Goal: Task Accomplishment & Management: Complete application form

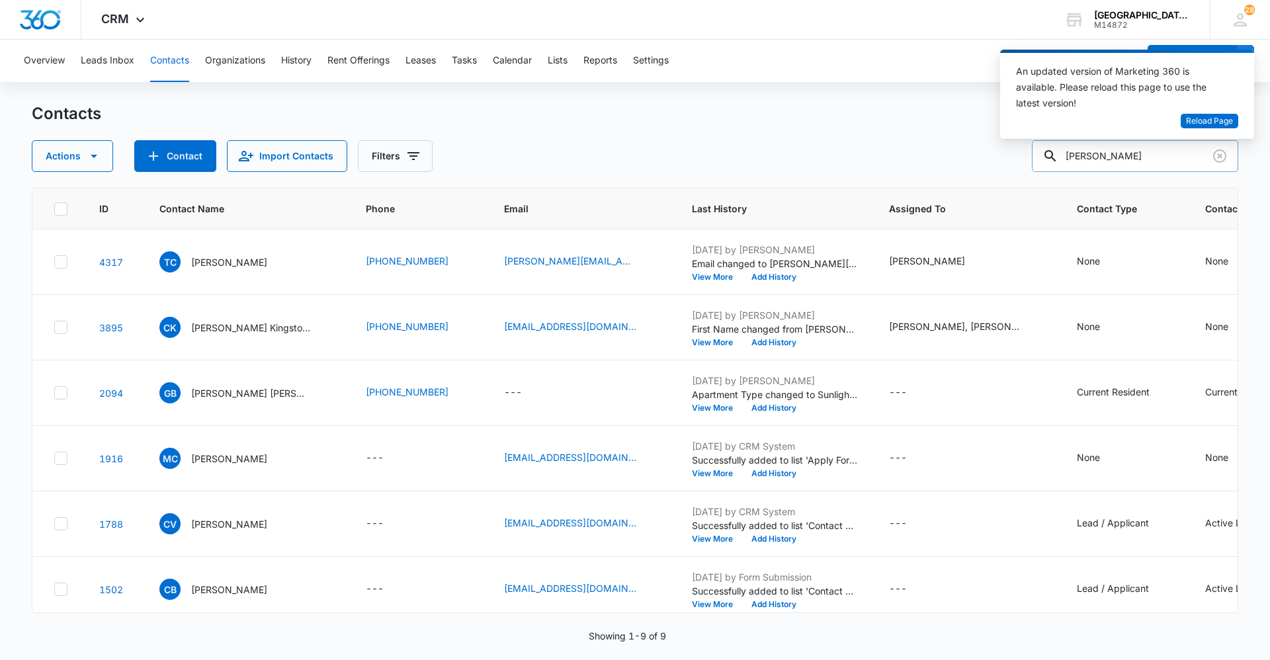
click at [1150, 155] on input "carr" at bounding box center [1135, 156] width 206 height 32
type input "c"
type input "mannex"
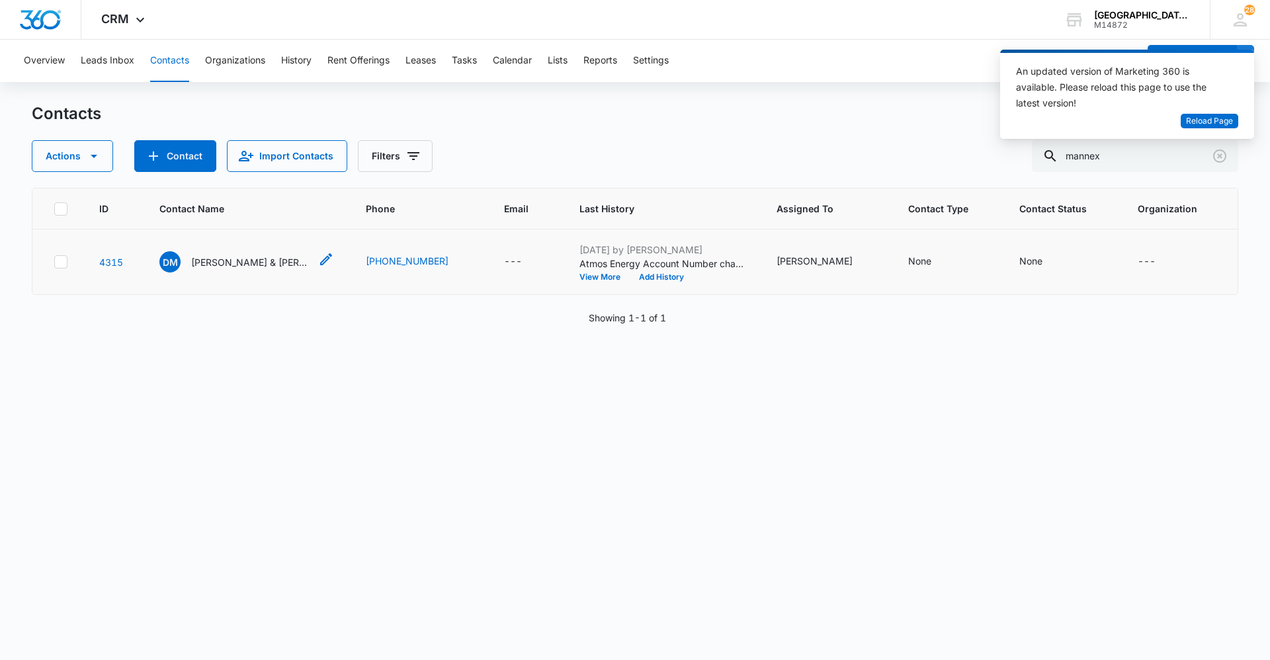
click at [233, 265] on p "[PERSON_NAME] & [PERSON_NAME]" at bounding box center [250, 262] width 119 height 14
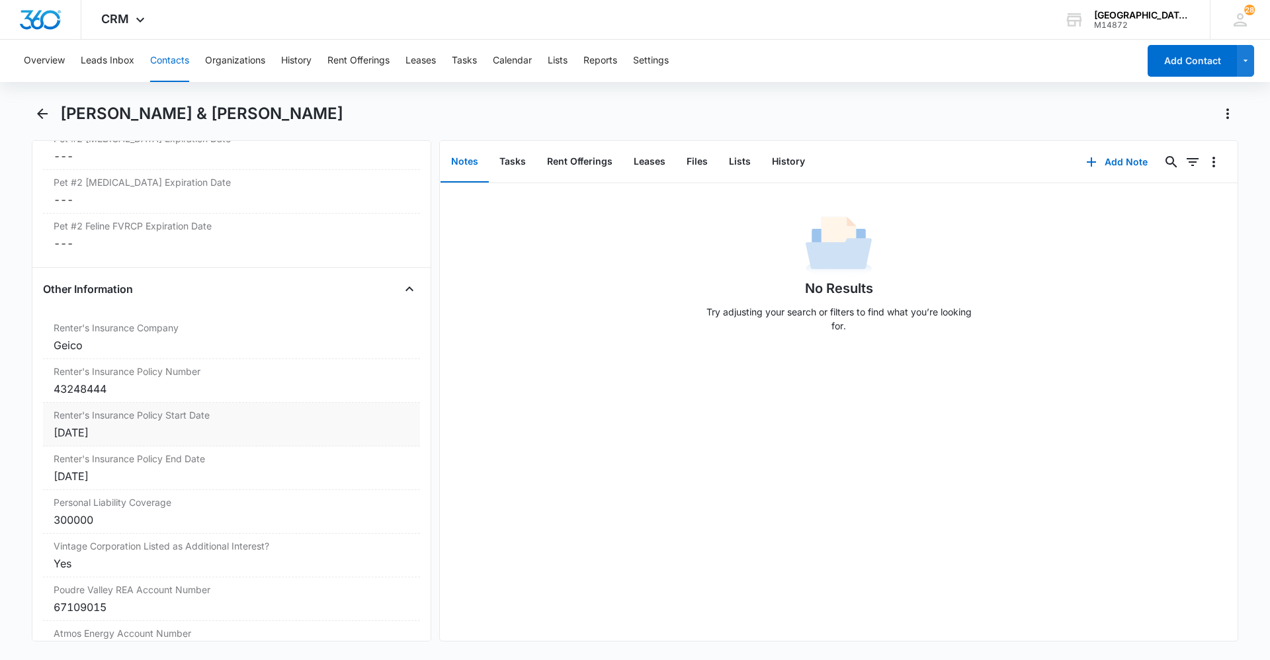
scroll to position [2371, 0]
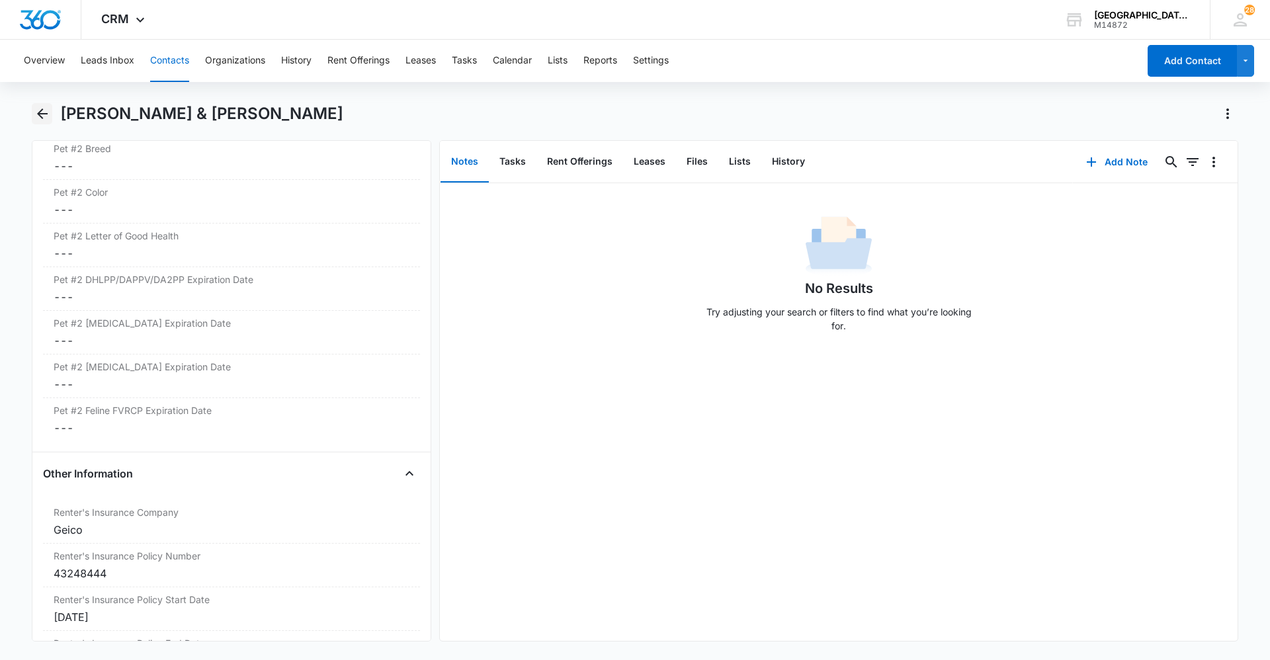
click at [48, 109] on icon "Back" at bounding box center [42, 114] width 16 height 16
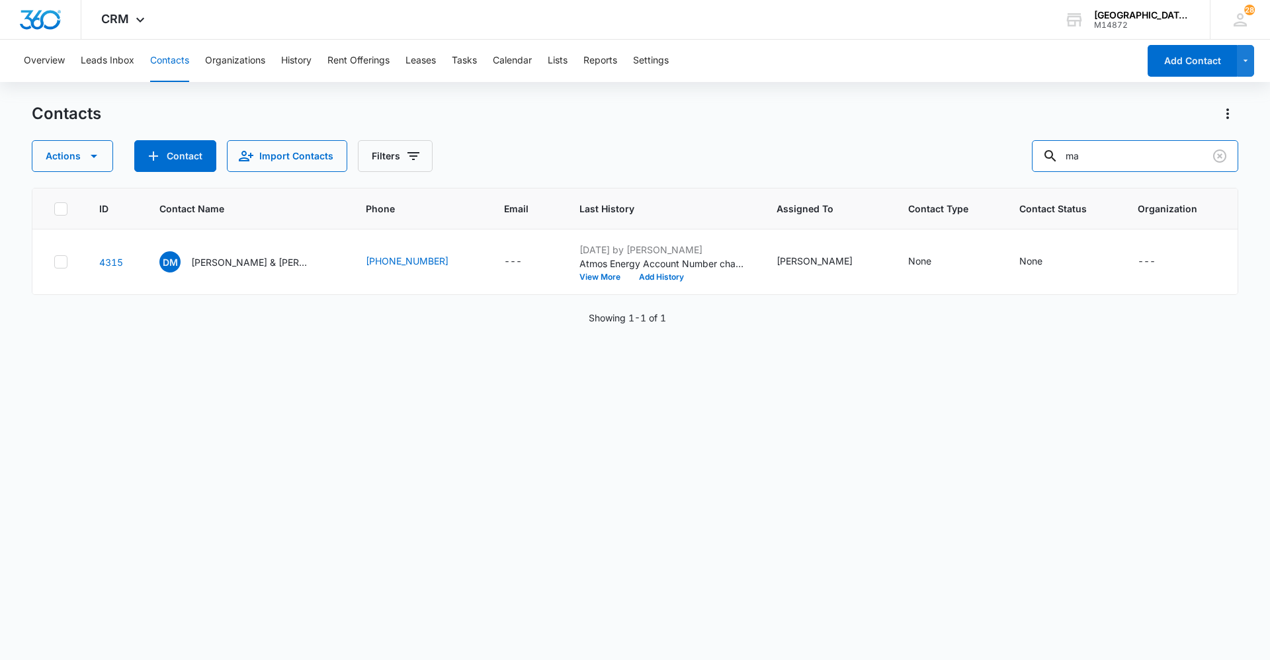
type input "m"
type input "keegan"
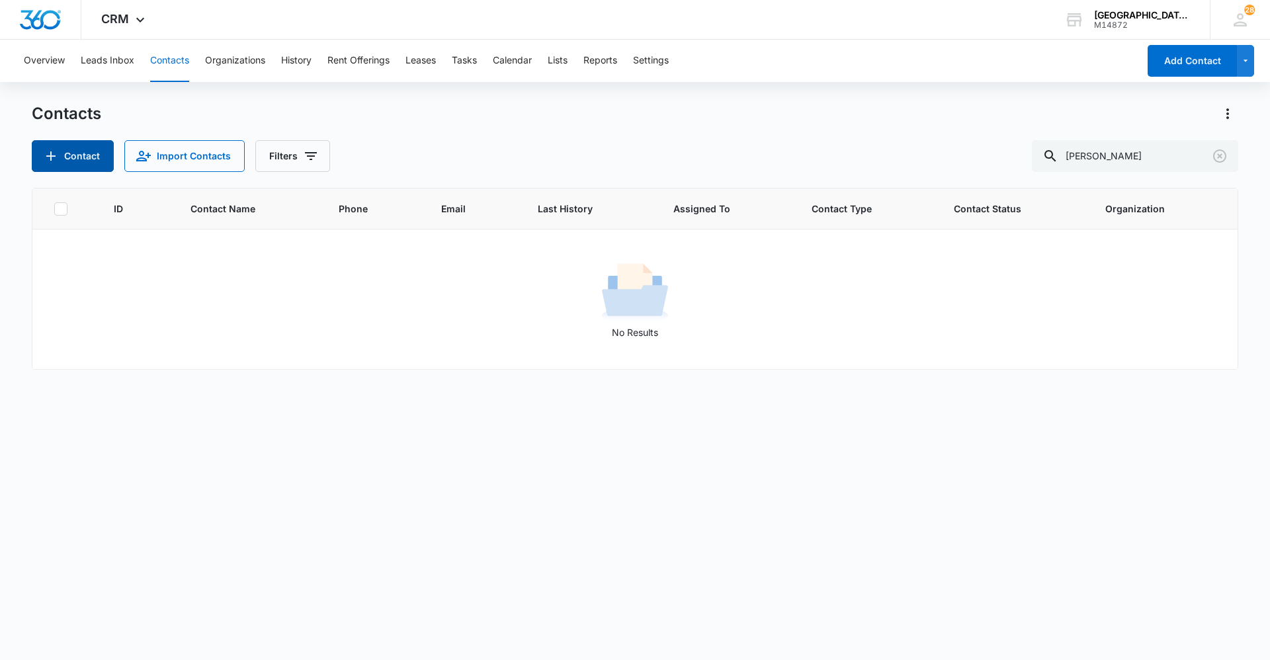
click at [78, 152] on button "Contact" at bounding box center [73, 156] width 82 height 32
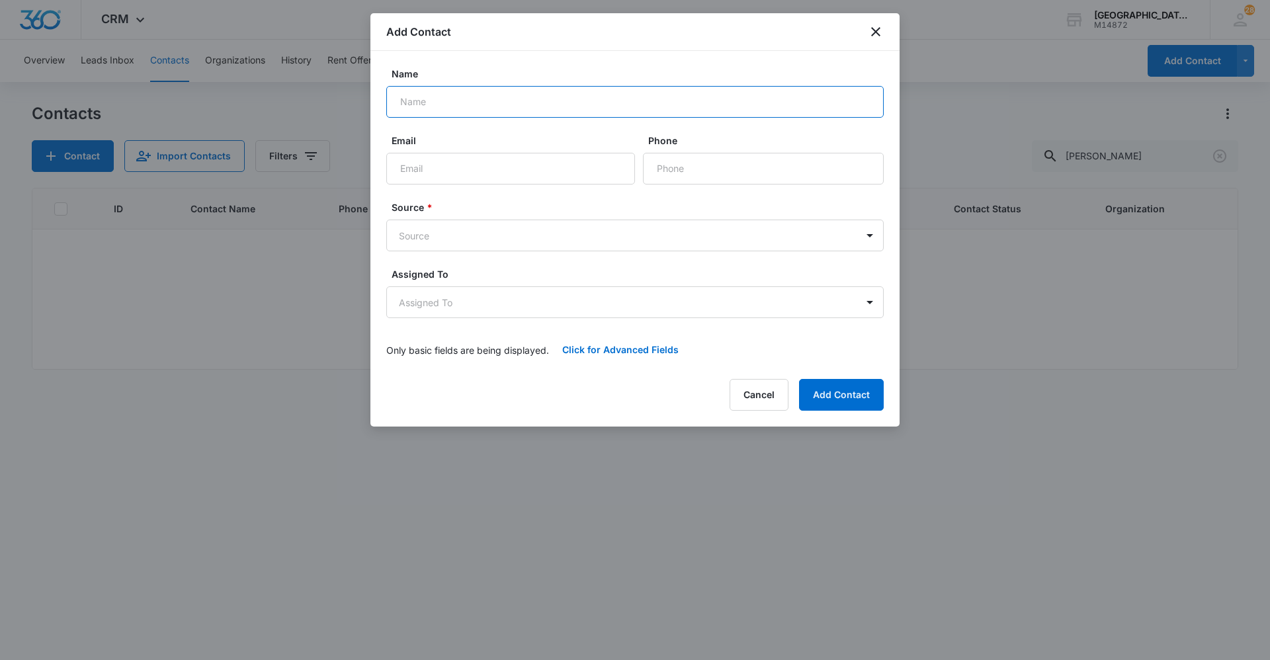
click at [608, 100] on input "Name" at bounding box center [634, 102] width 497 height 32
type input "Keegan Gaffney"
click at [728, 172] on input "Phone" at bounding box center [763, 169] width 241 height 32
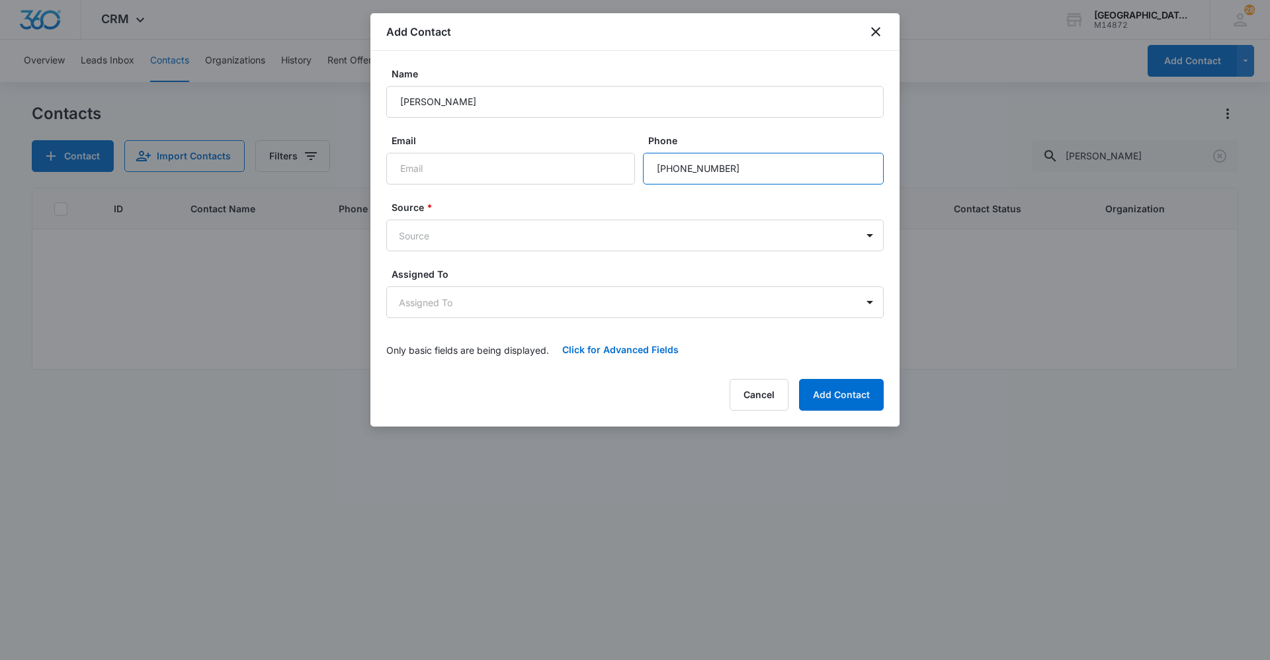
type input "(970) 893-5454"
click at [499, 198] on form "Name Keegan Gaffney Email Phone Source * Source Assigned To Assigned To Only ba…" at bounding box center [634, 216] width 497 height 299
click at [495, 166] on input "Email" at bounding box center [510, 169] width 249 height 32
type input "Keegangaffney@gmail.com"
click at [585, 235] on body "CRM Apps Reputation Websites Forms CRM Email Social Content Ads Intelligence Fi…" at bounding box center [635, 330] width 1270 height 660
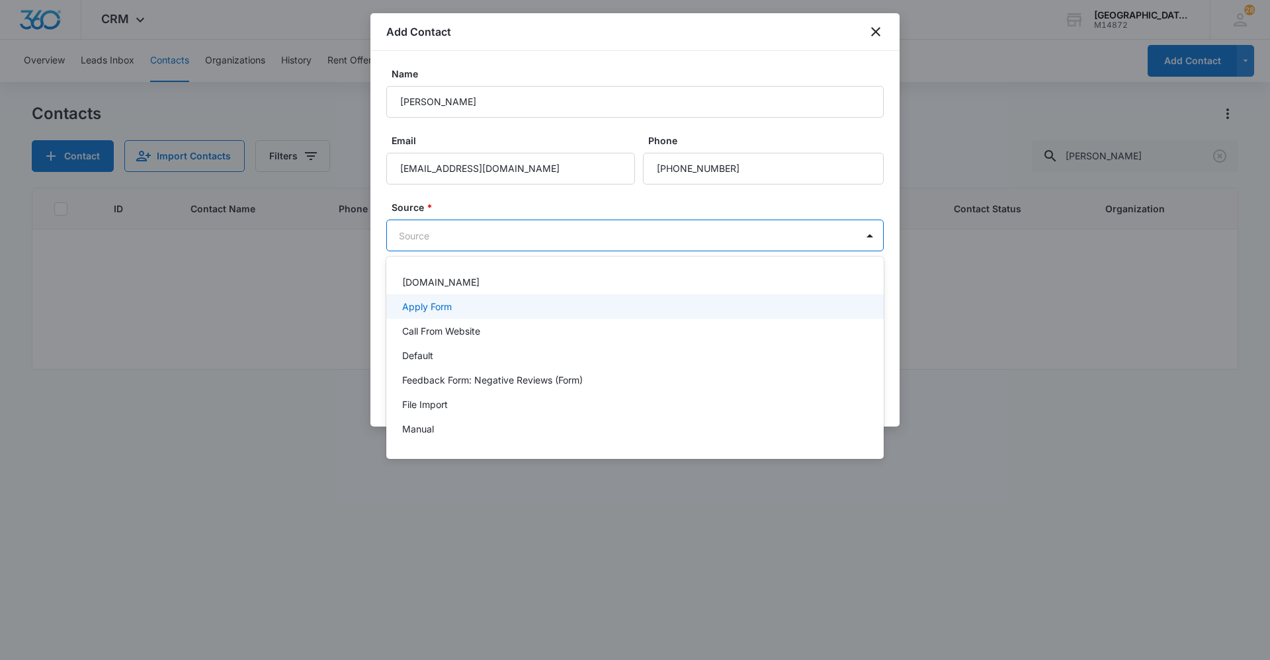
click at [493, 304] on div "Apply Form" at bounding box center [633, 307] width 463 height 14
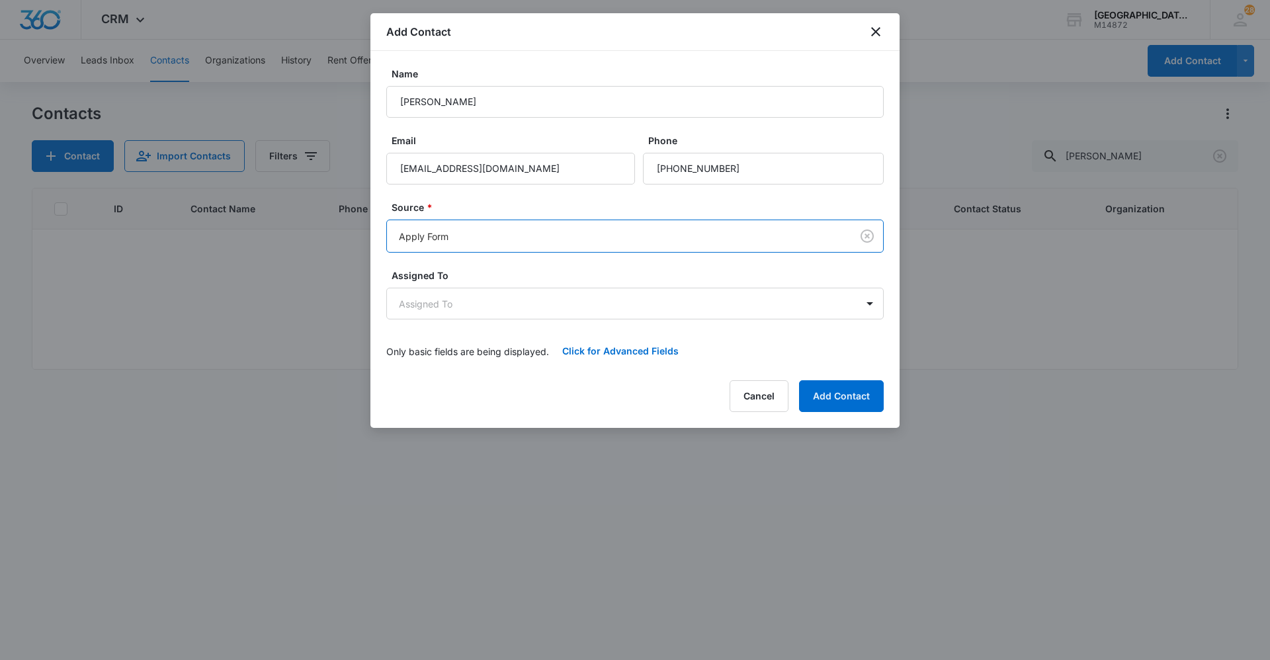
click at [589, 321] on form "Name Keegan Gaffney Email Keegangaffney@gmail.com Phone Source * option Apply F…" at bounding box center [634, 217] width 497 height 300
click at [575, 304] on body "CRM Apps Reputation Websites Forms CRM Email Social Content Ads Intelligence Fi…" at bounding box center [635, 330] width 1270 height 660
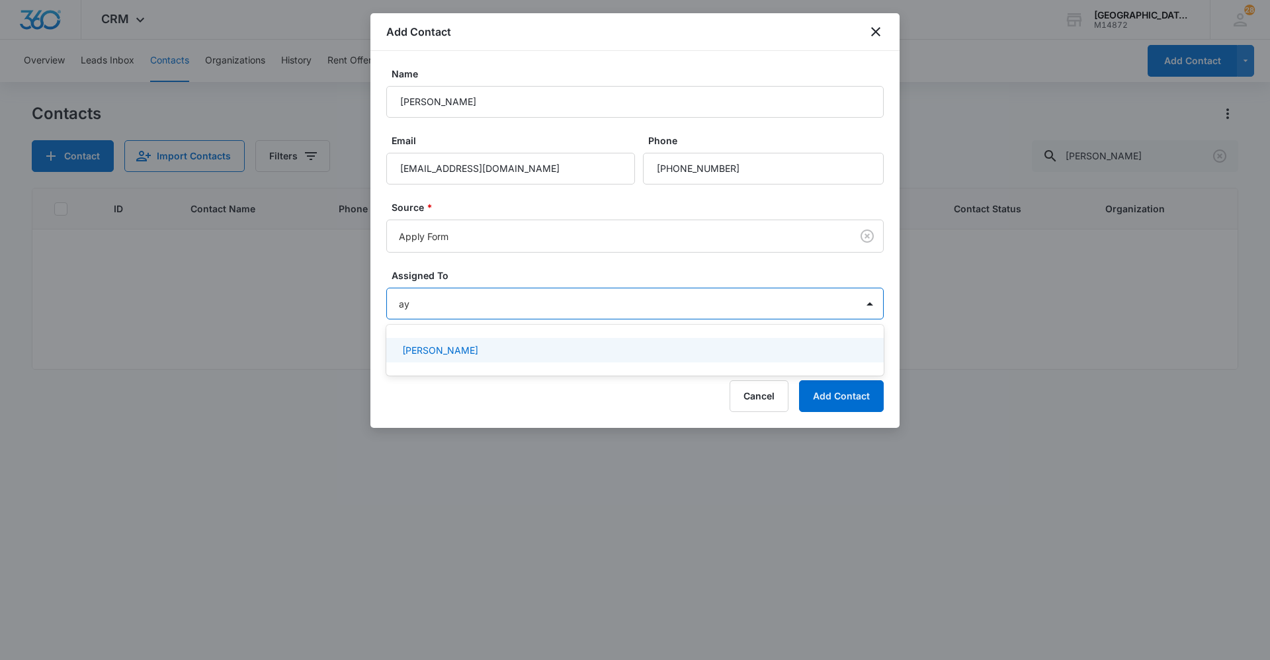
type input "ayd"
click at [577, 346] on div "[PERSON_NAME]" at bounding box center [633, 350] width 463 height 14
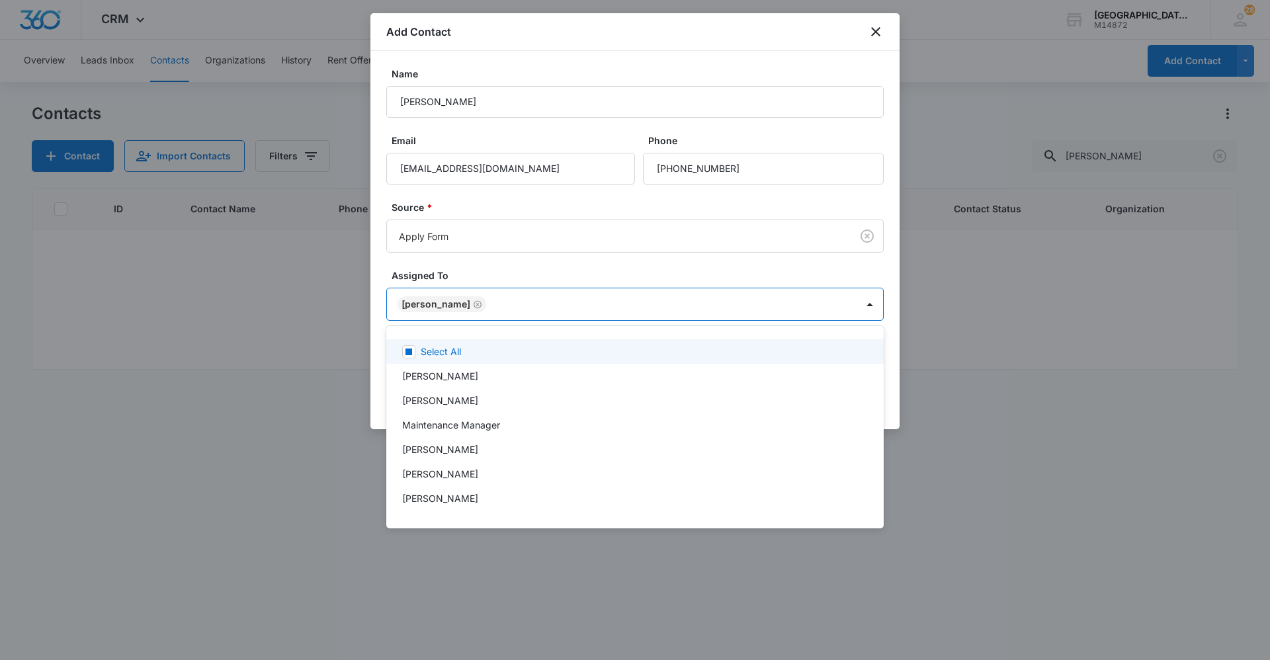
click at [886, 266] on div at bounding box center [635, 330] width 1270 height 660
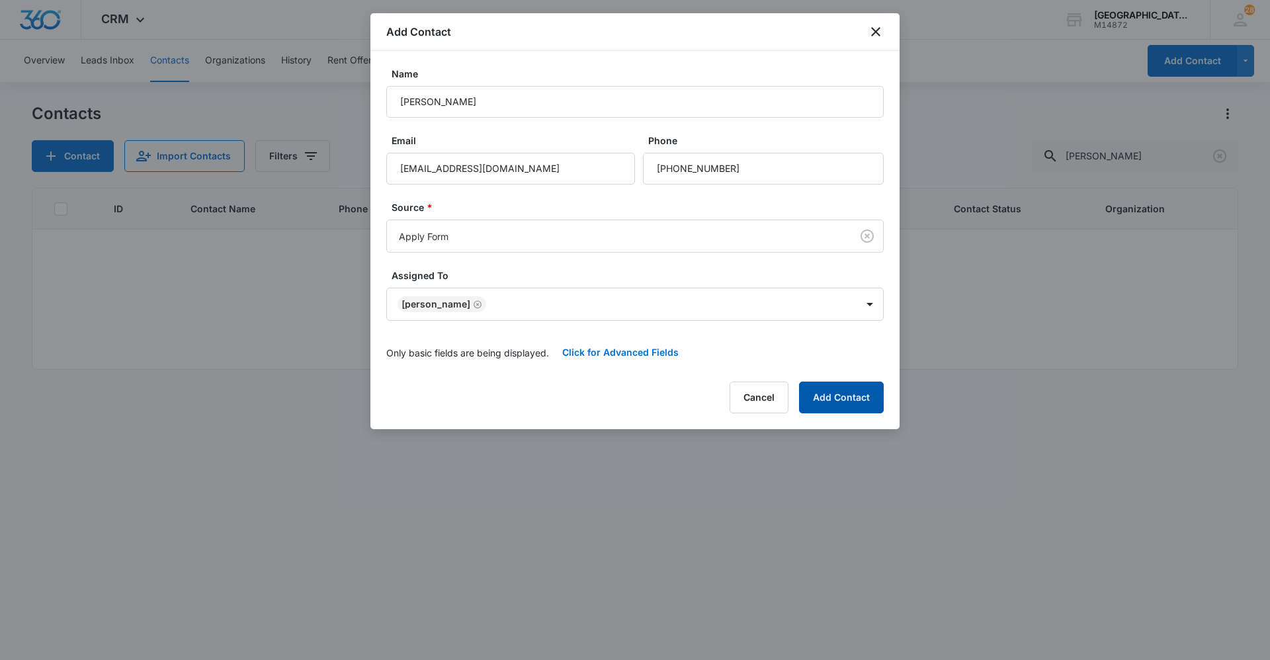
click at [854, 394] on button "Add Contact" at bounding box center [841, 398] width 85 height 32
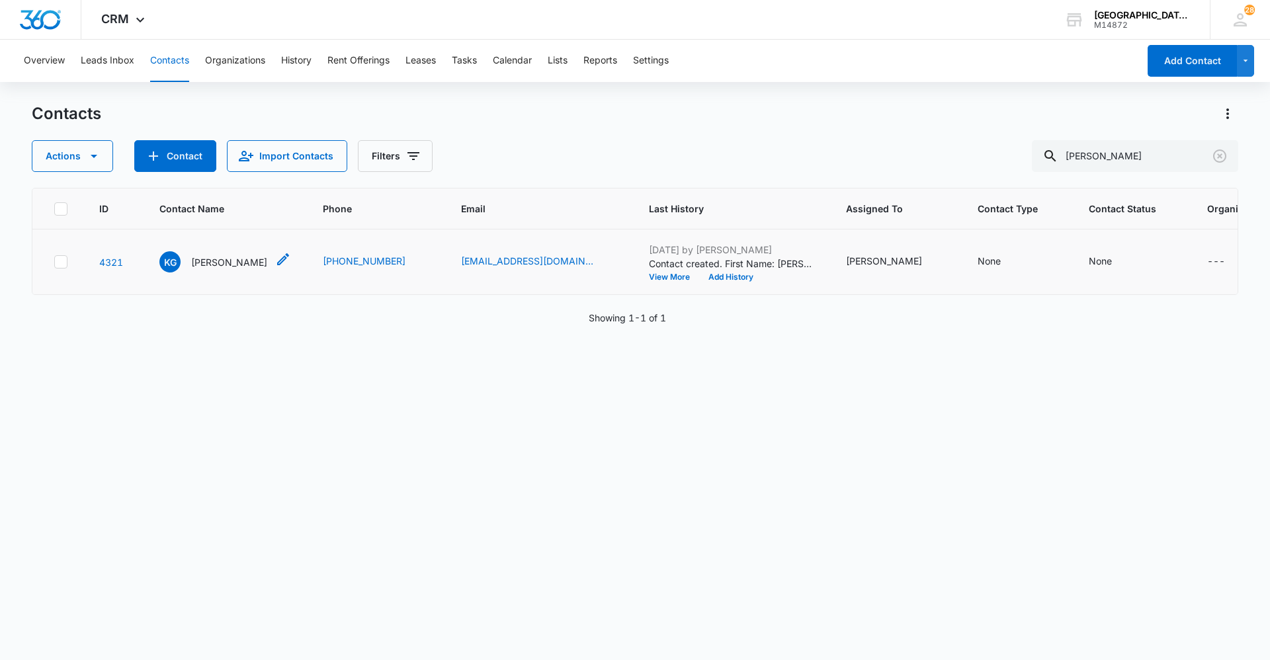
click at [192, 255] on p "Keegan Gaffney" at bounding box center [229, 262] width 76 height 14
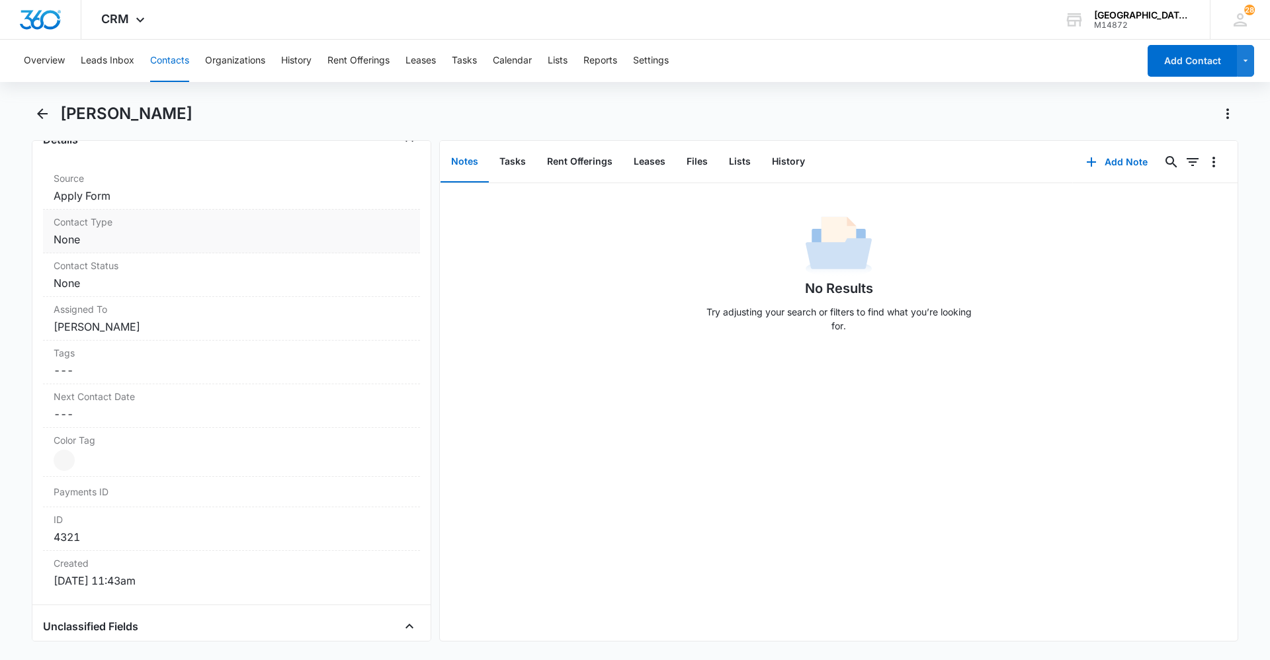
scroll to position [529, 0]
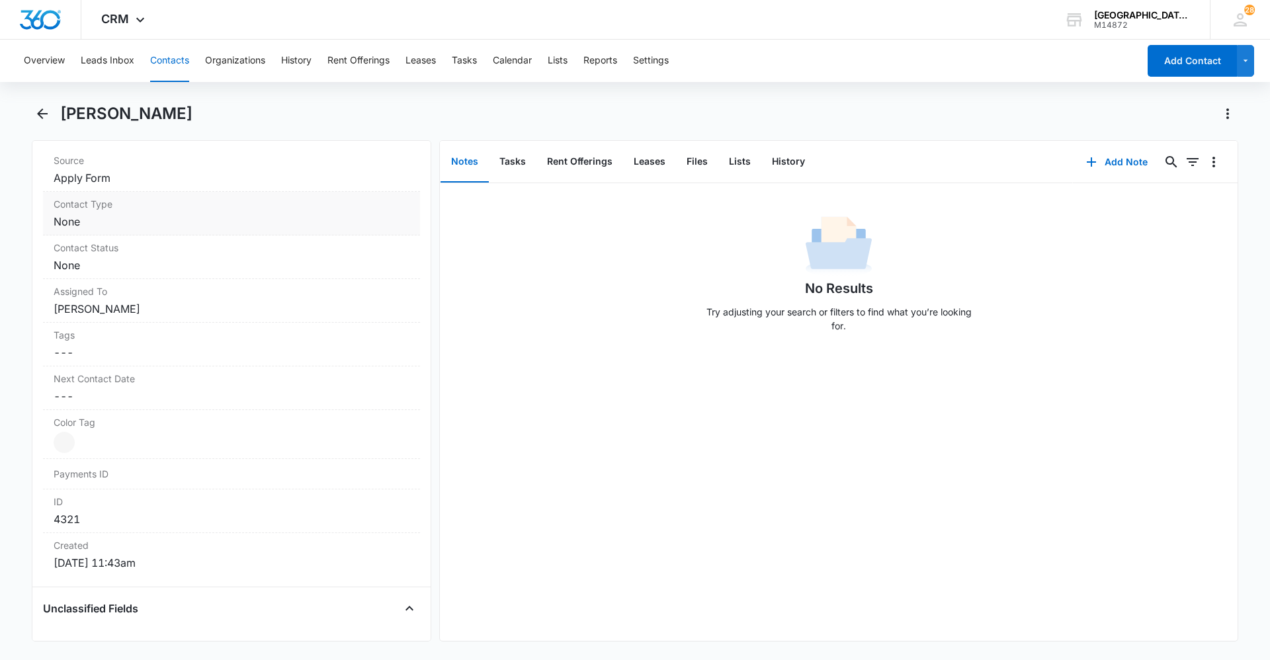
click at [137, 222] on dd "Cancel Save Changes None" at bounding box center [232, 222] width 356 height 16
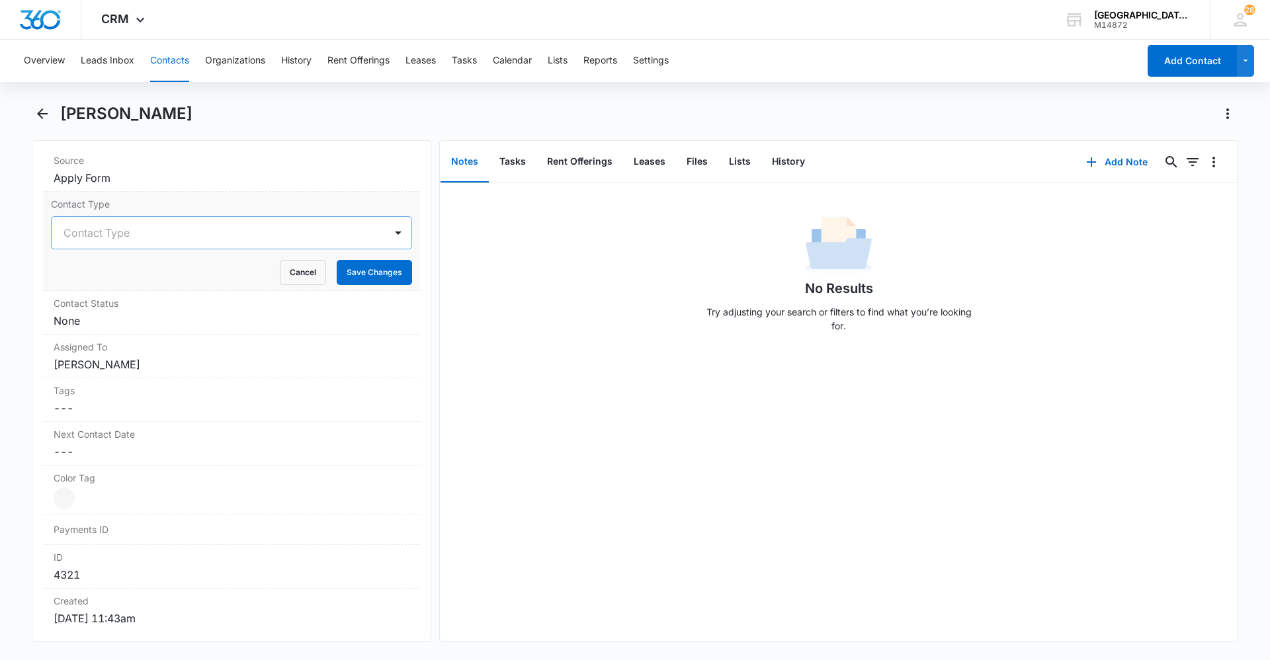
click at [251, 246] on div "Contact Type" at bounding box center [218, 233] width 333 height 32
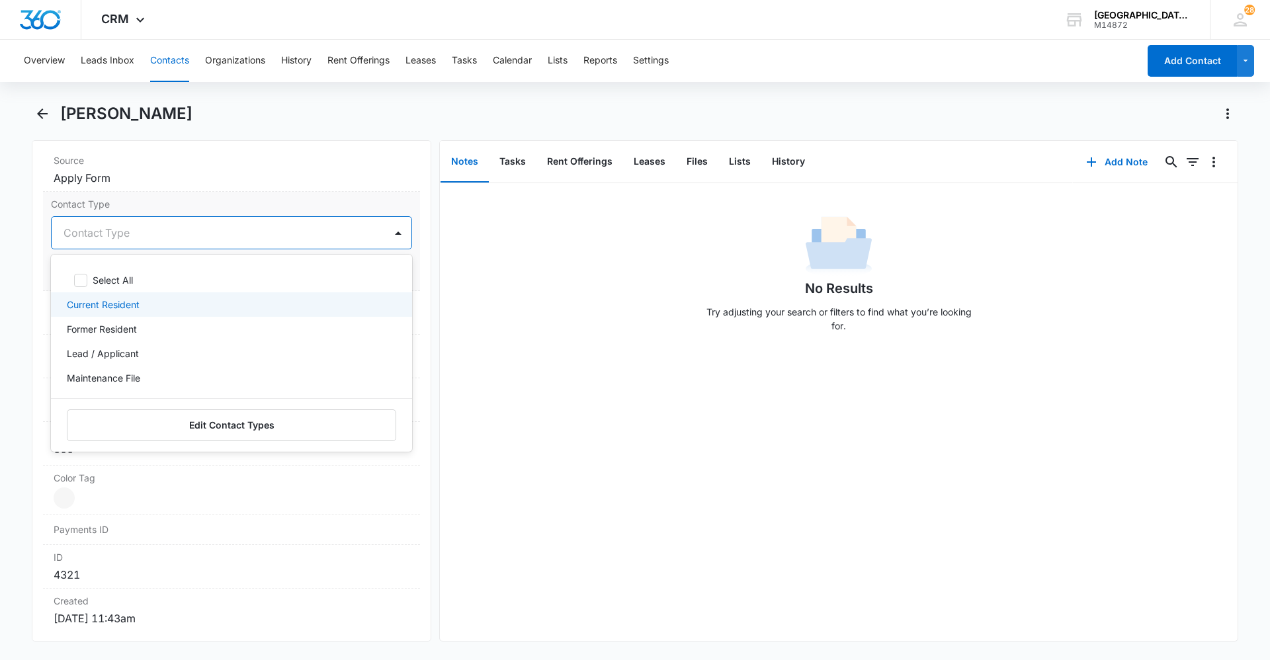
click at [187, 309] on div "Current Resident" at bounding box center [230, 305] width 327 height 14
click at [298, 205] on label "Contact Type" at bounding box center [231, 204] width 361 height 14
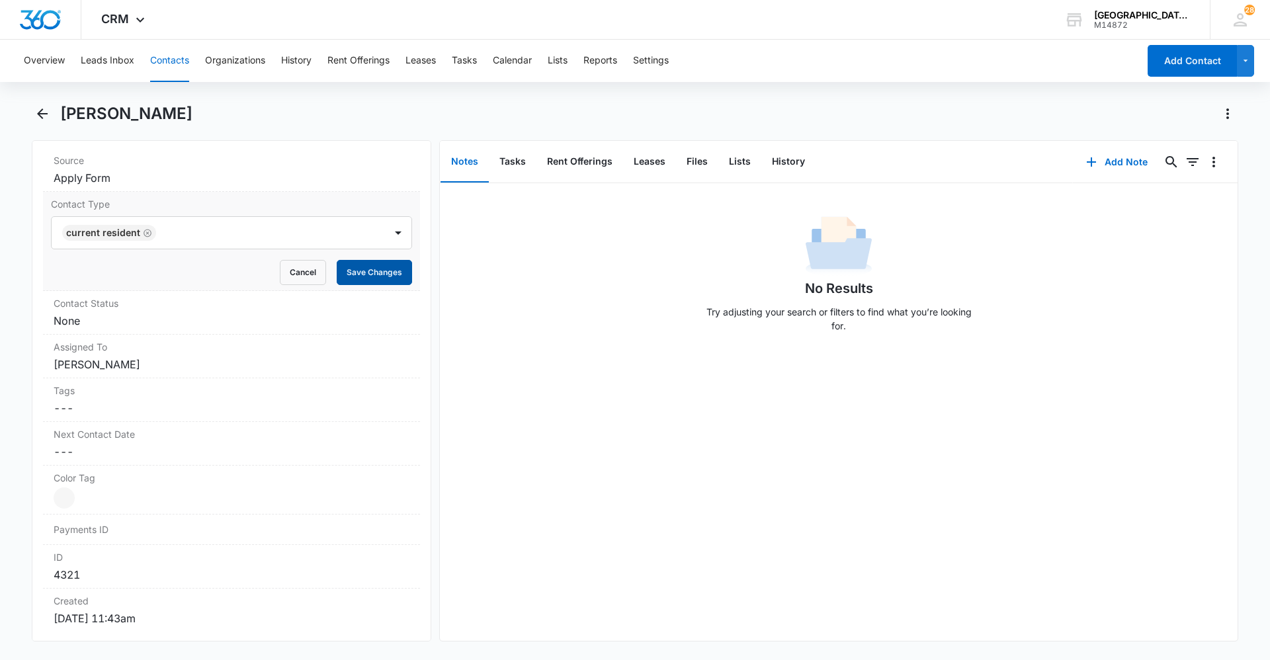
click at [364, 271] on button "Save Changes" at bounding box center [374, 272] width 75 height 25
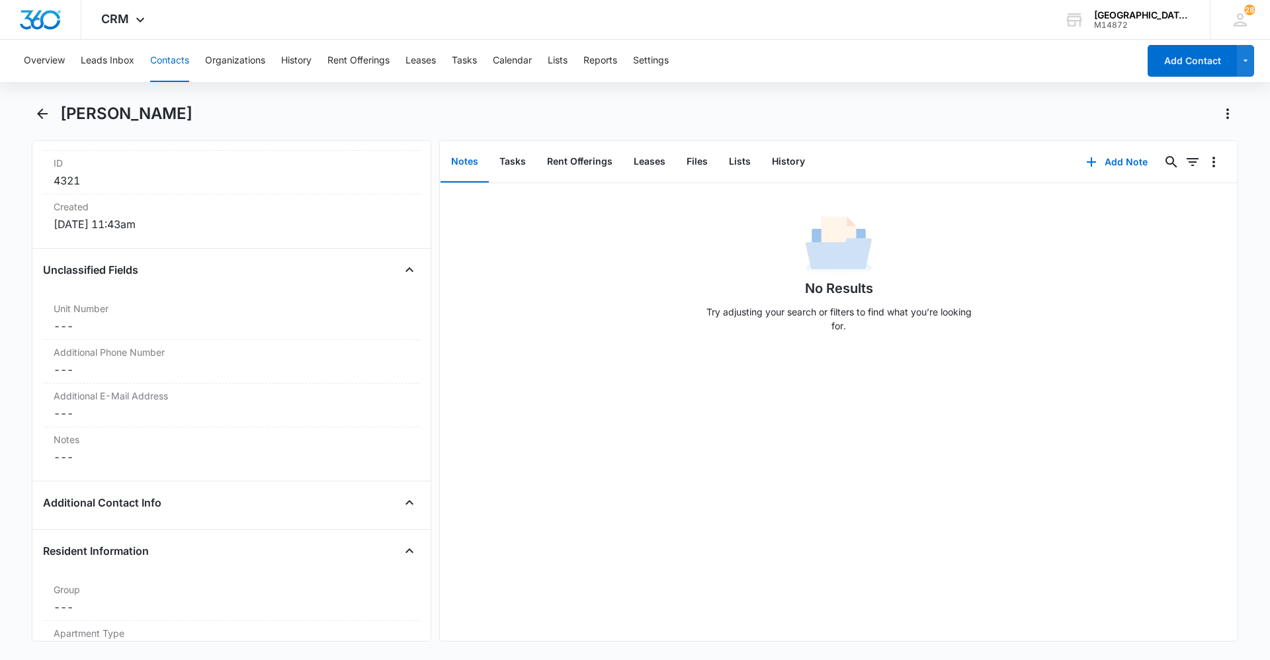
scroll to position [926, 0]
click at [151, 312] on label "Unit Number" at bounding box center [232, 306] width 356 height 14
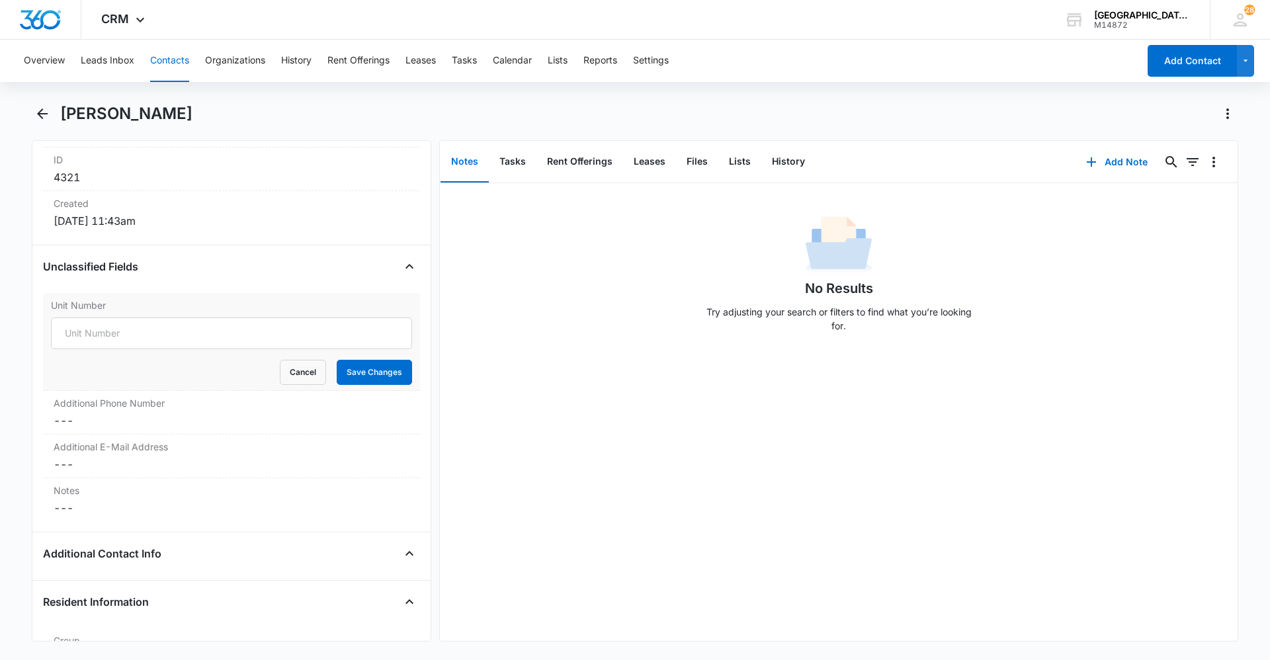
scroll to position [870, 0]
click at [222, 329] on input "Unit Number" at bounding box center [231, 334] width 361 height 32
type input "2182 M-5"
click at [390, 378] on button "Save Changes" at bounding box center [374, 372] width 75 height 25
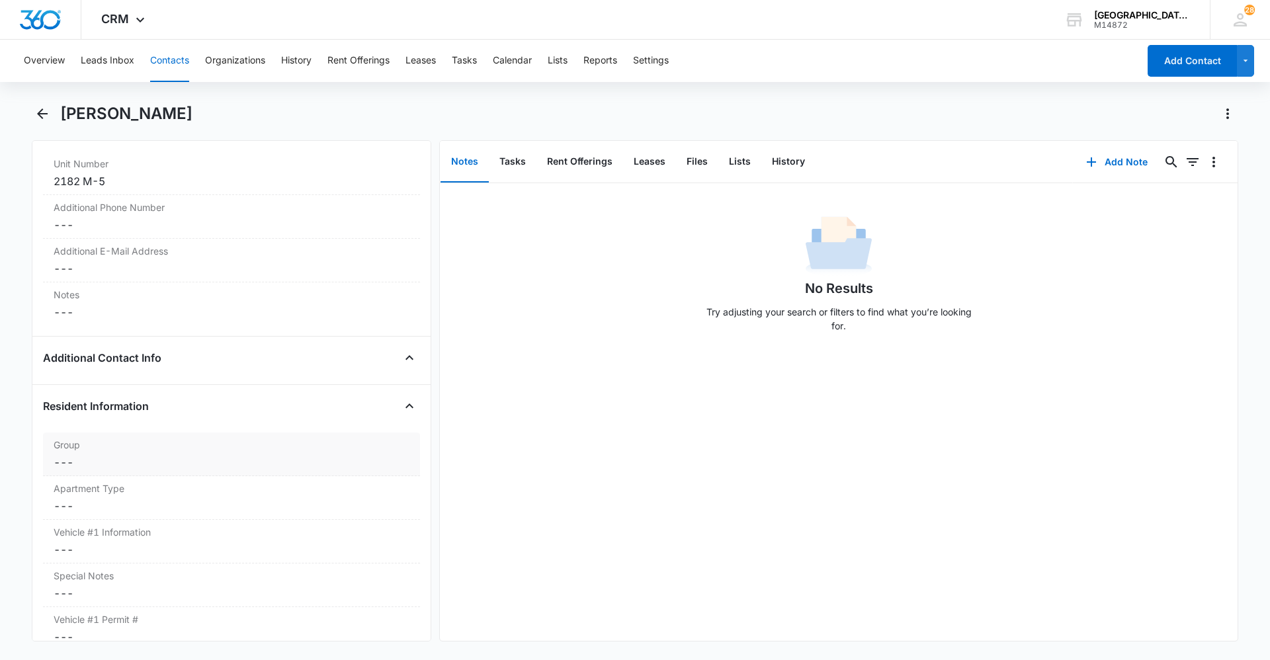
scroll to position [1069, 0]
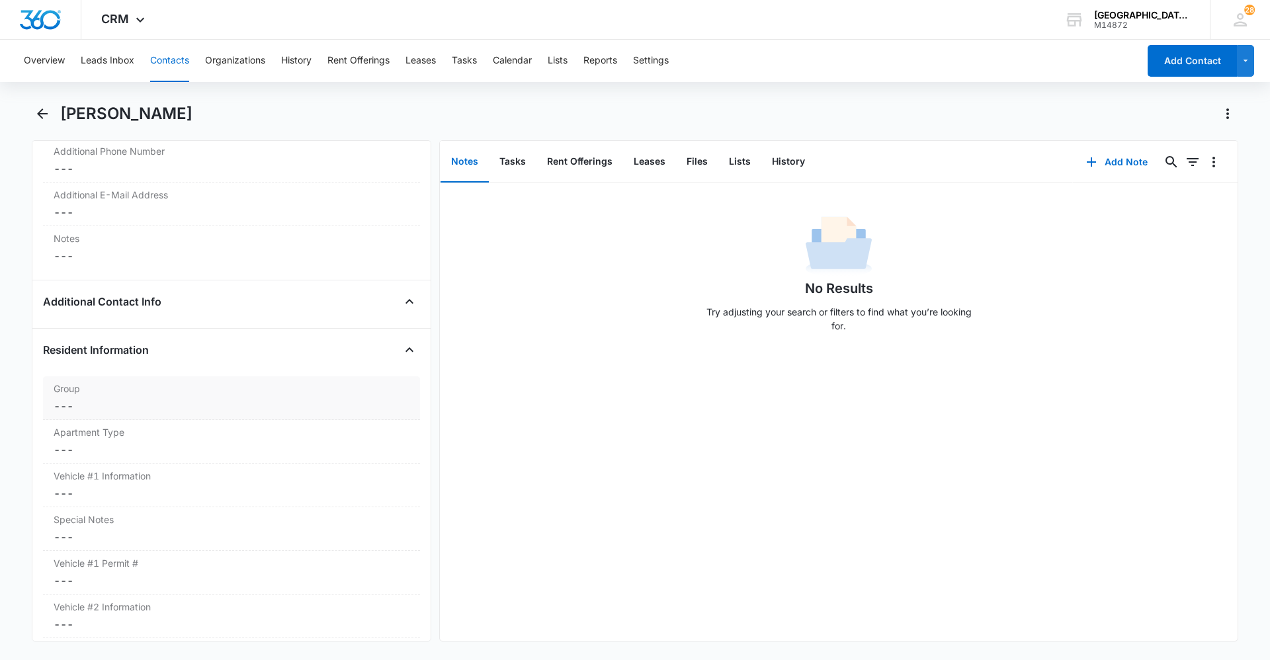
click at [190, 397] on div "Group Cancel Save Changes ---" at bounding box center [231, 398] width 377 height 44
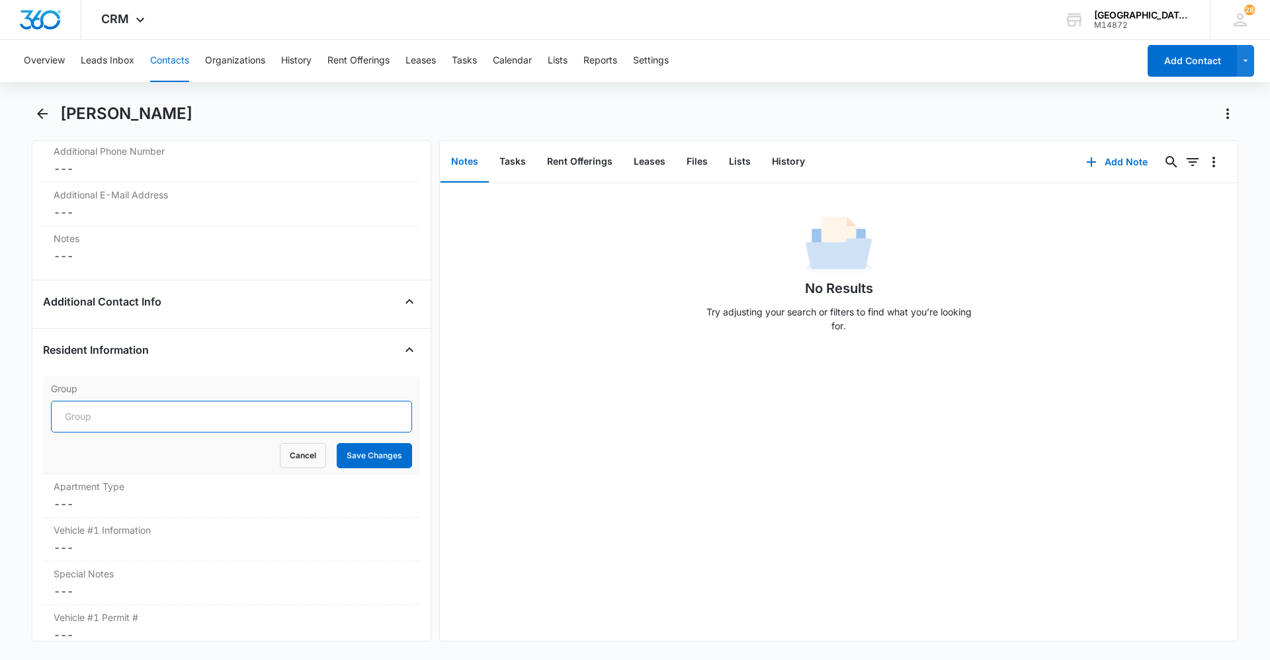
click at [288, 421] on input "Group" at bounding box center [231, 417] width 361 height 32
click at [310, 450] on button "Cancel" at bounding box center [303, 455] width 46 height 25
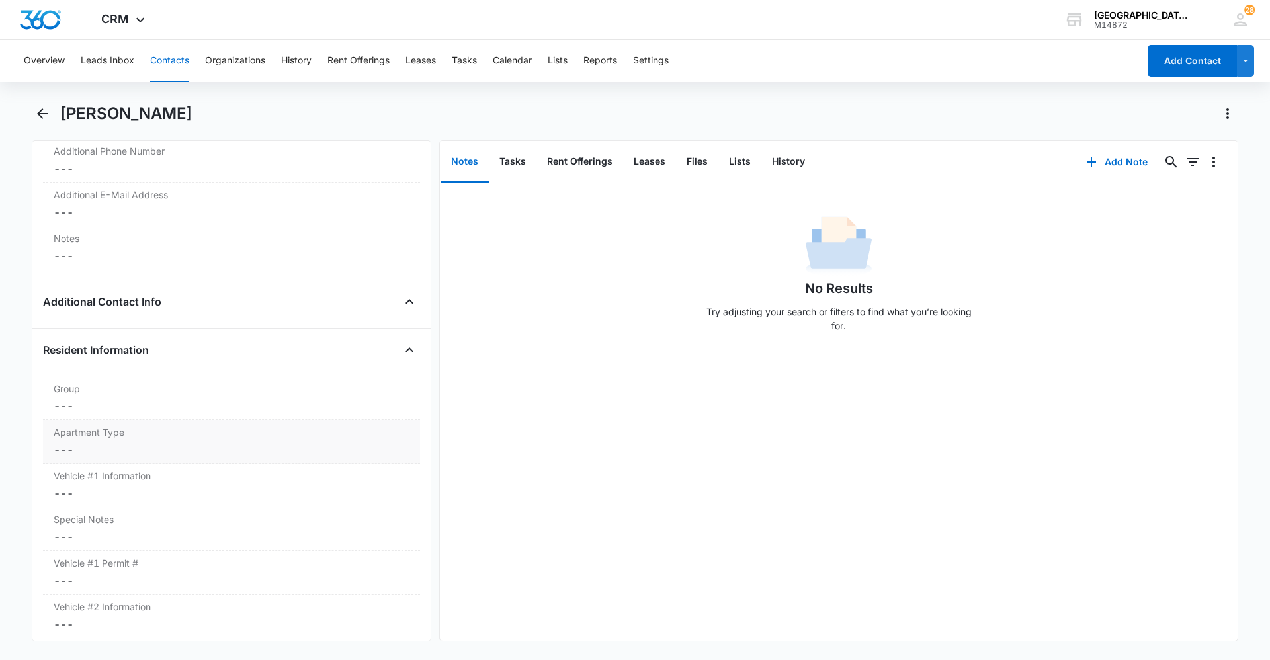
click at [226, 436] on label "Apartment Type" at bounding box center [232, 432] width 356 height 14
click at [172, 451] on div "Apartment Type" at bounding box center [218, 461] width 333 height 32
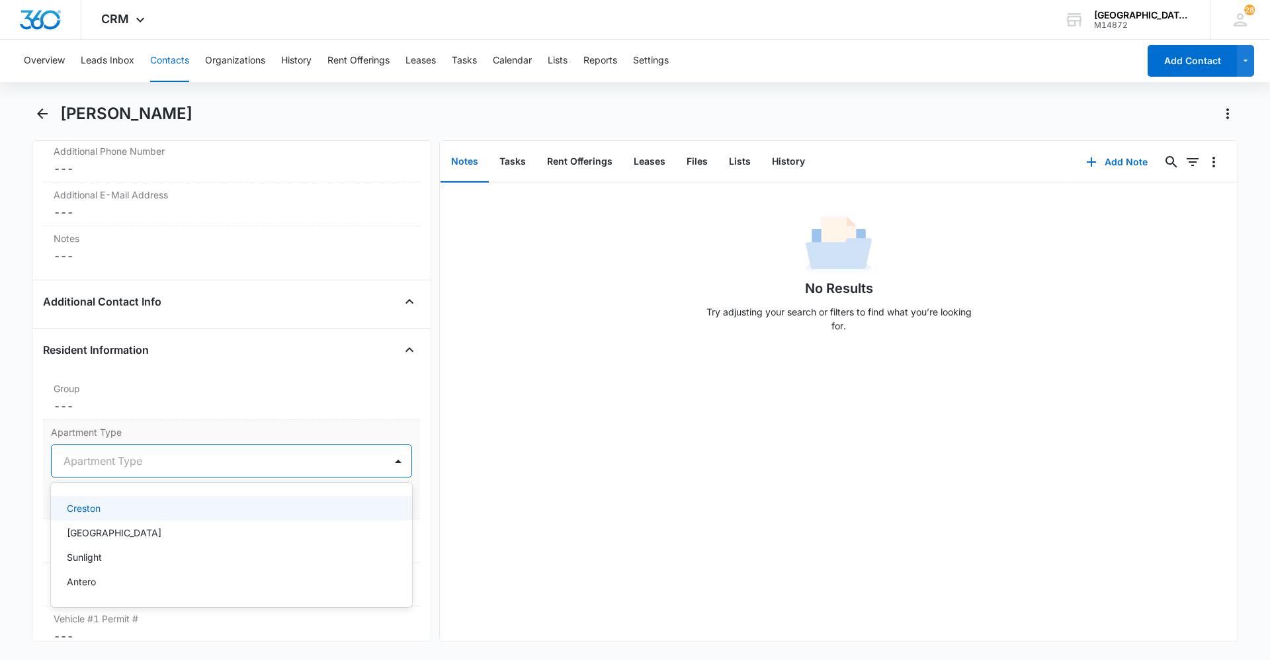
click at [169, 510] on div "Creston" at bounding box center [230, 508] width 327 height 14
click at [382, 503] on button "Save Changes" at bounding box center [374, 500] width 75 height 25
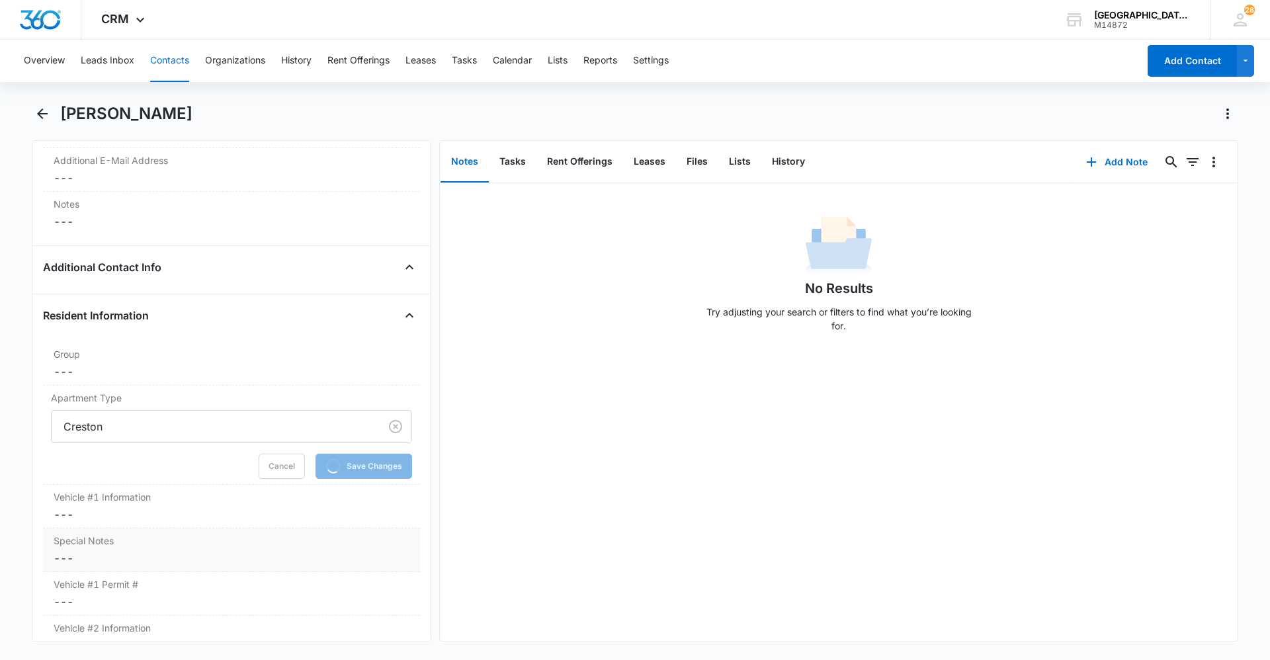
scroll to position [1201, 0]
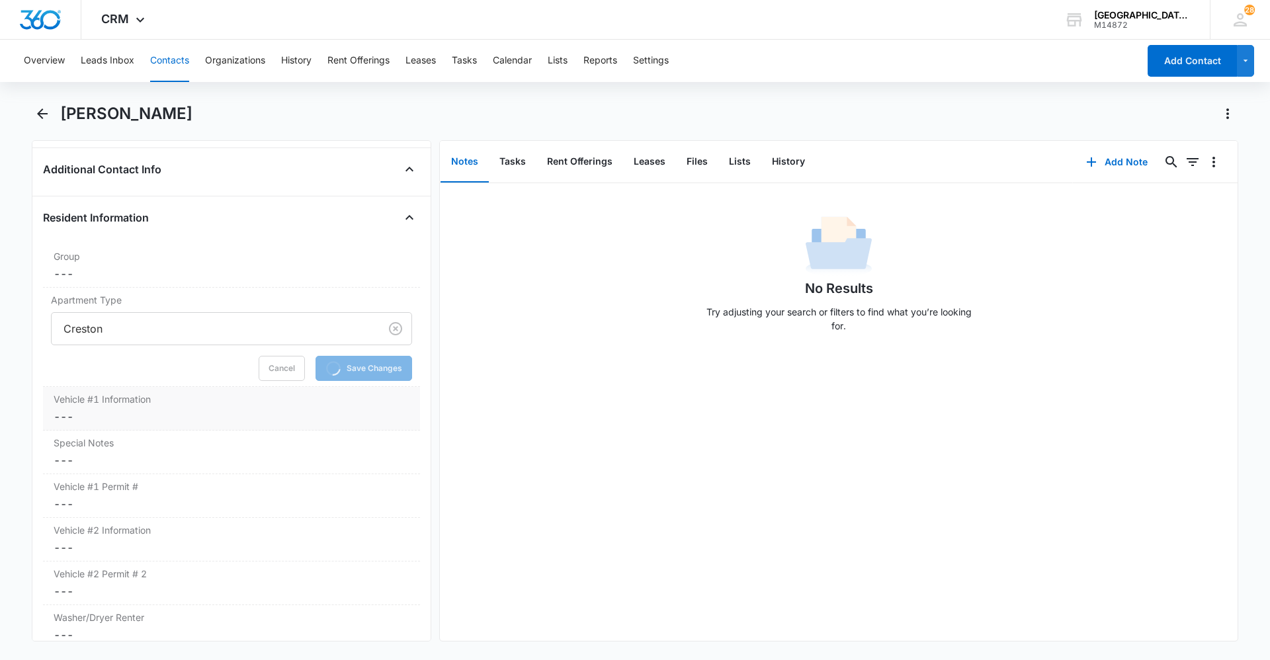
click at [159, 417] on dd "Cancel Save Changes ---" at bounding box center [232, 417] width 356 height 16
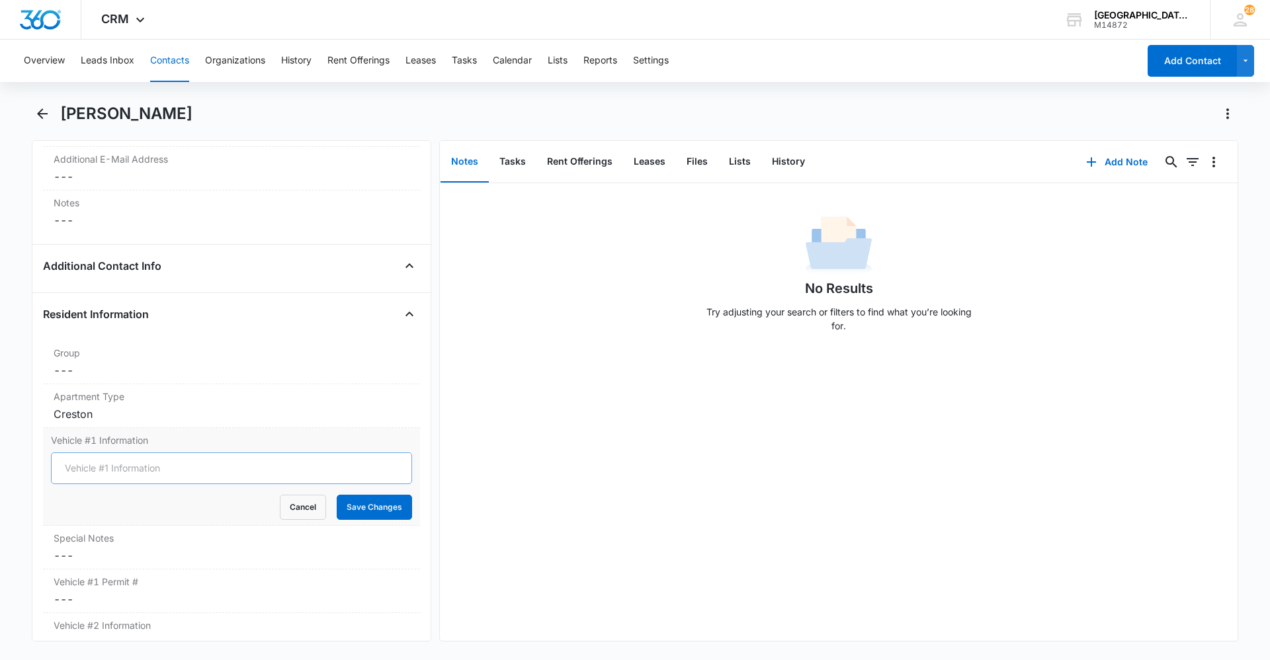
scroll to position [1135, 0]
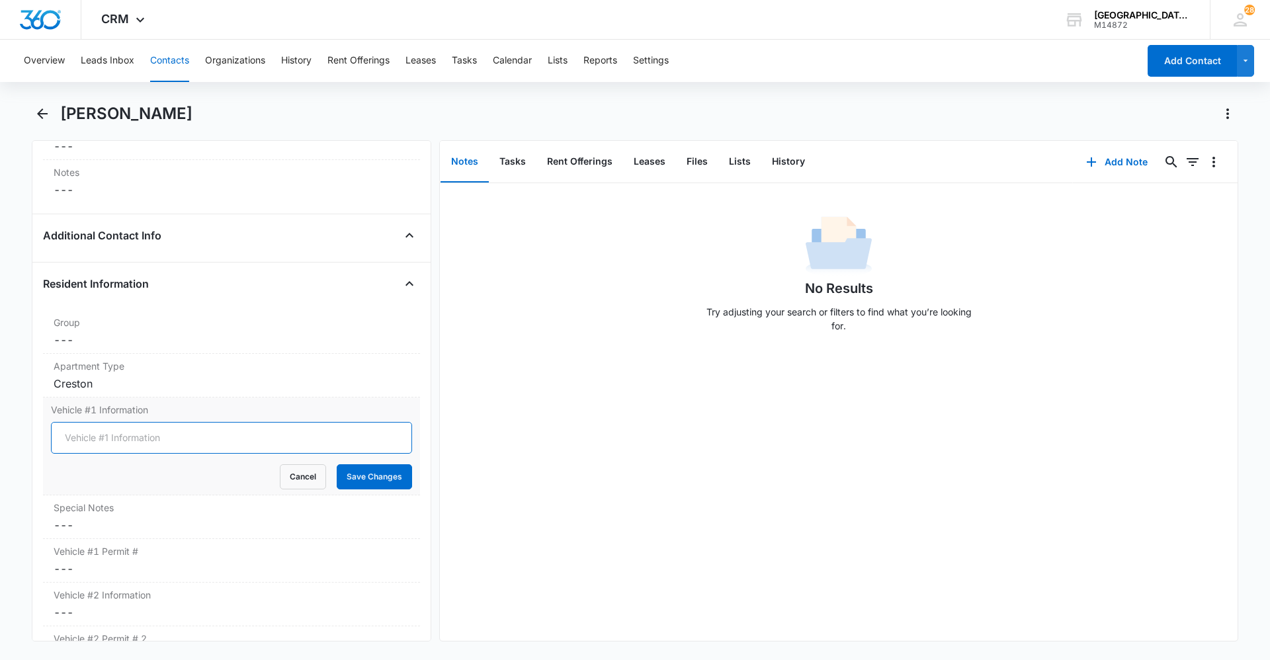
click at [174, 427] on input "Vehicle #1 Information" at bounding box center [231, 438] width 361 height 32
click at [60, 441] on input "Toyota Matrix" at bounding box center [231, 438] width 361 height 32
type input "Blue Toyota Matrix"
click at [356, 481] on button "Save Changes" at bounding box center [374, 476] width 75 height 25
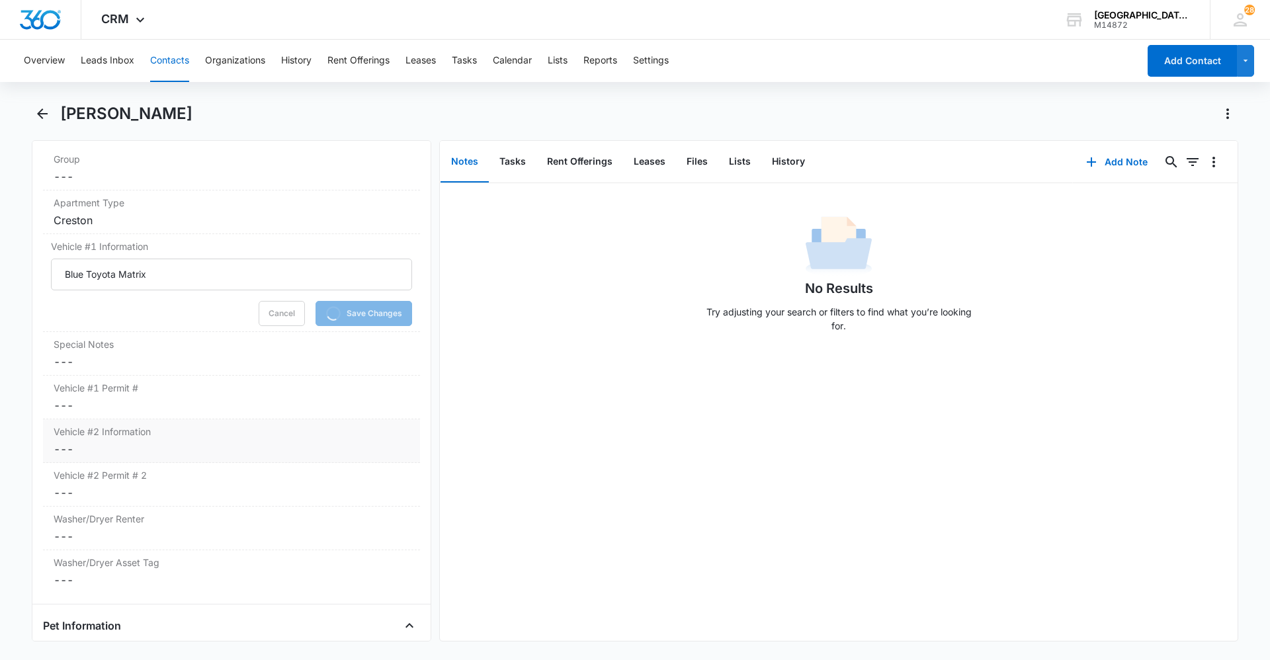
scroll to position [1333, 0]
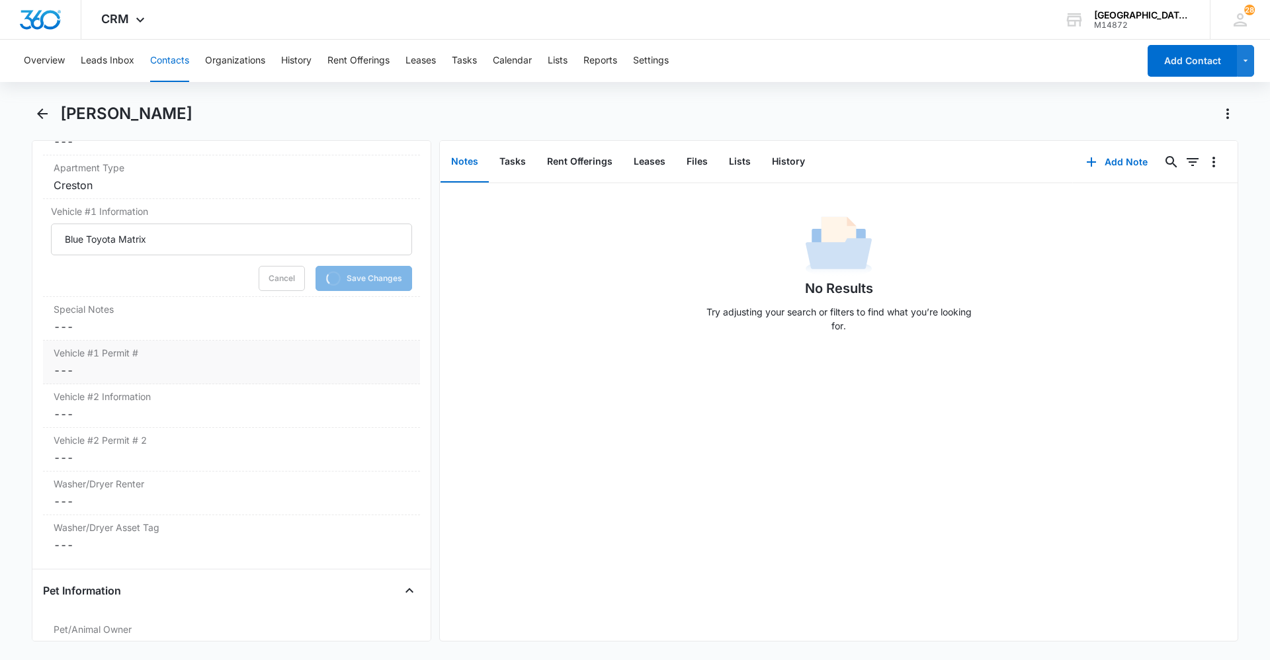
click at [104, 361] on div "Vehicle #1 Permit # Cancel Save Changes ---" at bounding box center [231, 363] width 377 height 44
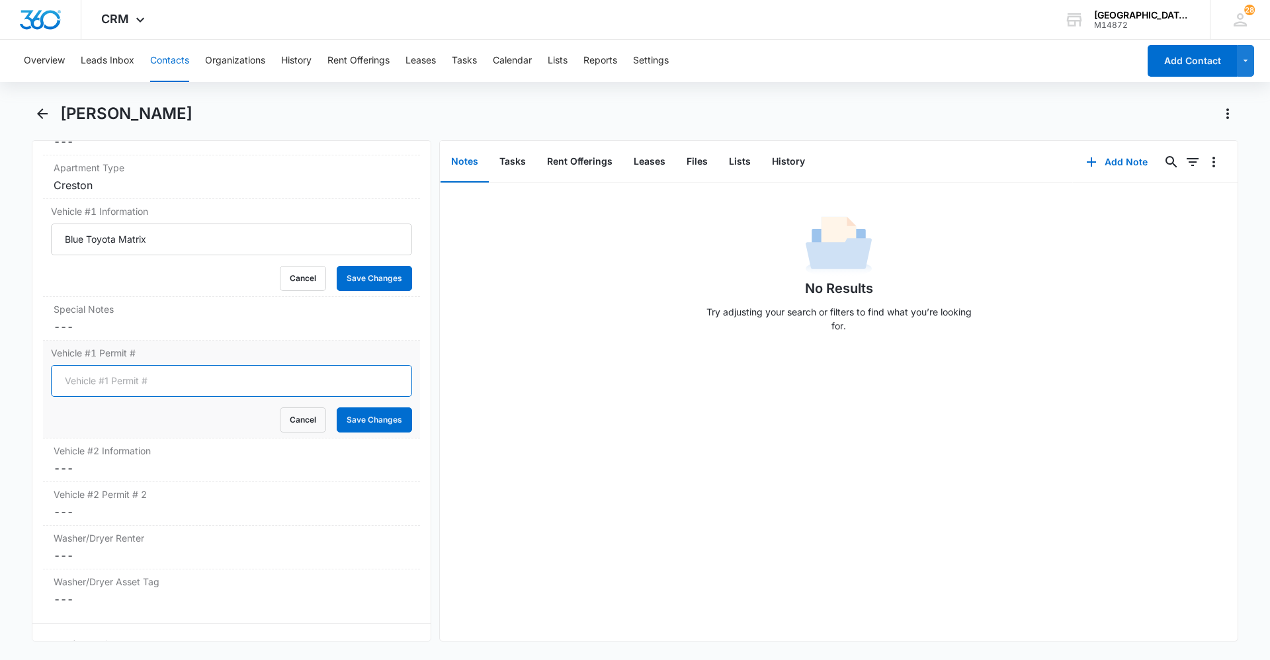
click at [155, 380] on input "Vehicle #1 Permit #" at bounding box center [231, 381] width 361 height 32
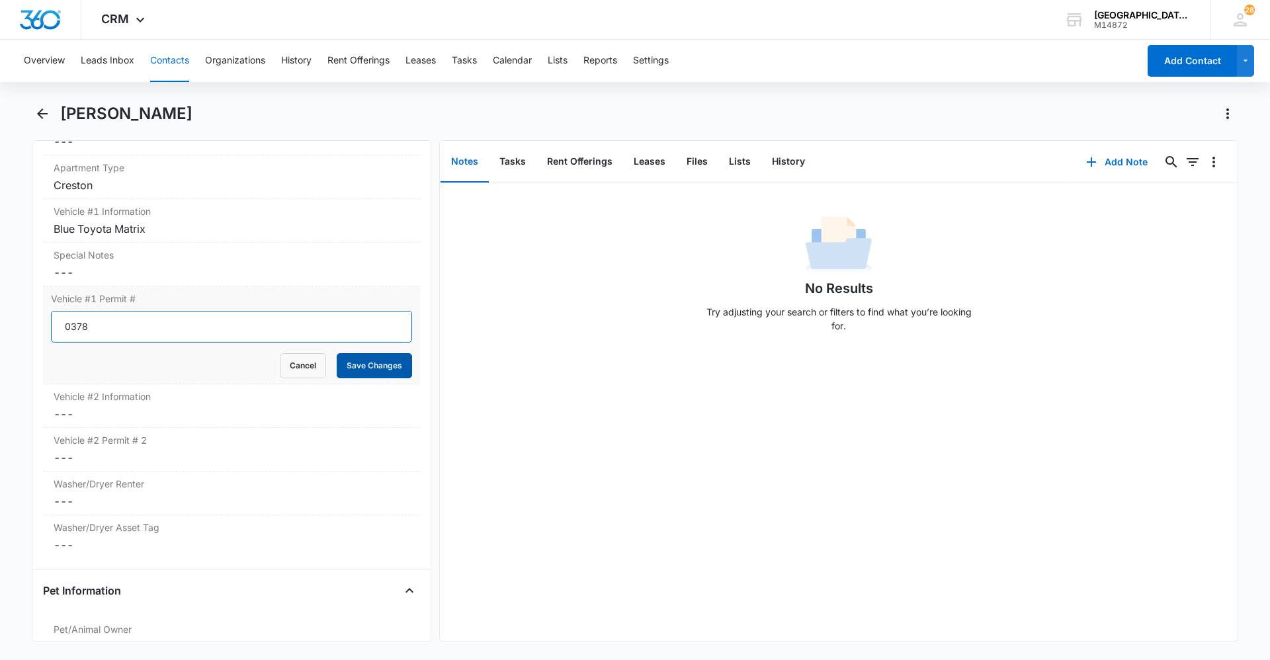
type input "0378"
click at [379, 377] on button "Save Changes" at bounding box center [374, 365] width 75 height 25
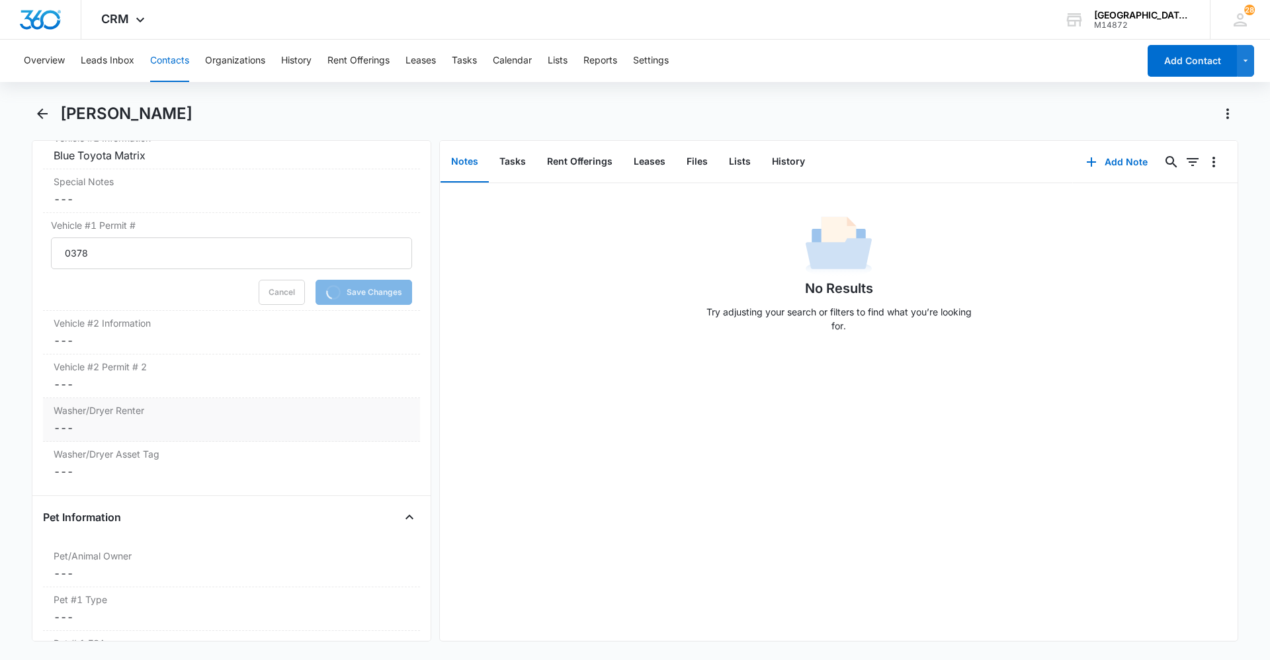
scroll to position [1466, 0]
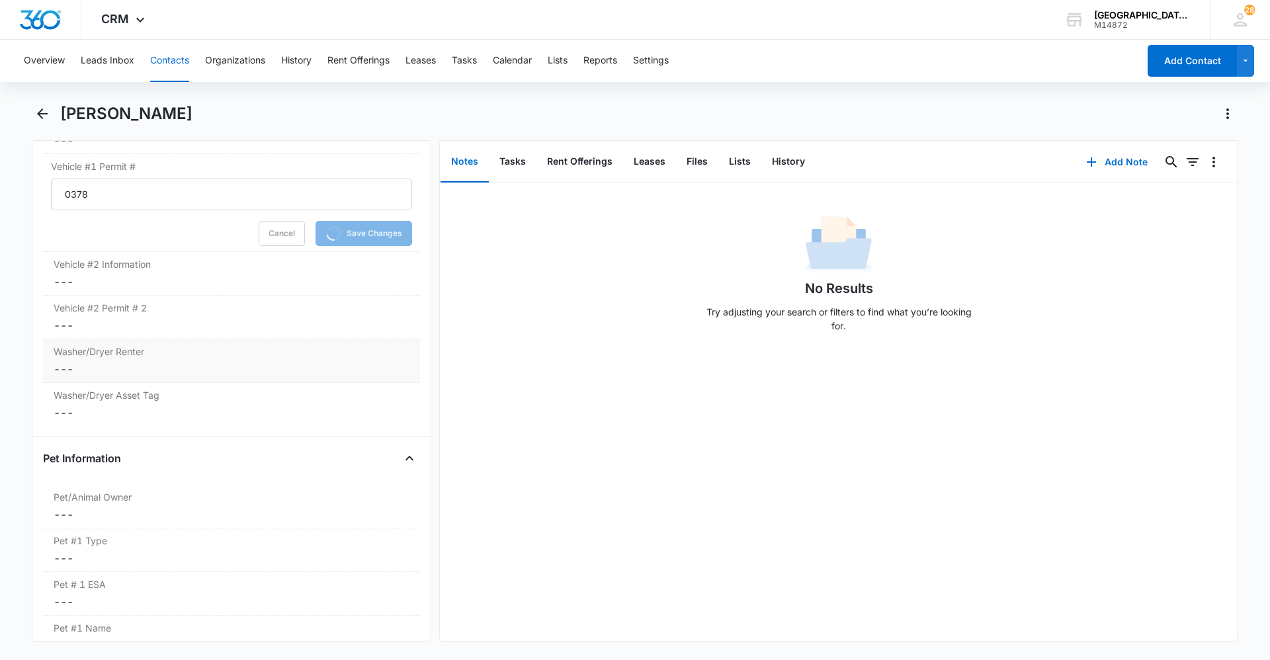
click at [227, 343] on div "Washer/Dryer Renter Cancel Save Changes ---" at bounding box center [231, 361] width 377 height 44
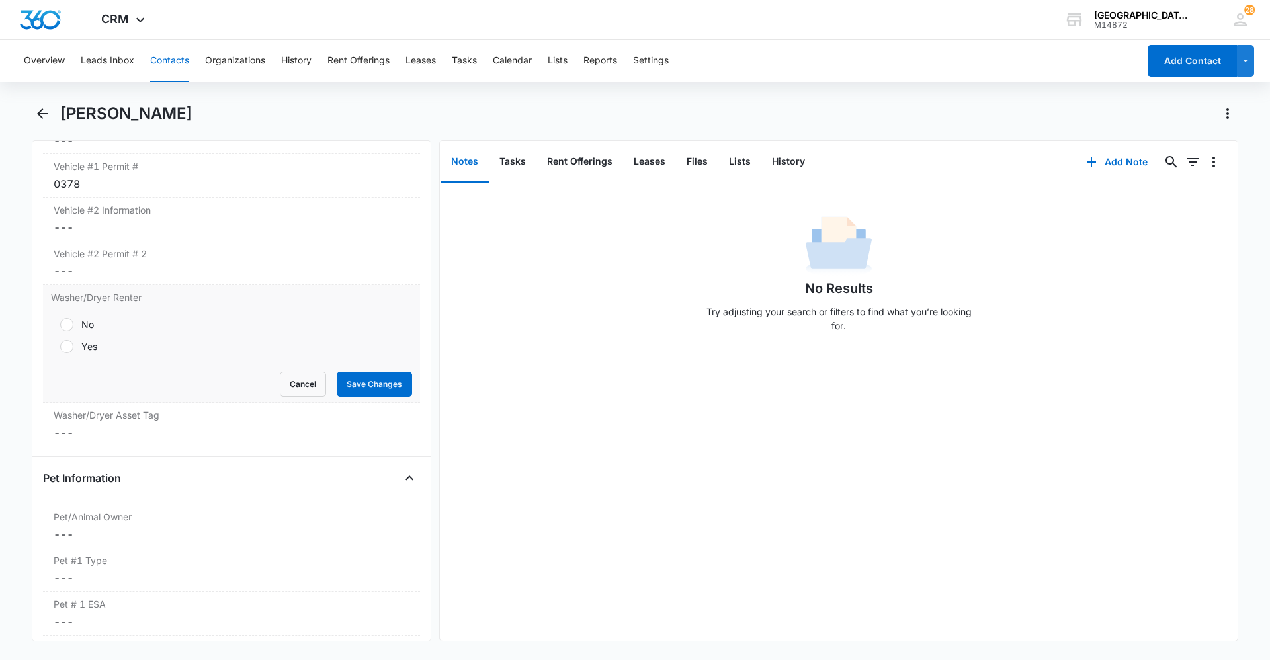
click at [65, 323] on div at bounding box center [66, 324] width 13 height 13
click at [60, 323] on input "No" at bounding box center [55, 324] width 9 height 9
radio input "true"
click at [372, 386] on button "Save Changes" at bounding box center [374, 384] width 75 height 25
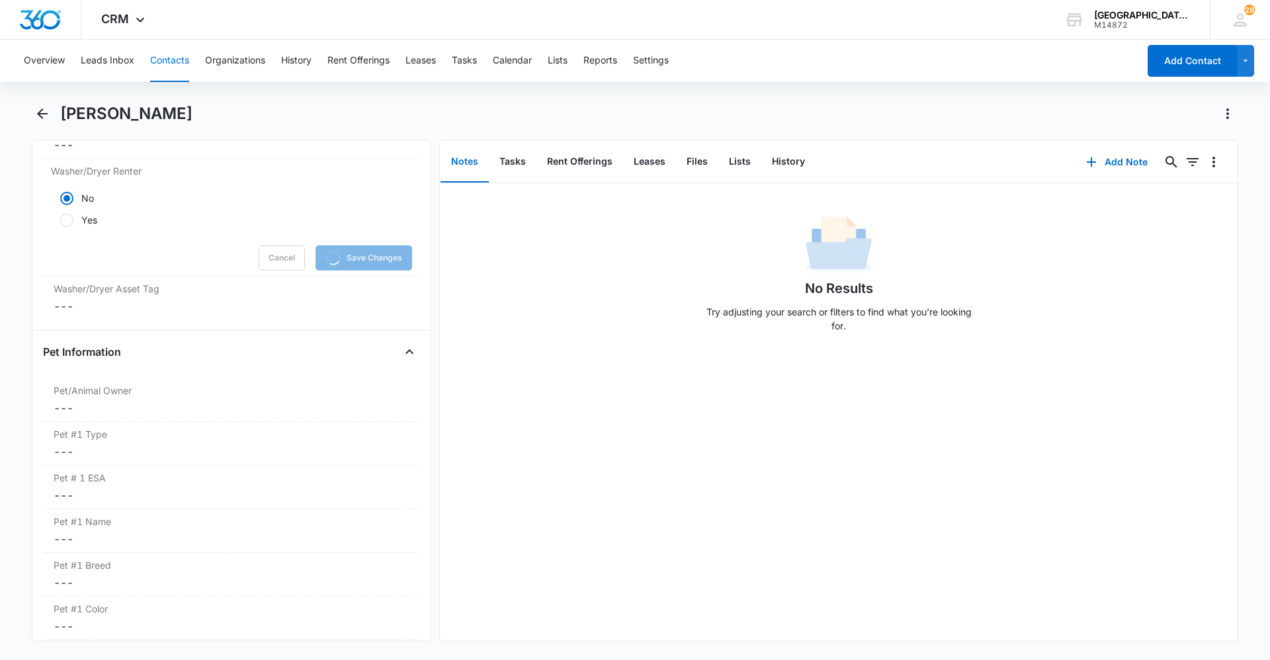
scroll to position [1598, 0]
click at [237, 378] on label "Pet/Animal Owner" at bounding box center [232, 385] width 356 height 14
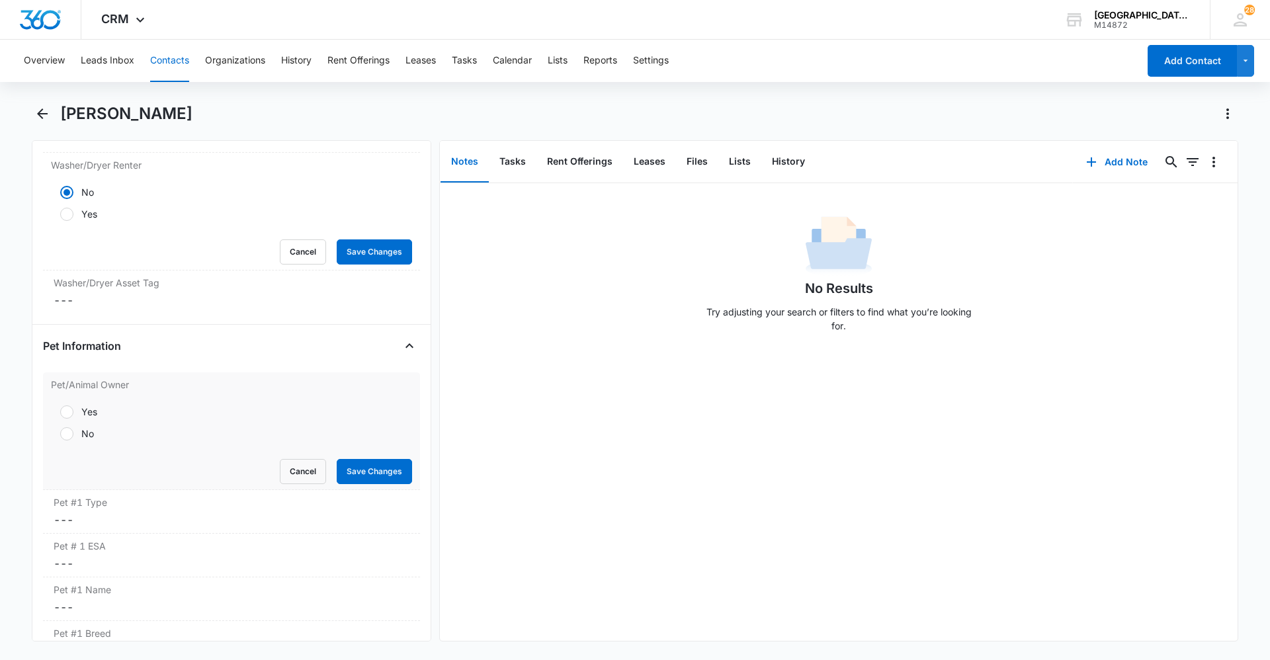
click at [69, 430] on div at bounding box center [66, 433] width 13 height 13
click at [60, 430] on input "No" at bounding box center [55, 433] width 9 height 9
radio input "true"
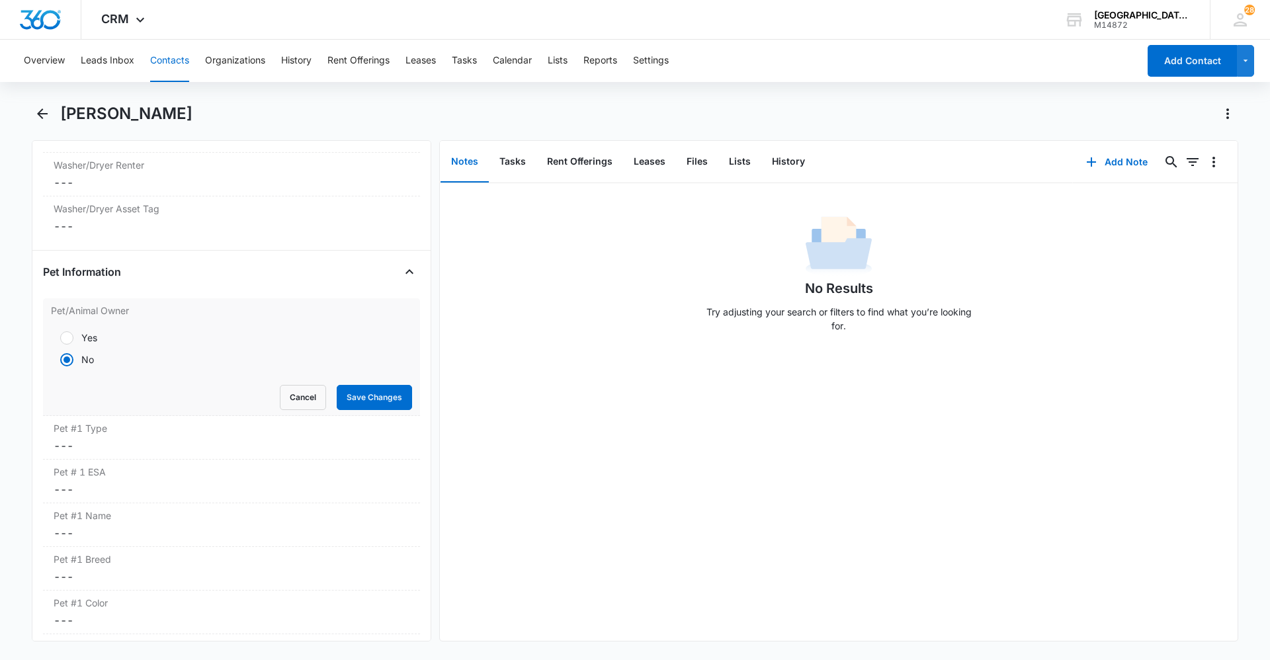
click at [372, 383] on form "Yes No Cancel Save Changes" at bounding box center [231, 366] width 361 height 87
click at [367, 394] on button "Save Changes" at bounding box center [374, 397] width 75 height 25
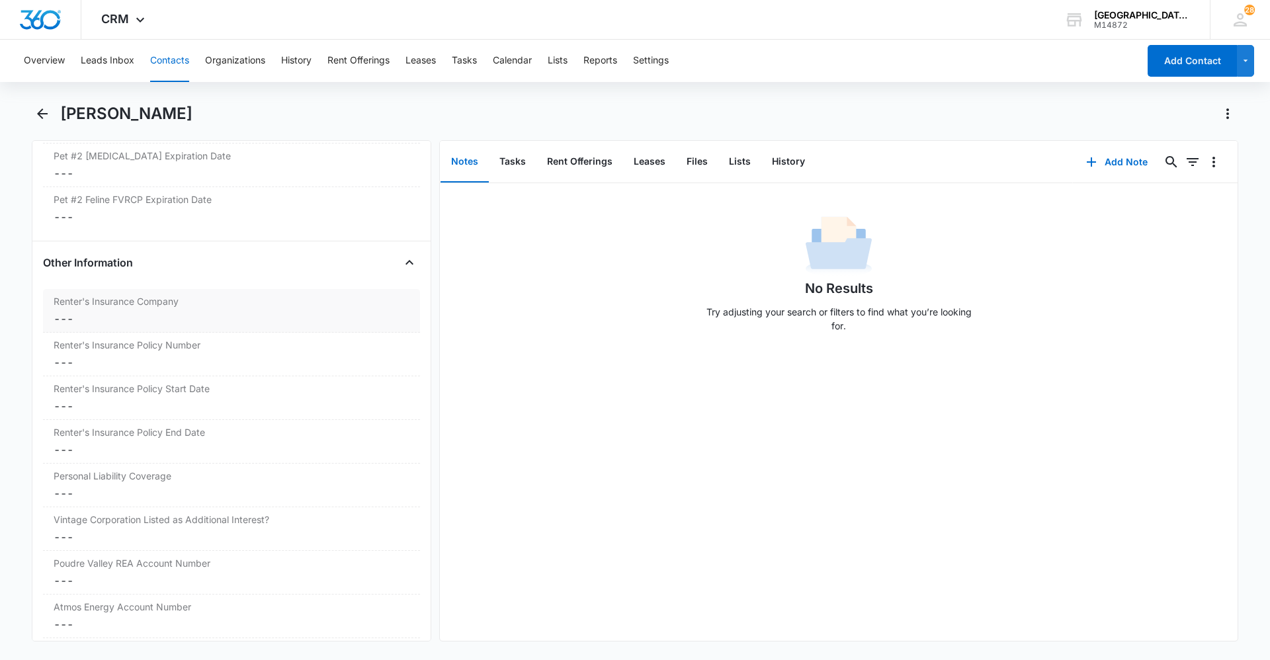
click at [185, 300] on label "Renter's Insurance Company" at bounding box center [232, 301] width 356 height 14
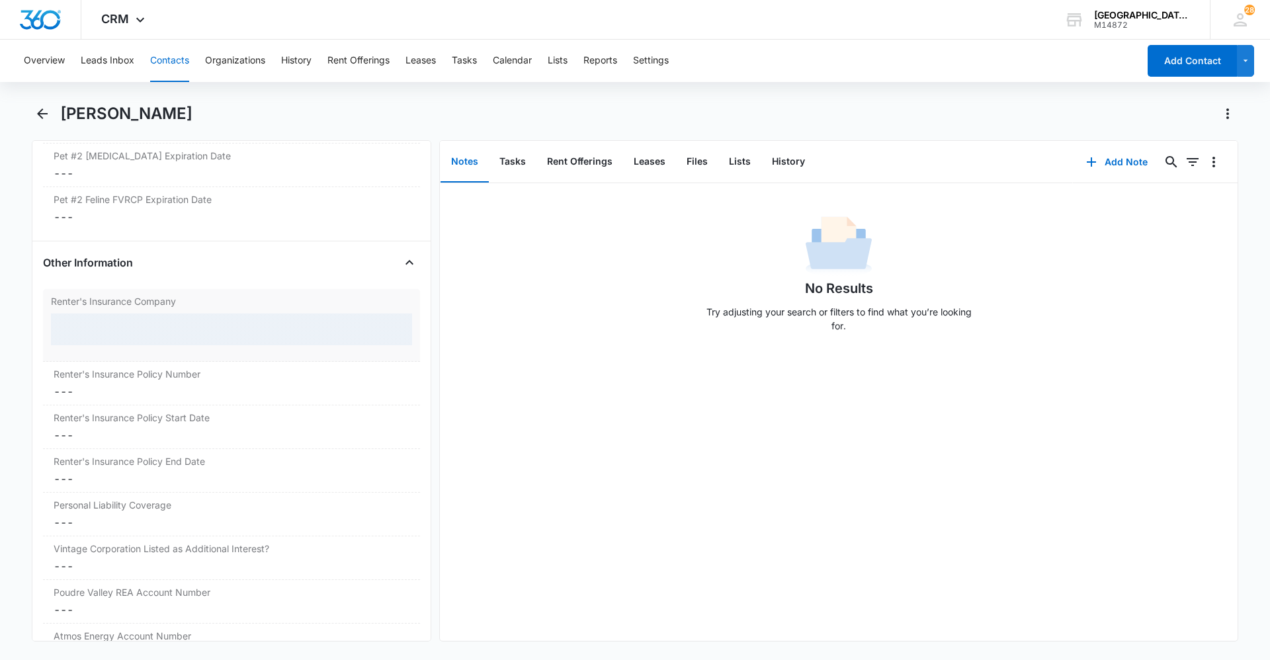
scroll to position [2582, 0]
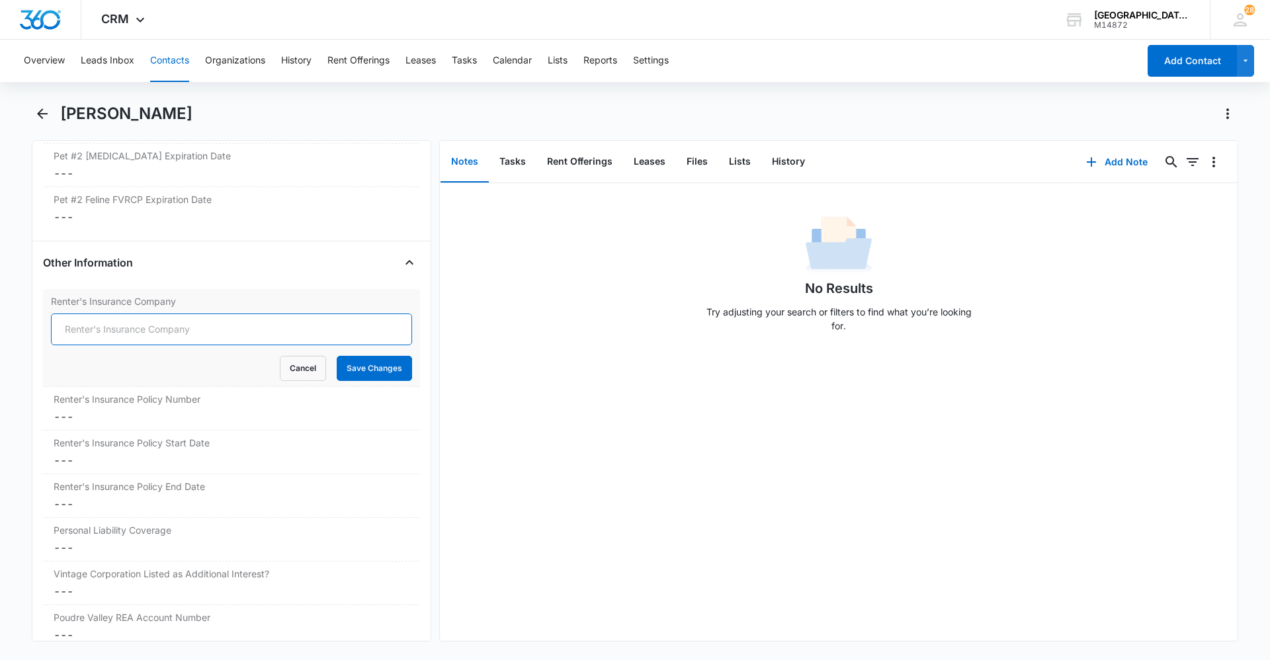
click at [178, 321] on input "Renter's Insurance Company" at bounding box center [231, 329] width 361 height 32
type input "Lemonade"
click at [349, 370] on button "Save Changes" at bounding box center [374, 368] width 75 height 25
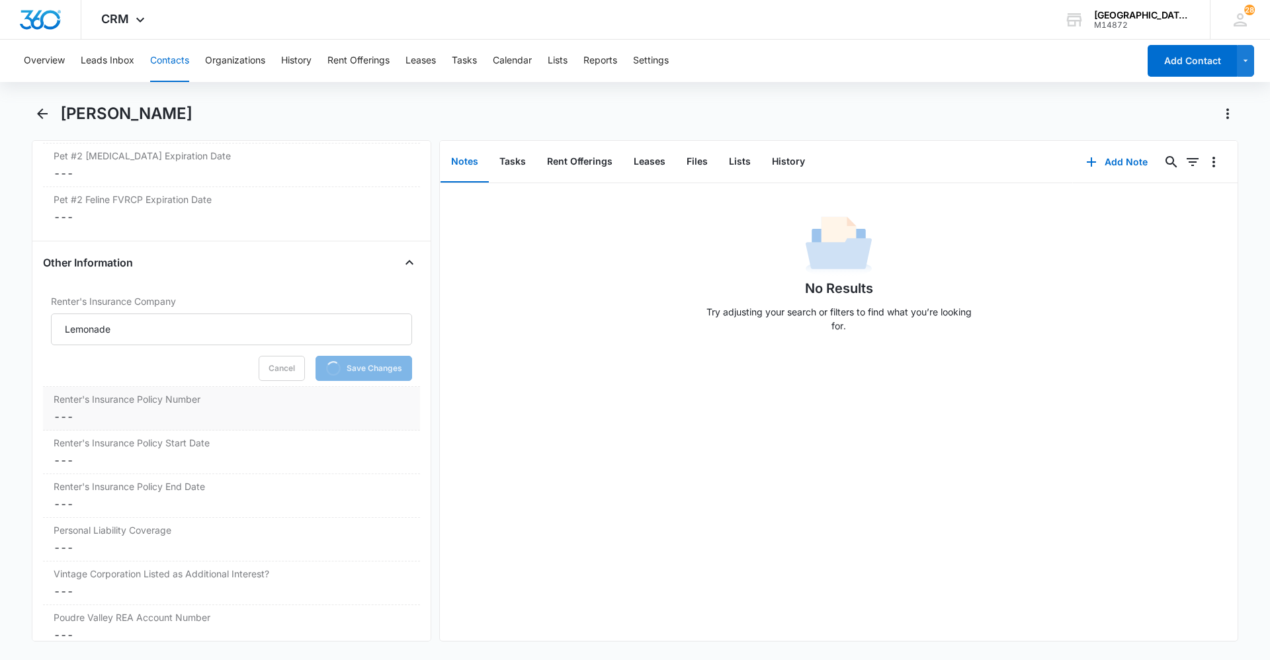
click at [226, 400] on label "Renter's Insurance Policy Number" at bounding box center [232, 399] width 356 height 14
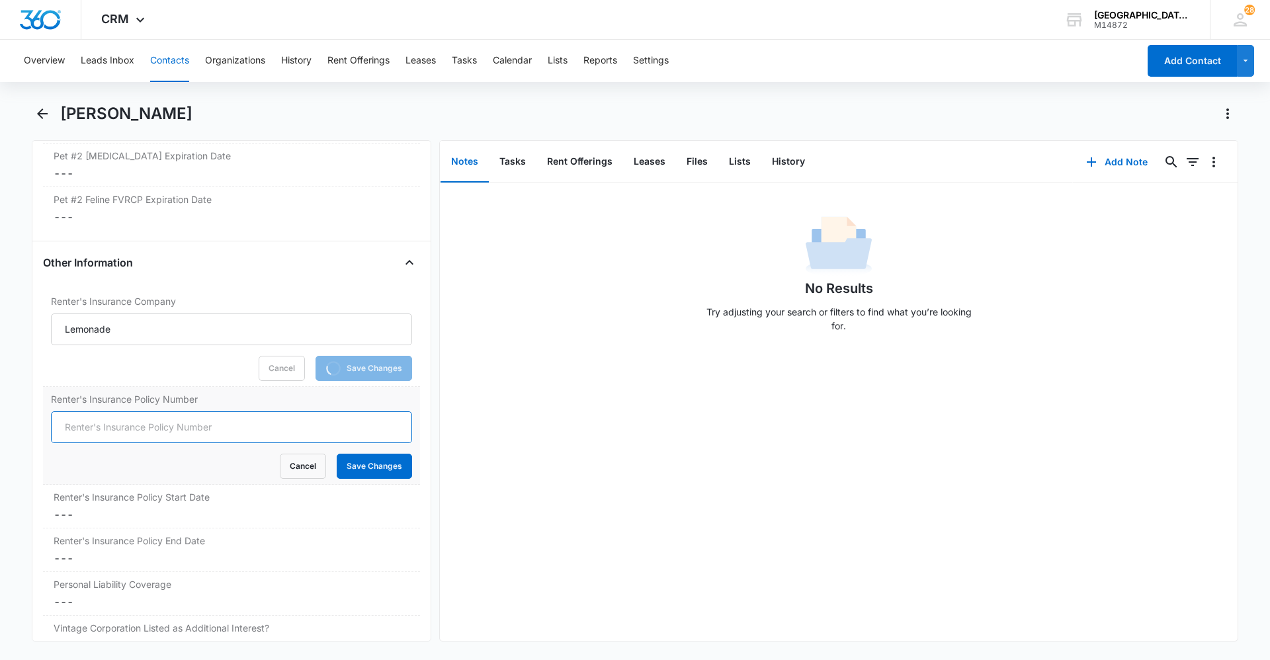
click at [167, 424] on input "Renter's Insurance Policy Number" at bounding box center [231, 427] width 361 height 32
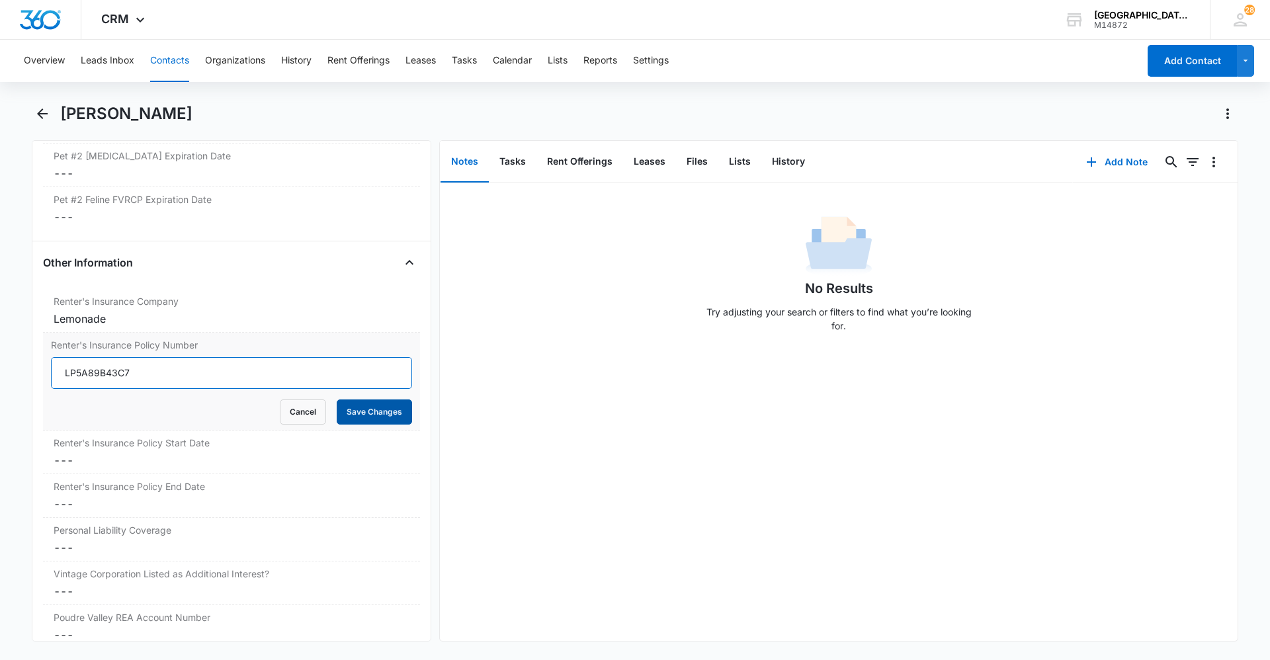
type input "LP5A89B43C7"
click at [387, 407] on button "Save Changes" at bounding box center [374, 411] width 75 height 25
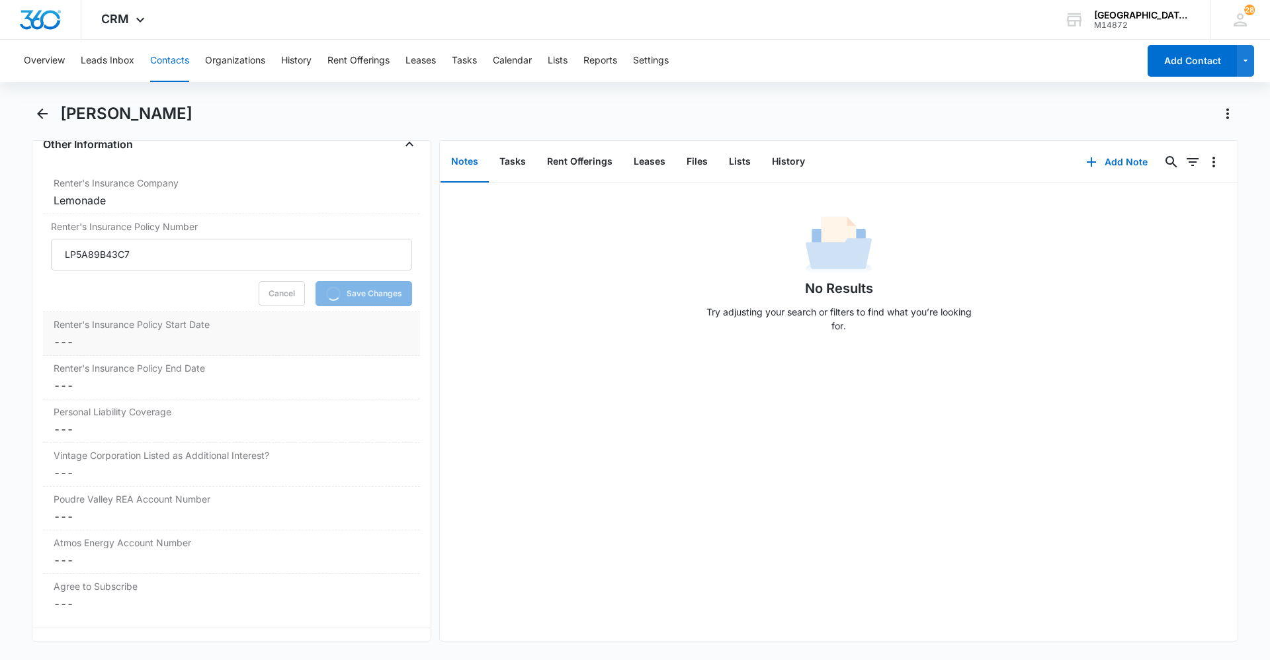
scroll to position [2714, 0]
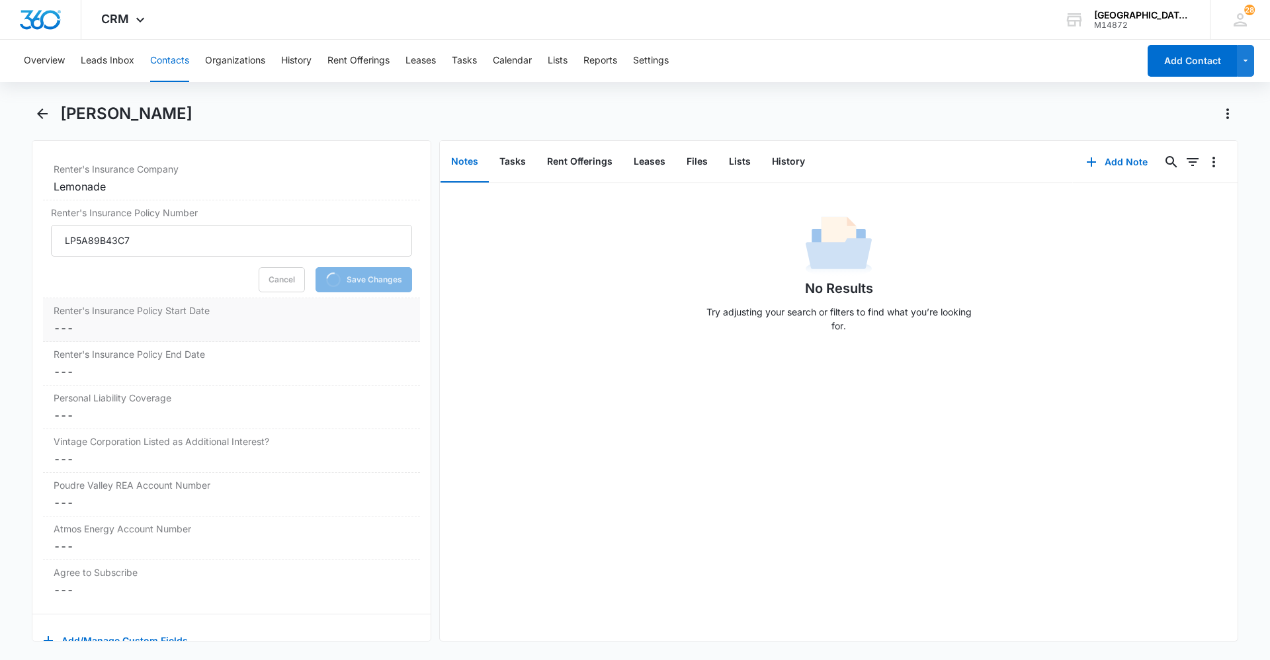
click at [169, 308] on label "Renter's Insurance Policy Start Date" at bounding box center [232, 311] width 356 height 14
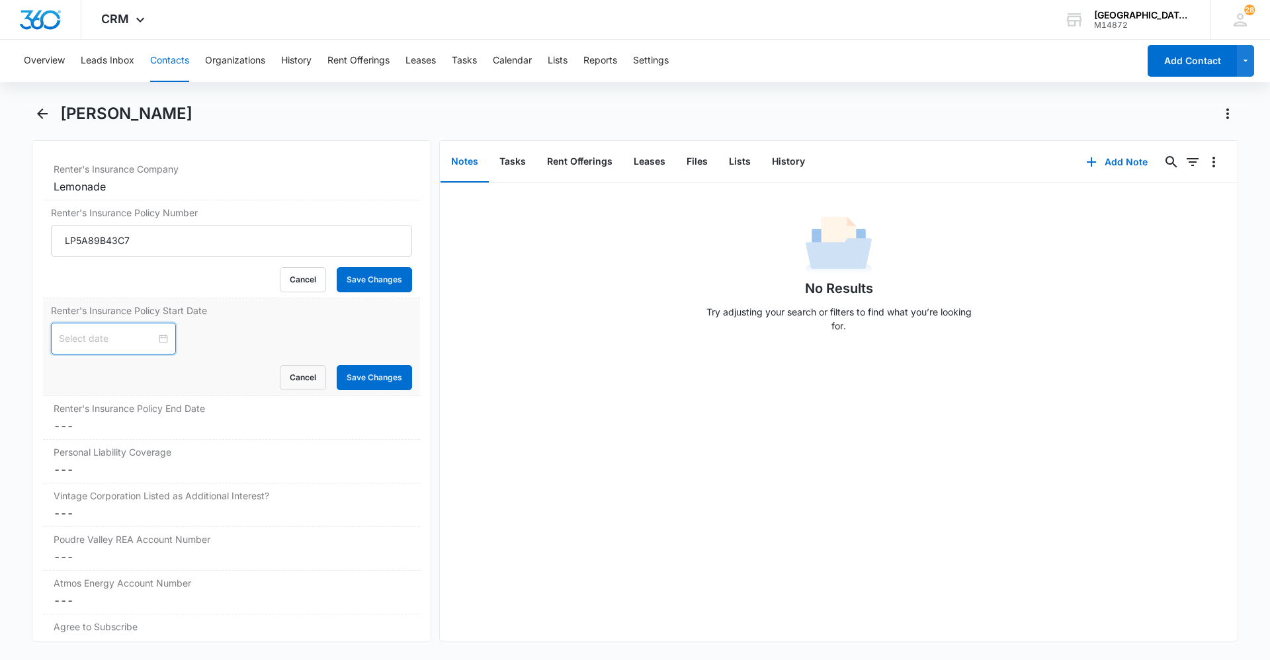
click at [113, 335] on input at bounding box center [107, 338] width 97 height 15
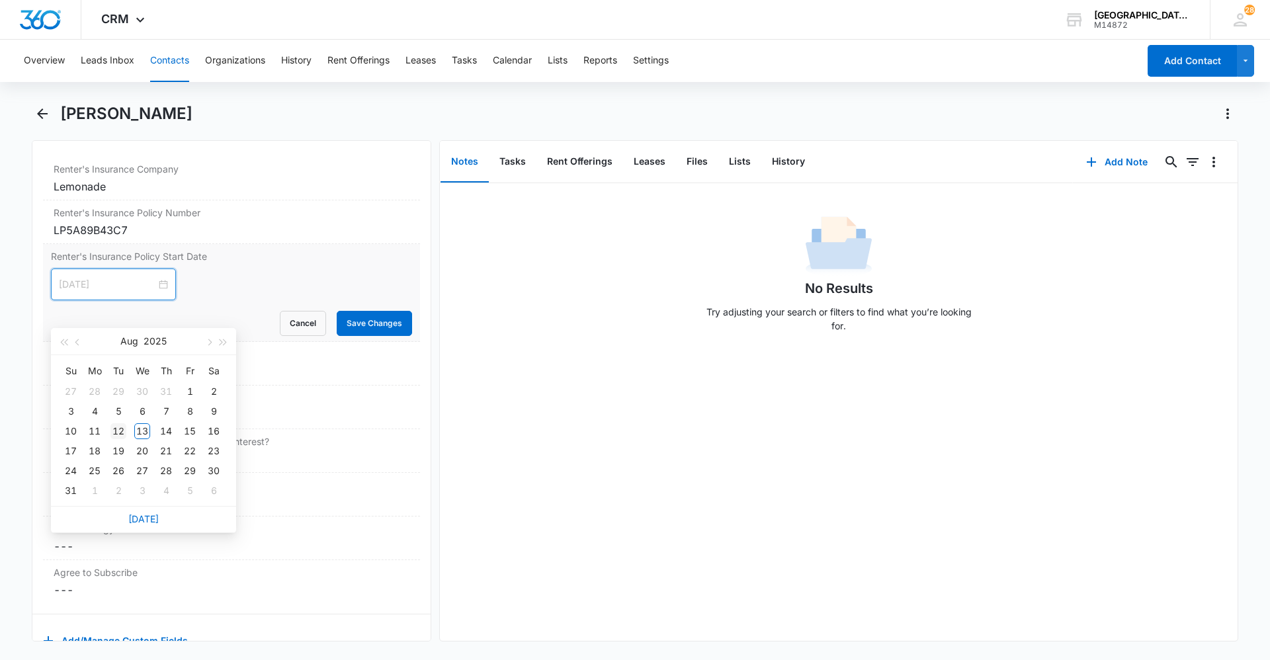
type input "Aug 12, 2025"
click at [118, 431] on div "12" at bounding box center [118, 431] width 16 height 16
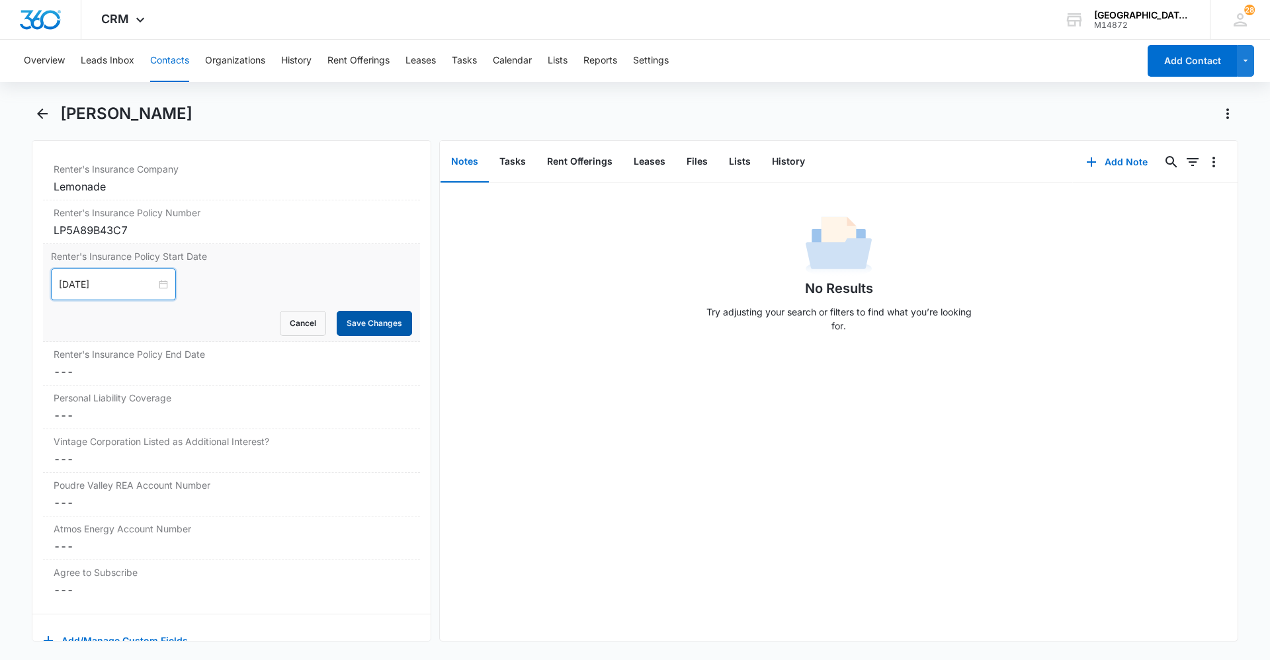
click at [354, 322] on button "Save Changes" at bounding box center [374, 323] width 75 height 25
click at [161, 376] on dd "Cancel Save Changes ---" at bounding box center [232, 372] width 356 height 16
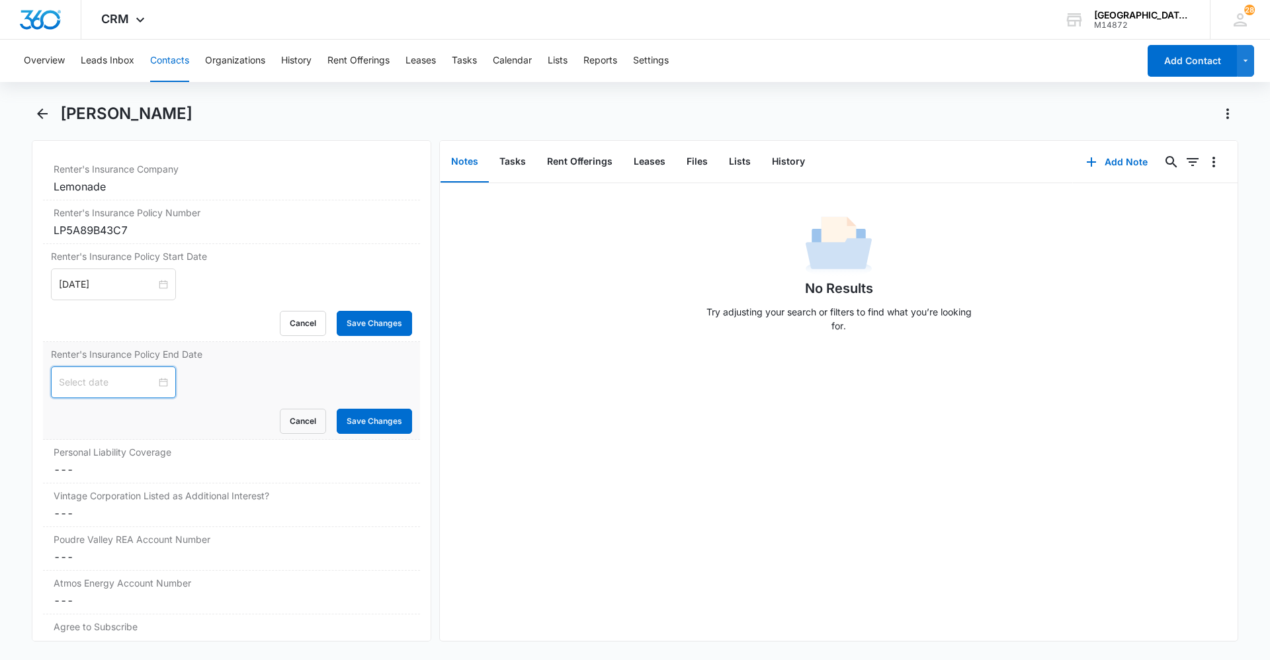
click at [128, 379] on input at bounding box center [107, 382] width 97 height 15
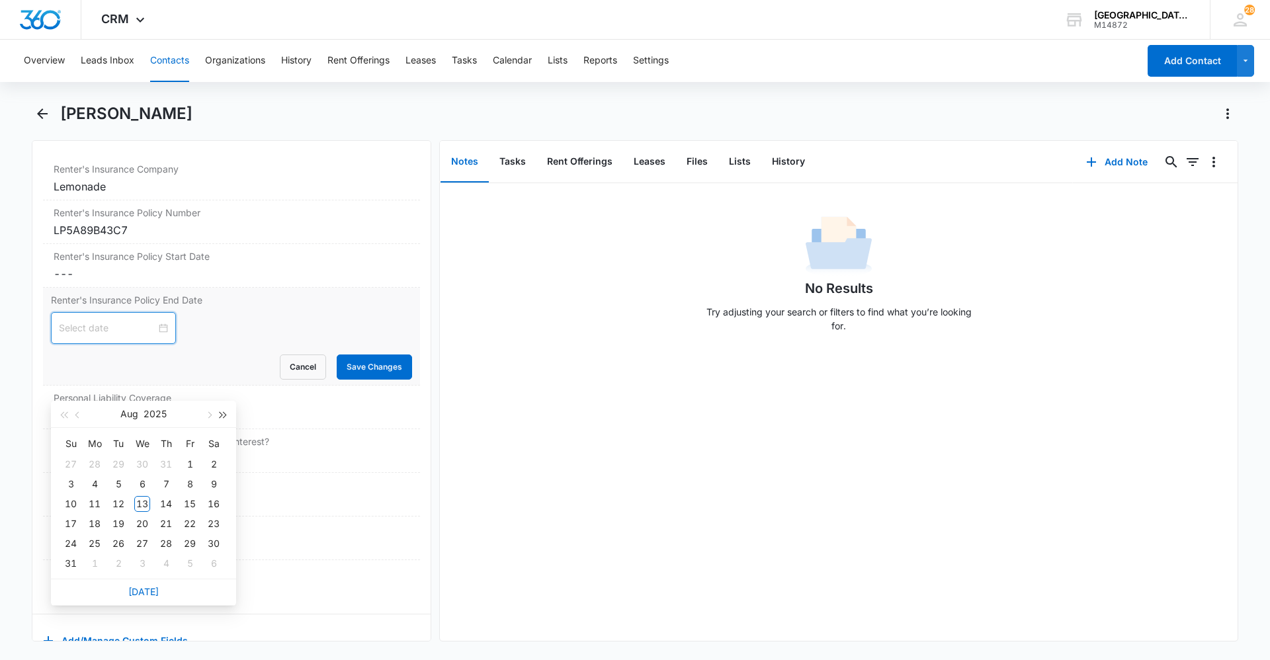
click at [220, 414] on span "button" at bounding box center [223, 415] width 7 height 7
type input "Aug 12, 2026"
click at [144, 504] on div "12" at bounding box center [142, 504] width 16 height 16
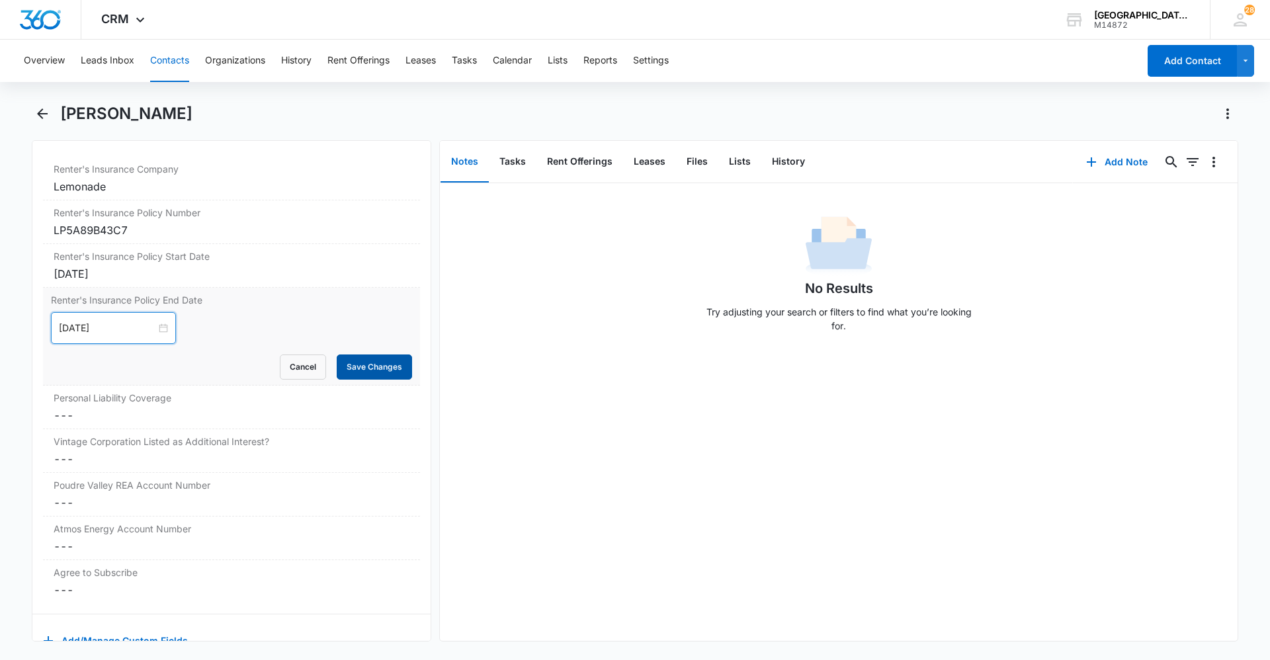
drag, startPoint x: 380, startPoint y: 372, endPoint x: 364, endPoint y: 368, distance: 15.6
click at [380, 371] on button "Save Changes" at bounding box center [374, 366] width 75 height 25
click at [228, 407] on dd "Cancel Save Changes ---" at bounding box center [232, 415] width 356 height 16
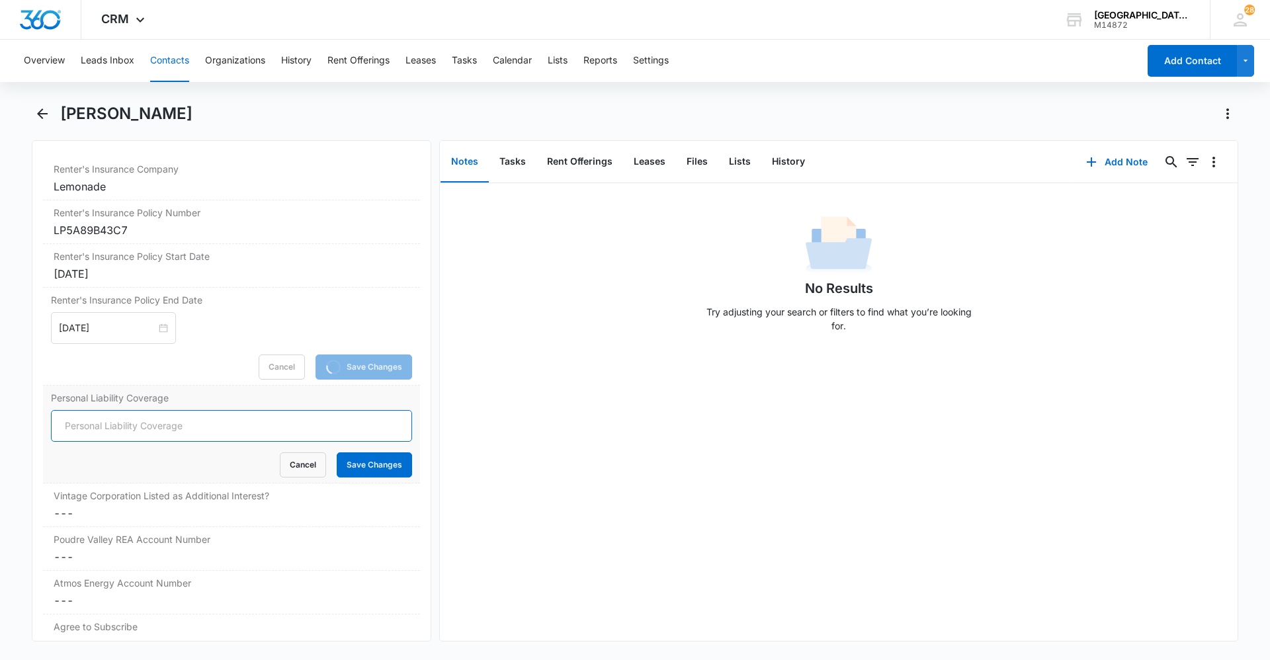
click at [179, 419] on input "Personal Liability Coverage" at bounding box center [231, 426] width 361 height 32
type input "300000"
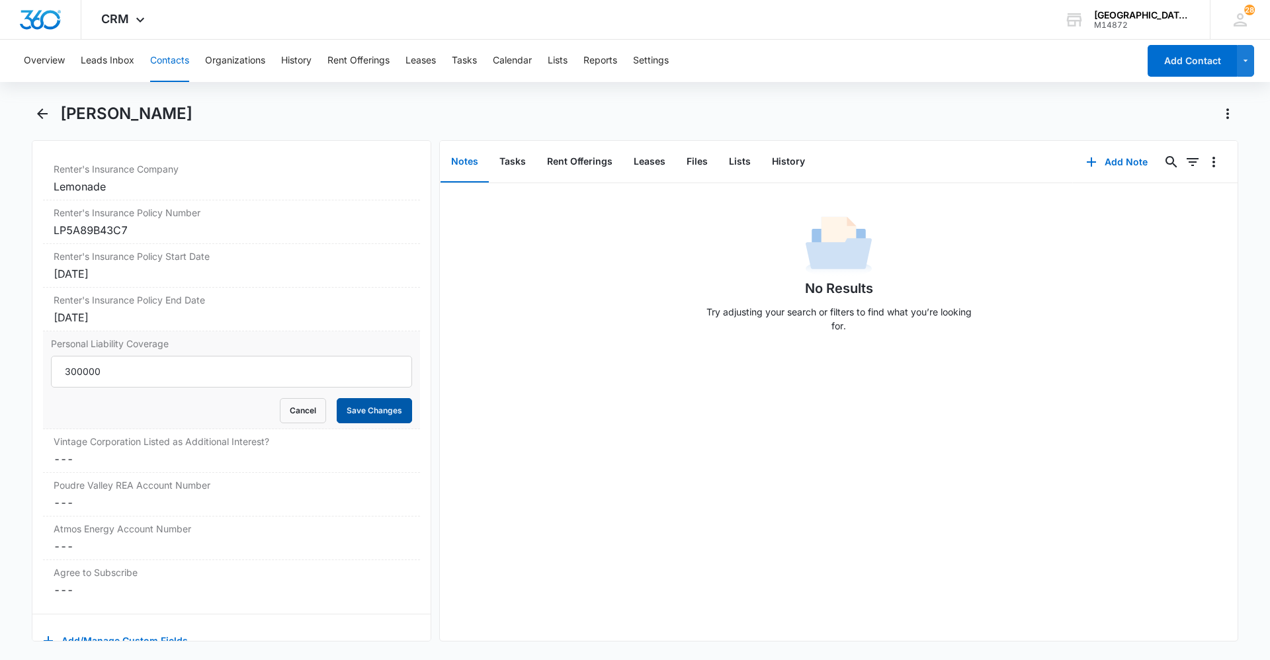
click at [337, 409] on button "Save Changes" at bounding box center [374, 410] width 75 height 25
click at [176, 442] on label "Vintage Corporation Listed as Additional Interest?" at bounding box center [232, 442] width 356 height 14
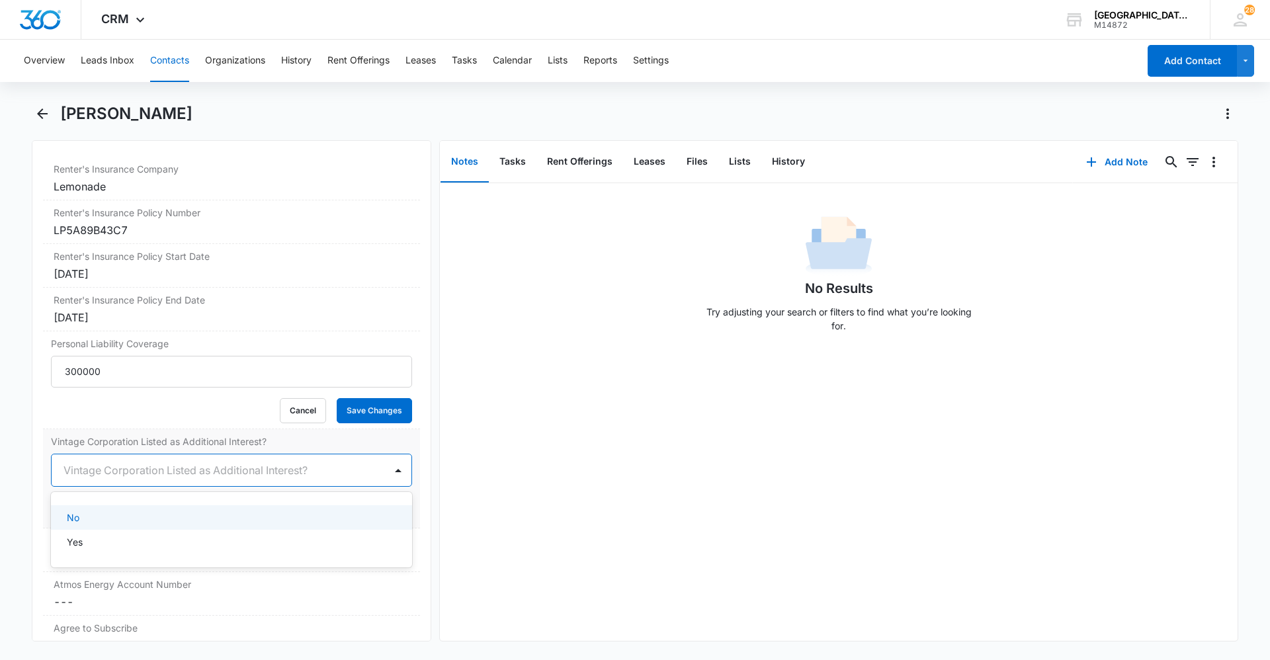
click at [136, 466] on div at bounding box center [215, 470] width 304 height 19
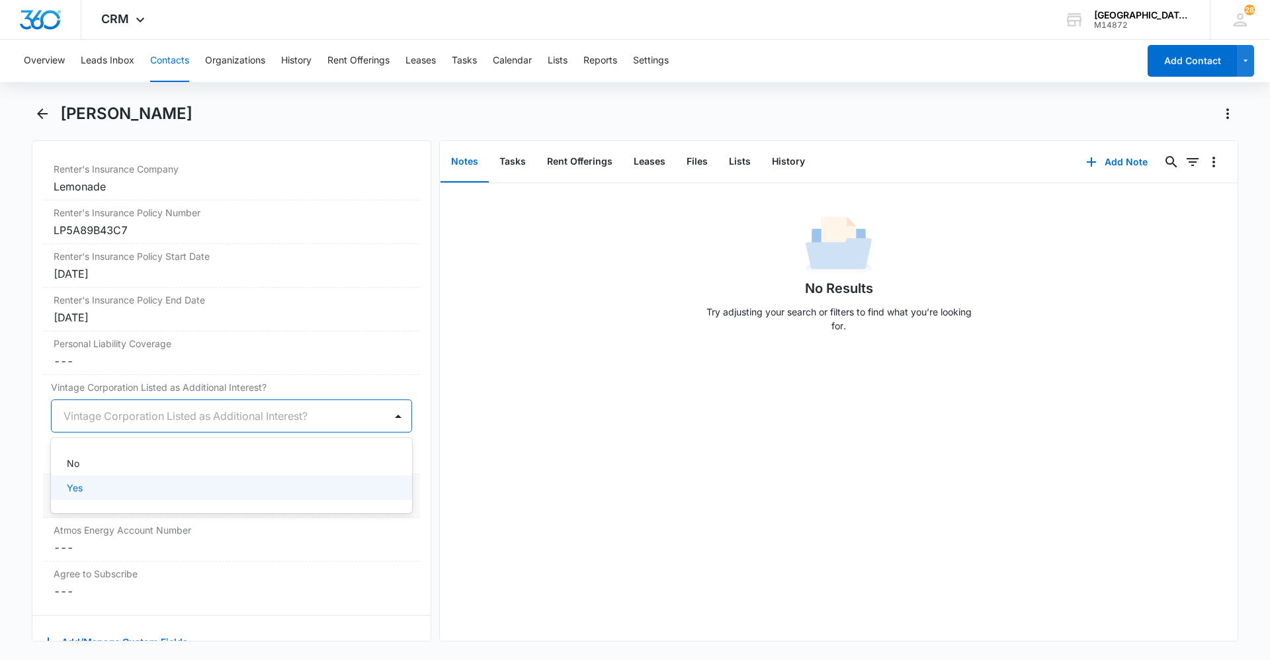
drag, startPoint x: 131, startPoint y: 487, endPoint x: 138, endPoint y: 479, distance: 10.3
click at [134, 484] on div "Yes" at bounding box center [230, 488] width 327 height 14
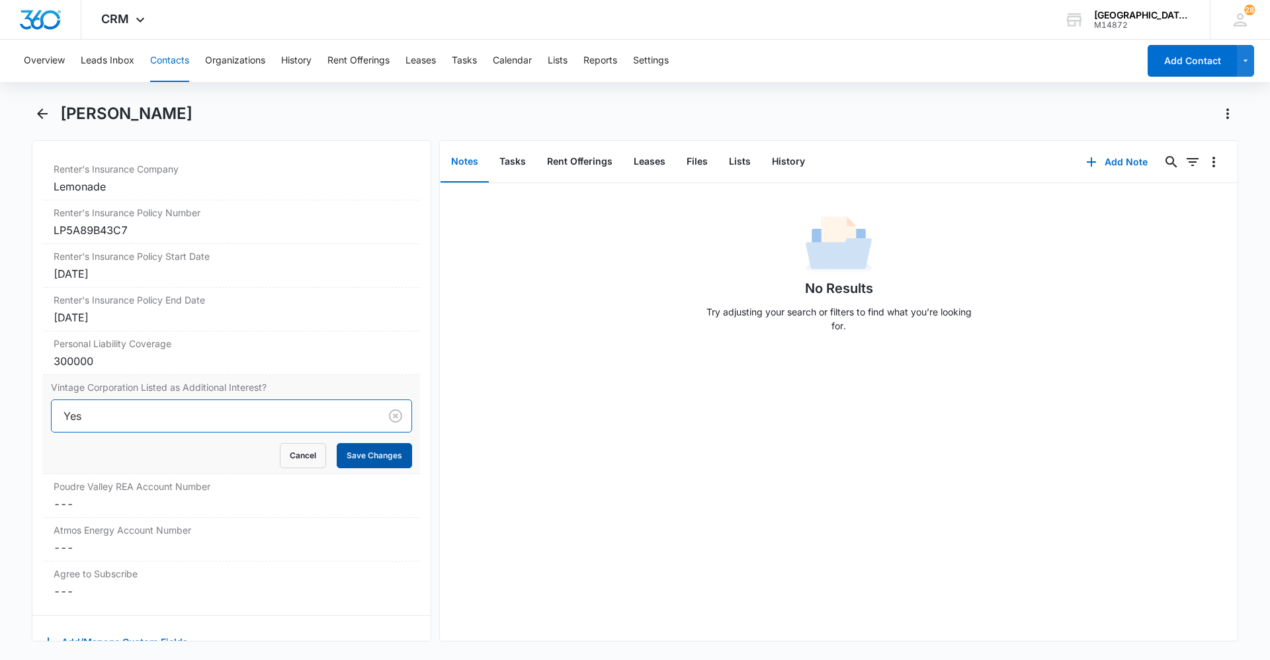
click at [368, 452] on button "Save Changes" at bounding box center [374, 455] width 75 height 25
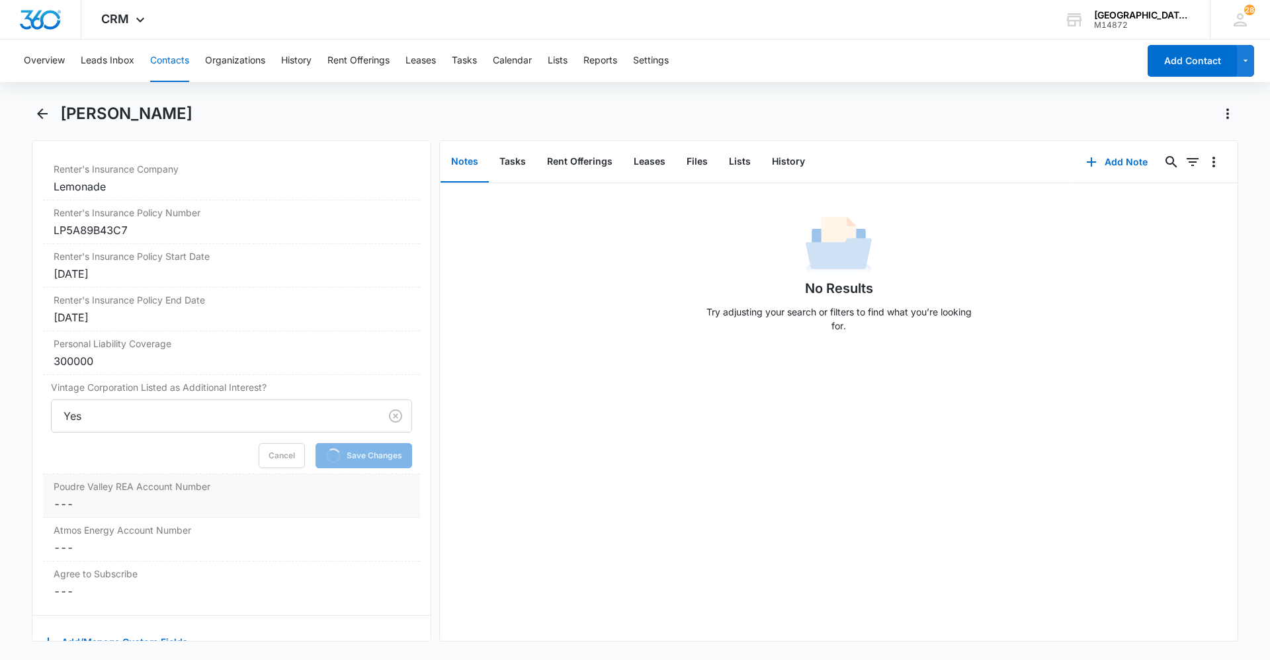
click at [154, 497] on dd "Cancel Save Changes ---" at bounding box center [232, 504] width 356 height 16
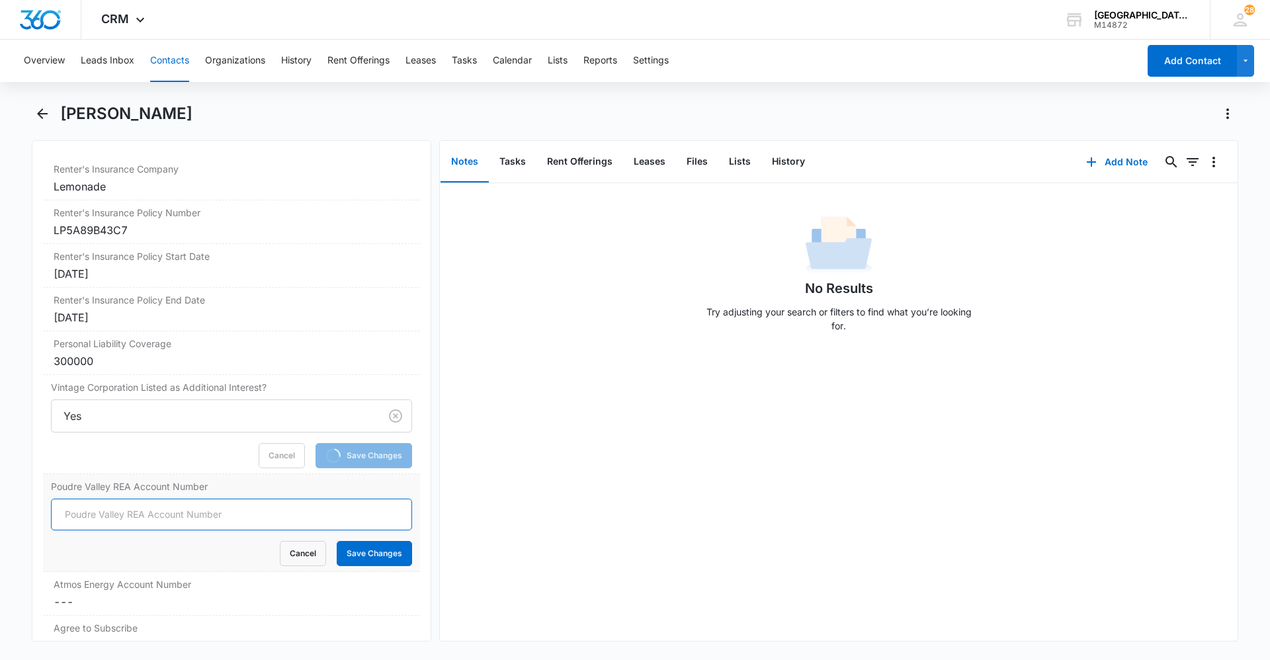
click at [139, 501] on input "Poudre Valley REA Account Number" at bounding box center [231, 515] width 361 height 32
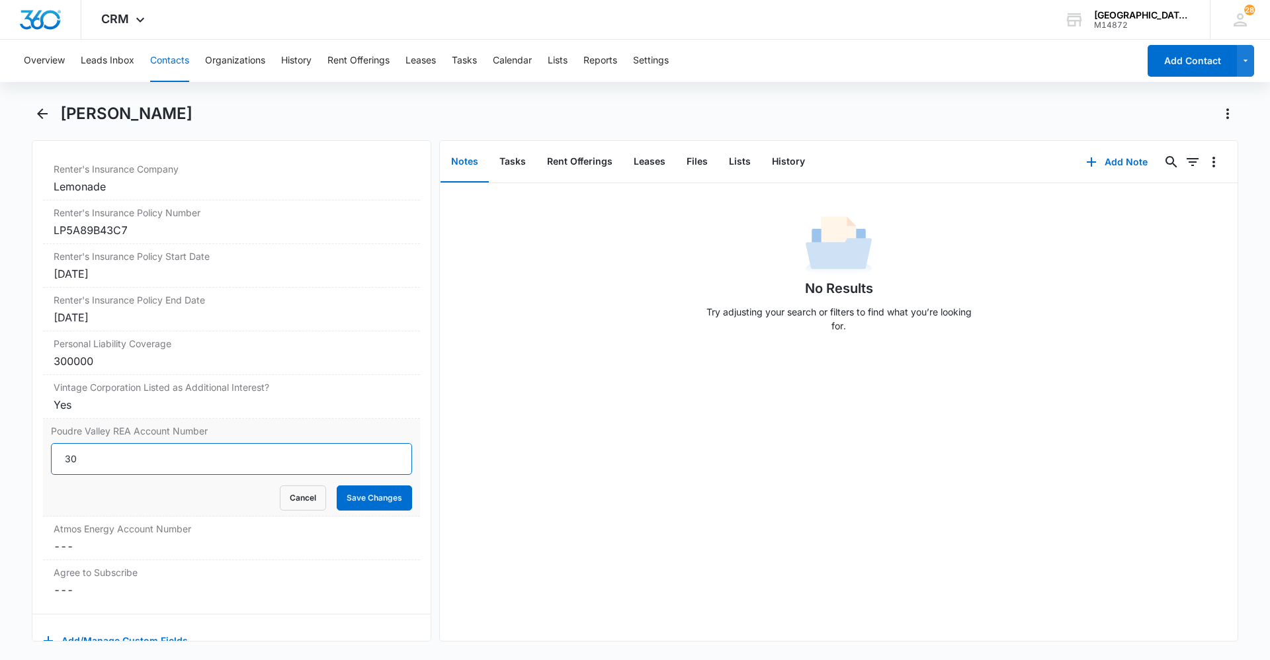
type input "3"
type input "67157013"
click at [363, 493] on button "Save Changes" at bounding box center [374, 497] width 75 height 25
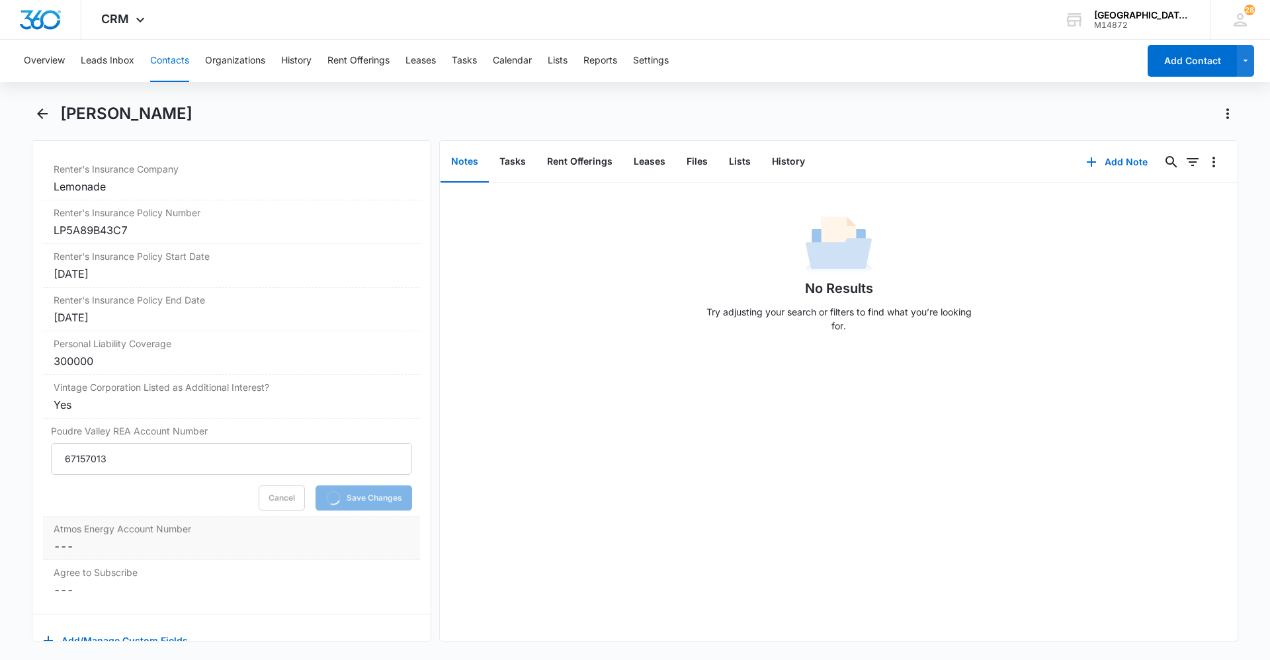
click at [133, 542] on dd "Cancel Save Changes ---" at bounding box center [232, 546] width 356 height 16
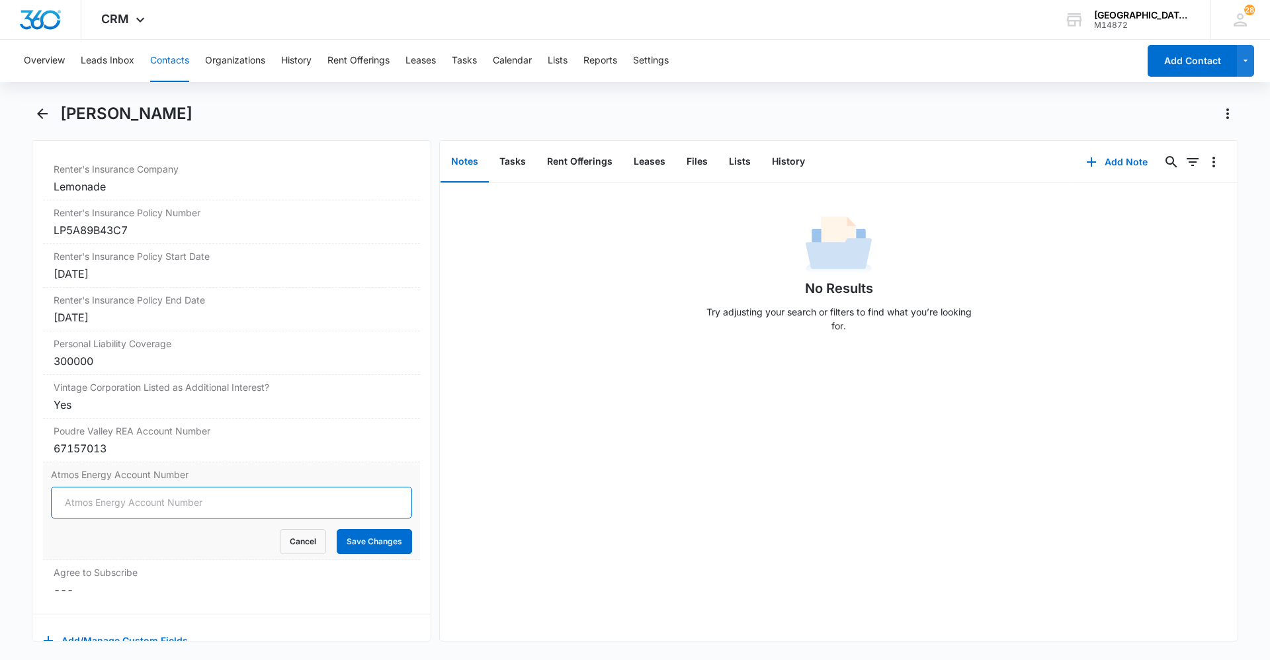
click at [254, 491] on input "Atmos Energy Account Number" at bounding box center [231, 503] width 361 height 32
type input "307335371"
click at [382, 538] on button "Save Changes" at bounding box center [374, 541] width 75 height 25
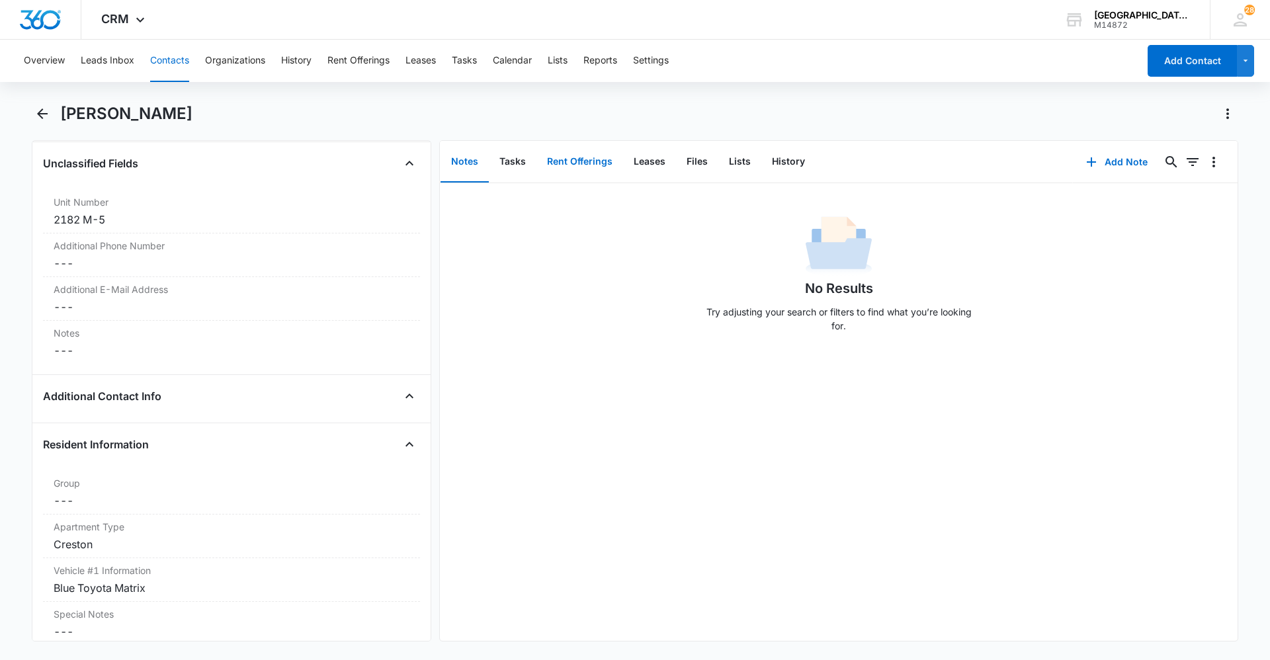
scroll to position [992, 0]
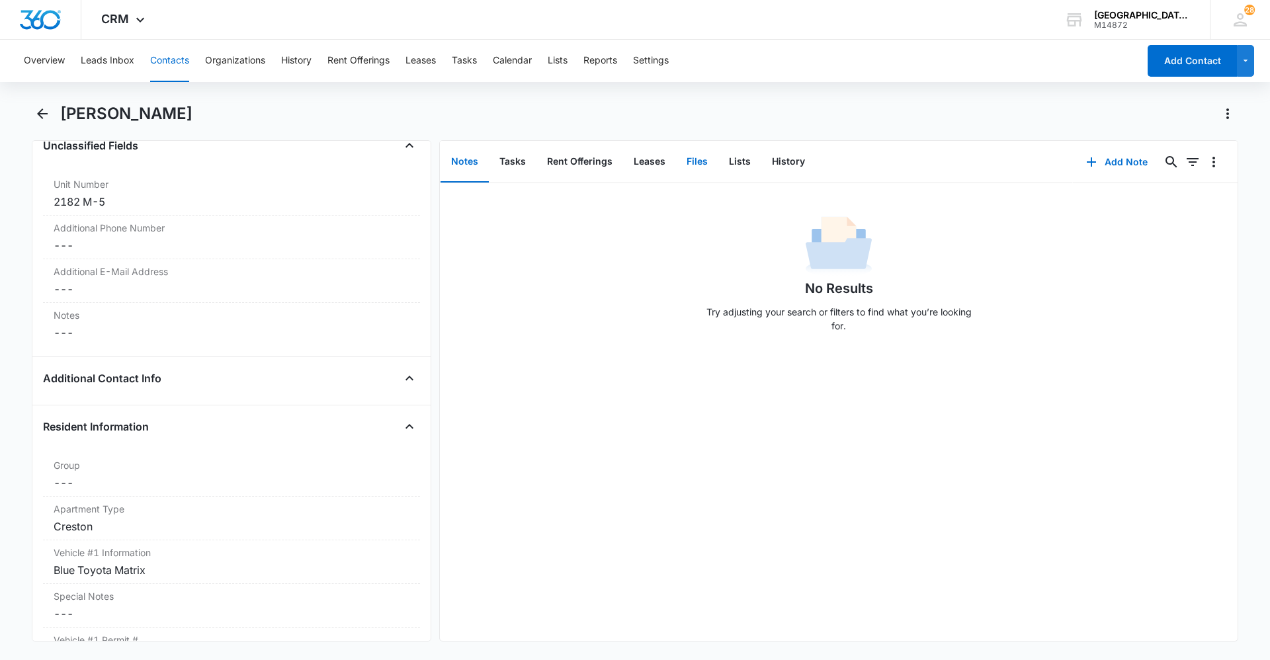
click at [696, 157] on button "Files" at bounding box center [697, 162] width 42 height 41
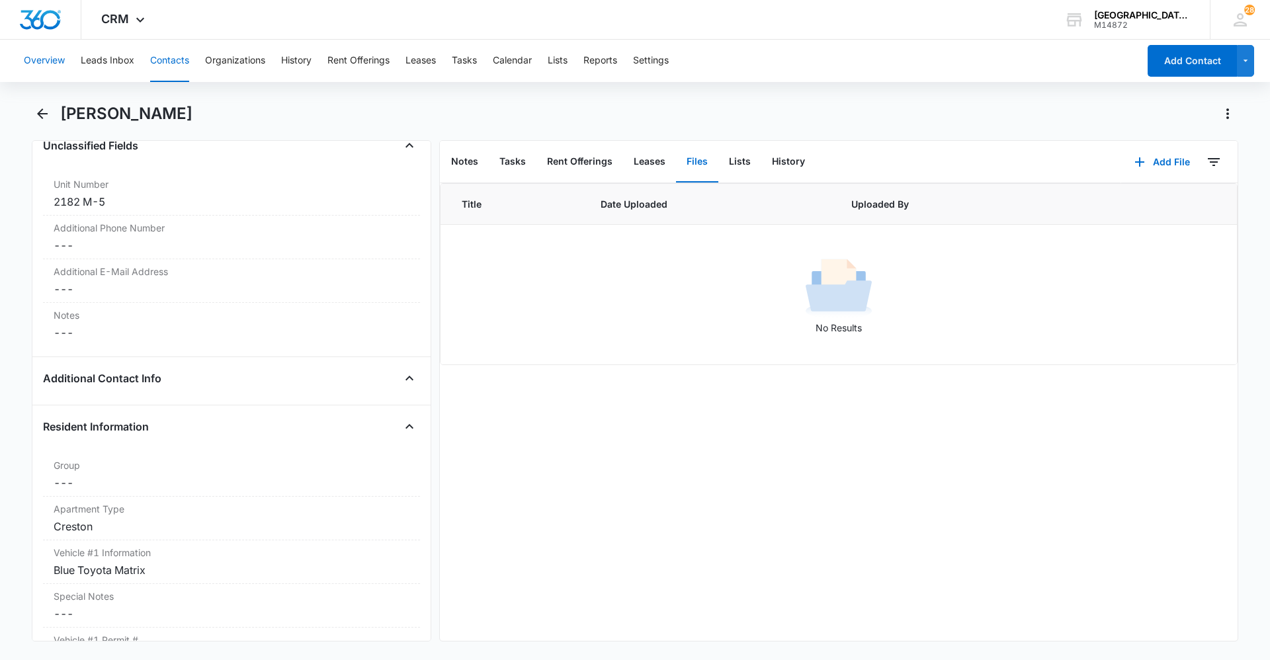
click at [62, 56] on button "Overview" at bounding box center [44, 61] width 41 height 42
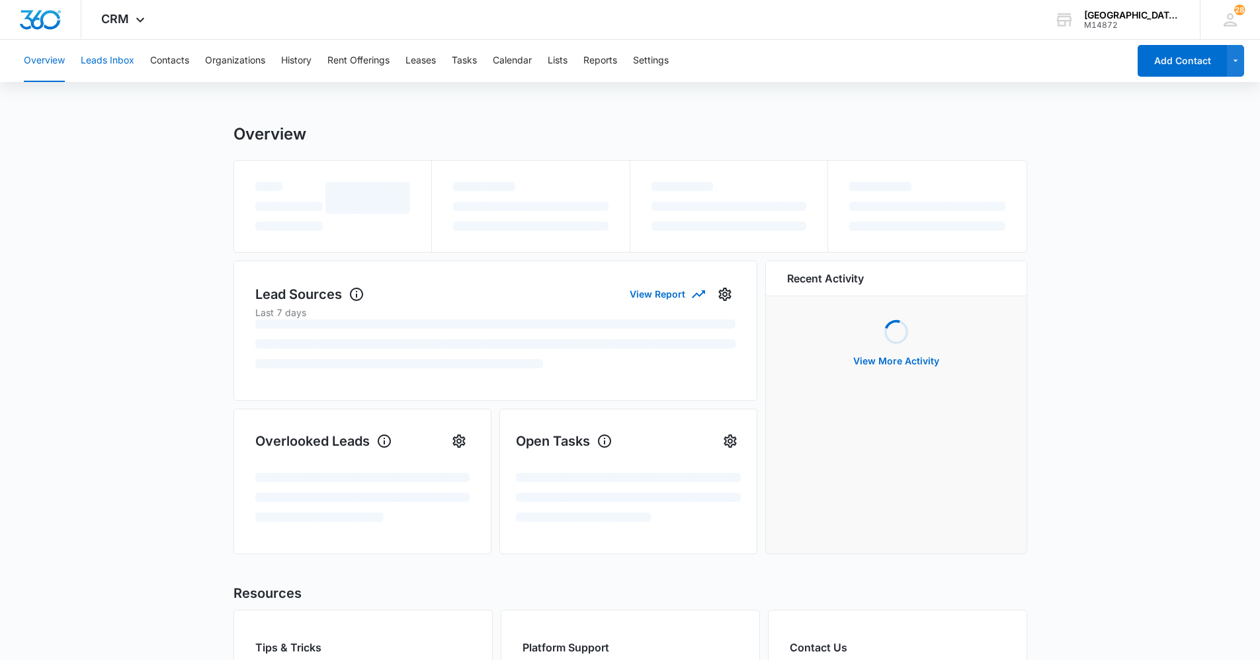
click at [106, 52] on button "Leads Inbox" at bounding box center [108, 61] width 54 height 42
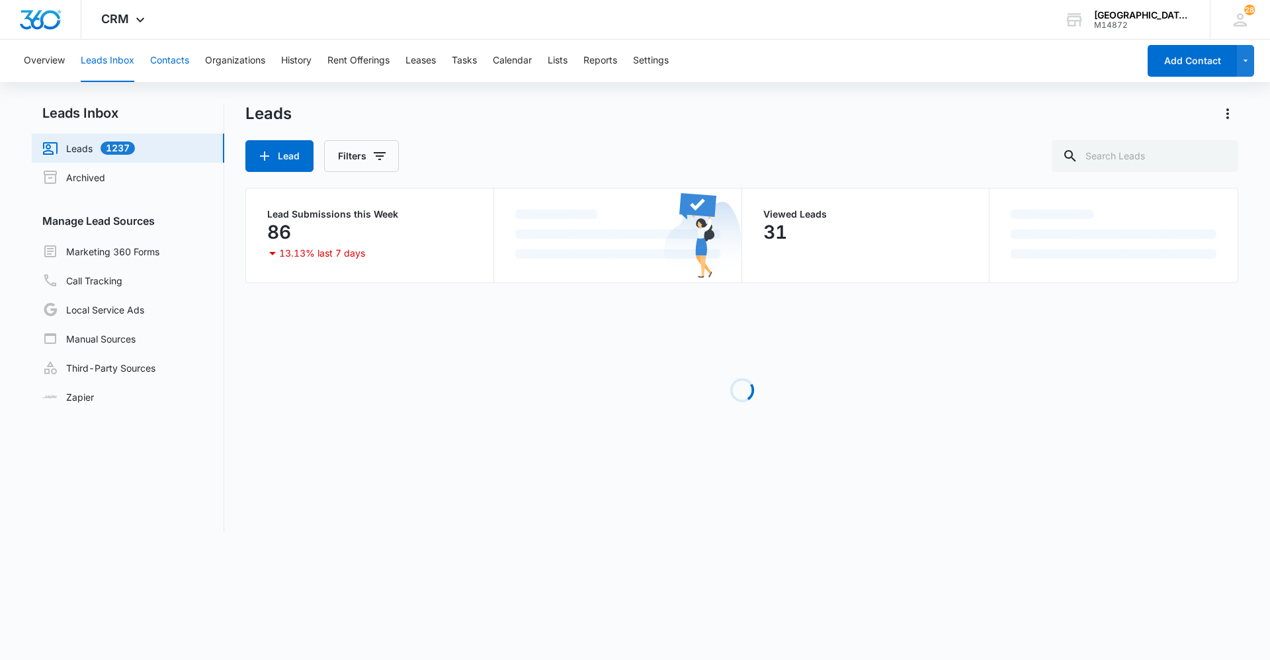
click at [179, 58] on button "Contacts" at bounding box center [169, 61] width 39 height 42
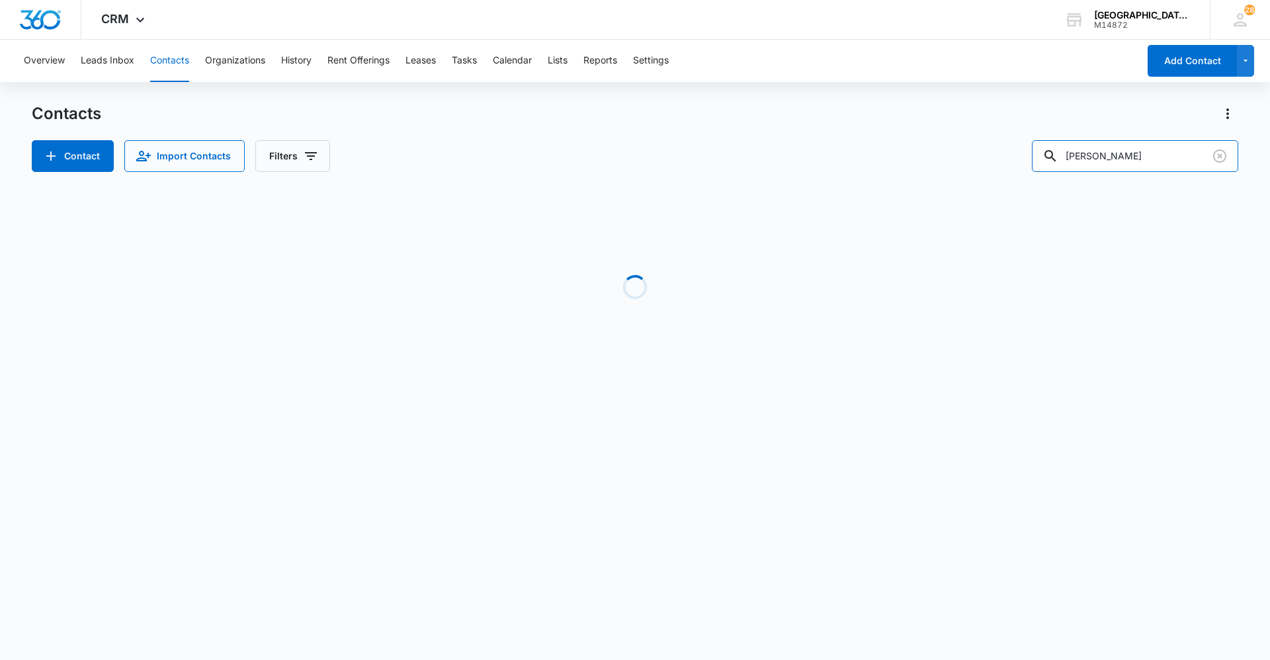
drag, startPoint x: 1182, startPoint y: 161, endPoint x: 956, endPoint y: 168, distance: 225.6
click at [1007, 164] on div "Contact Import Contacts Filters keegan" at bounding box center [635, 156] width 1206 height 32
type input "kai"
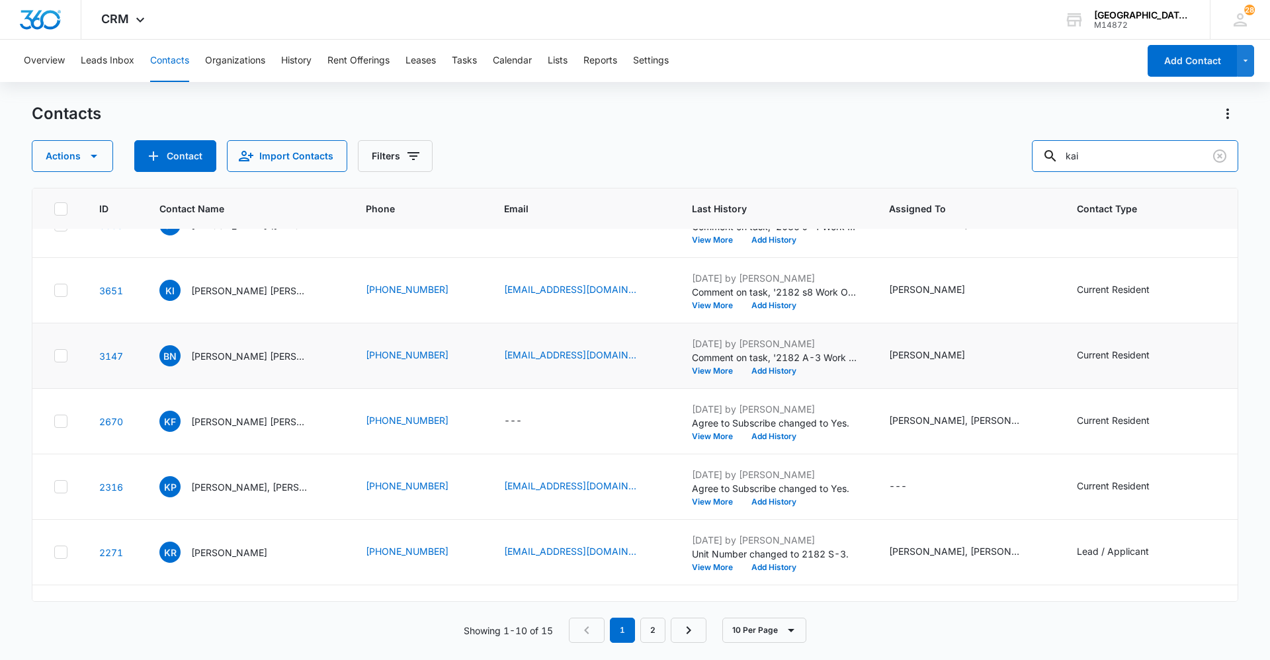
scroll to position [265, 0]
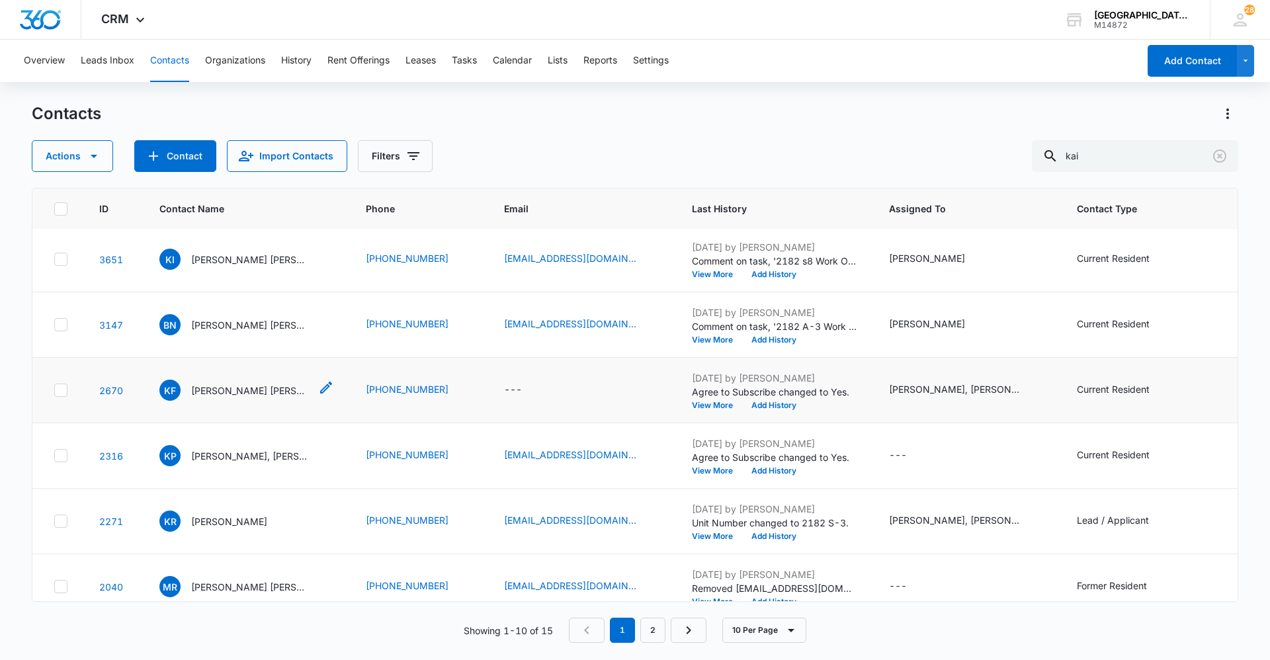
click at [231, 384] on p "Kai Formby Hope Wickstrom Formby" at bounding box center [250, 391] width 119 height 14
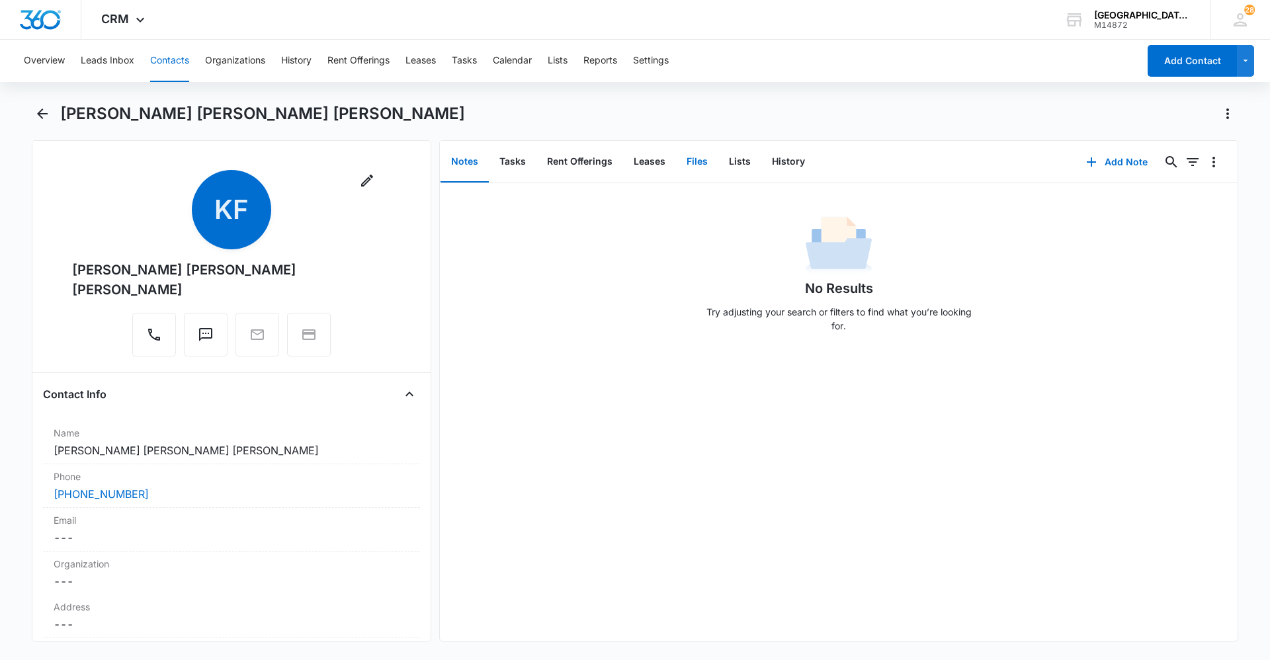
click at [703, 165] on button "Files" at bounding box center [697, 162] width 42 height 41
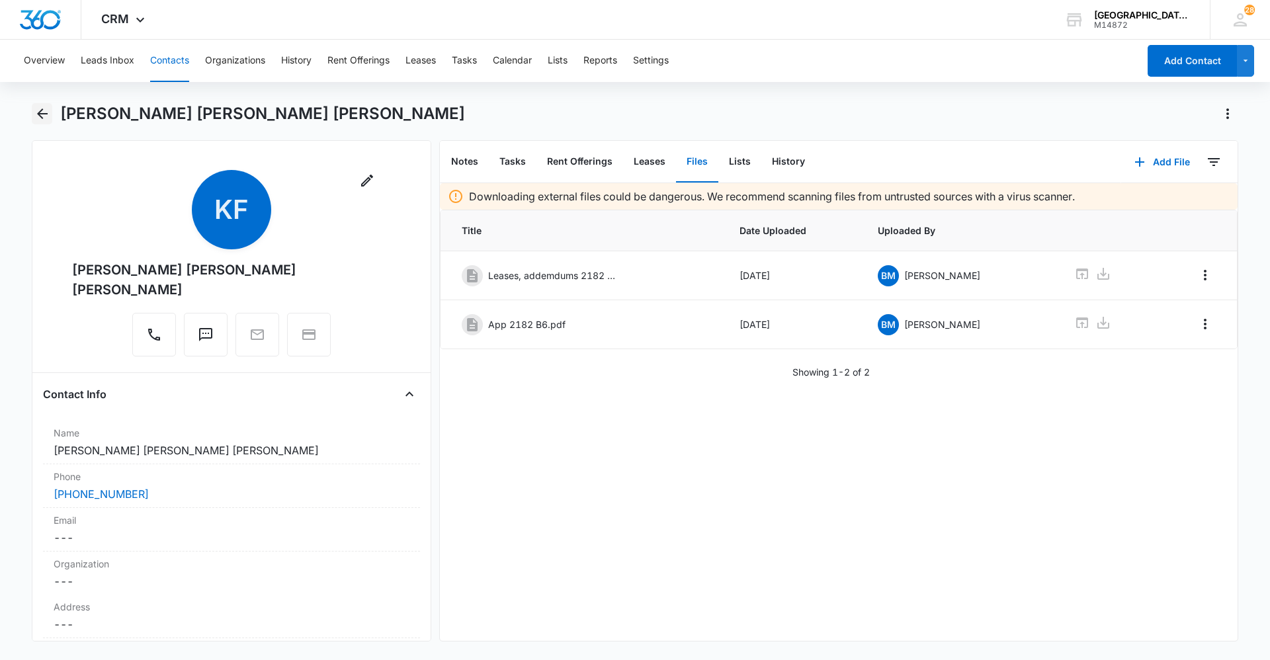
click at [38, 108] on icon "Back" at bounding box center [42, 114] width 16 height 16
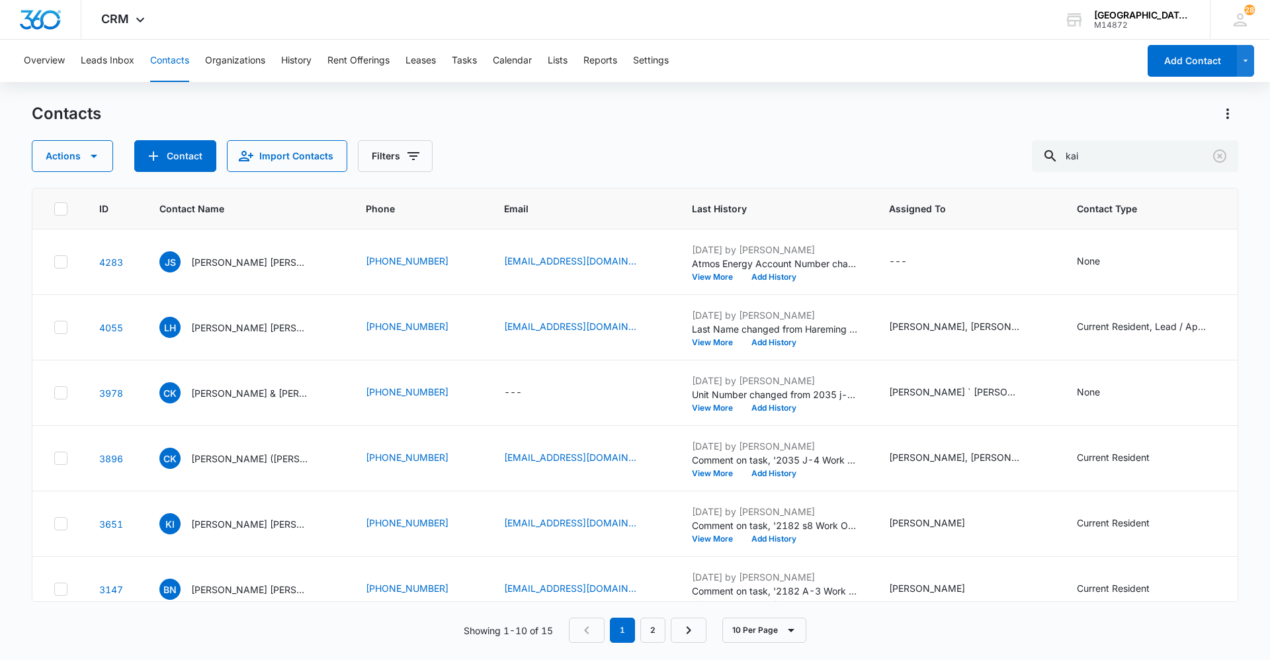
scroll to position [265, 0]
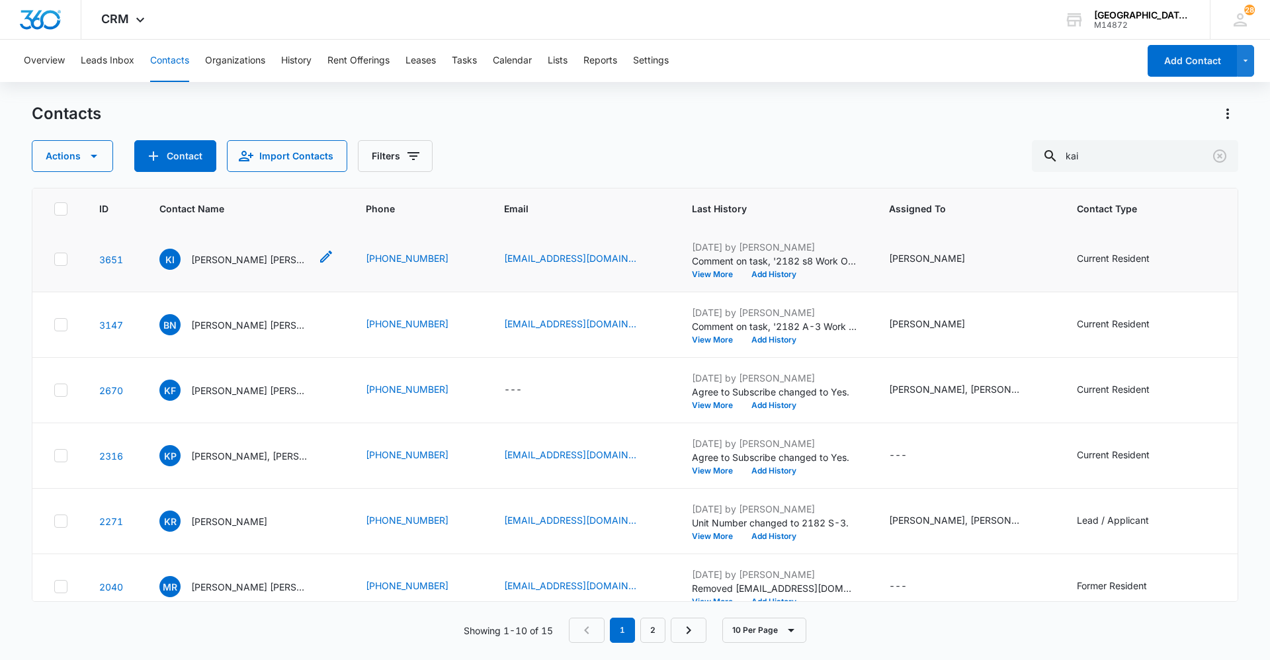
click at [237, 257] on p "Kailey Ince Nolan Seeger" at bounding box center [250, 260] width 119 height 14
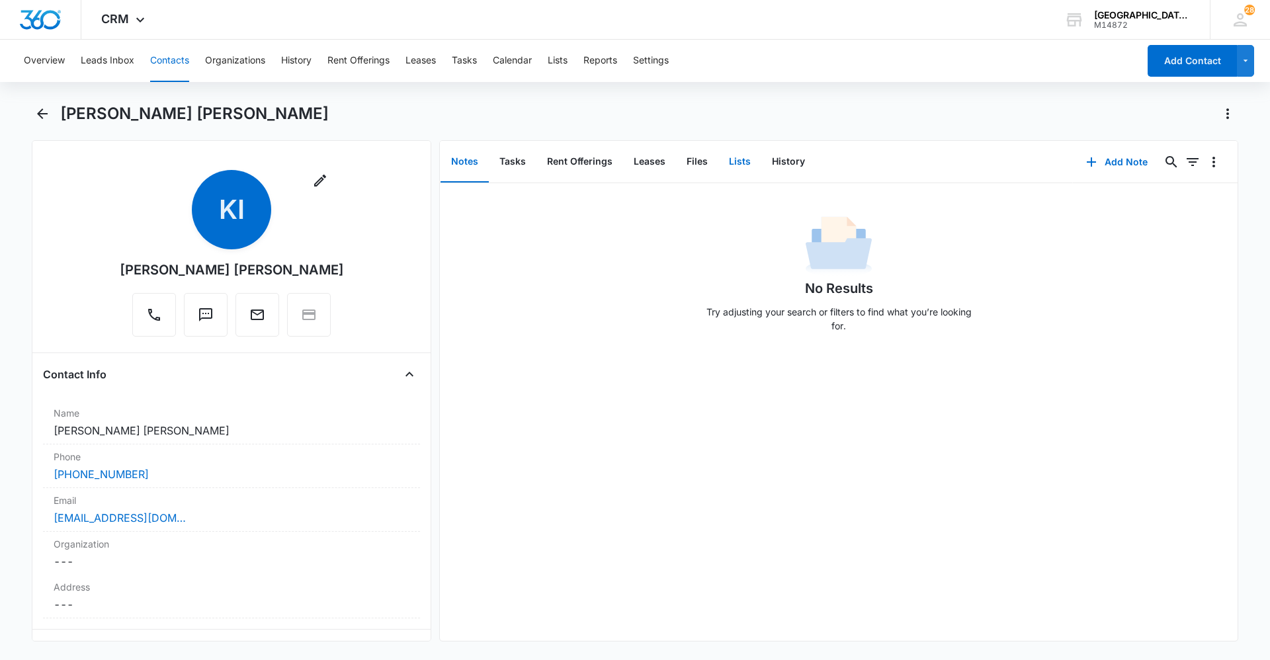
click at [738, 157] on button "Lists" at bounding box center [739, 162] width 43 height 41
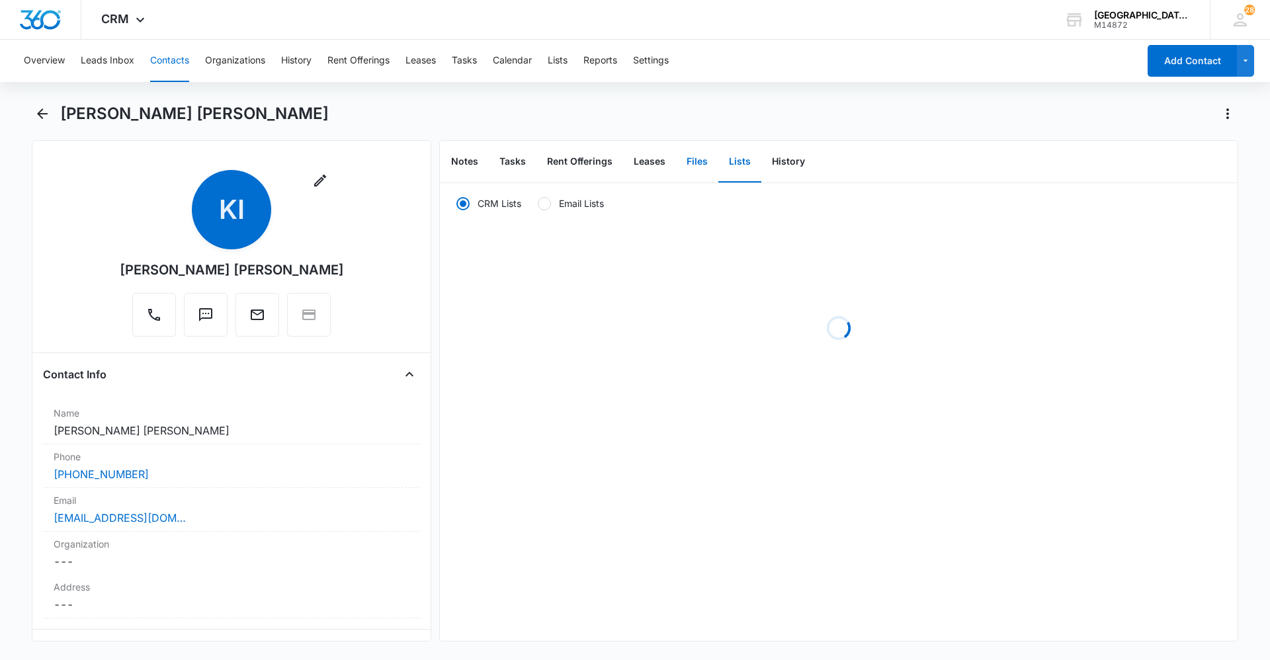
click at [691, 163] on button "Files" at bounding box center [697, 162] width 42 height 41
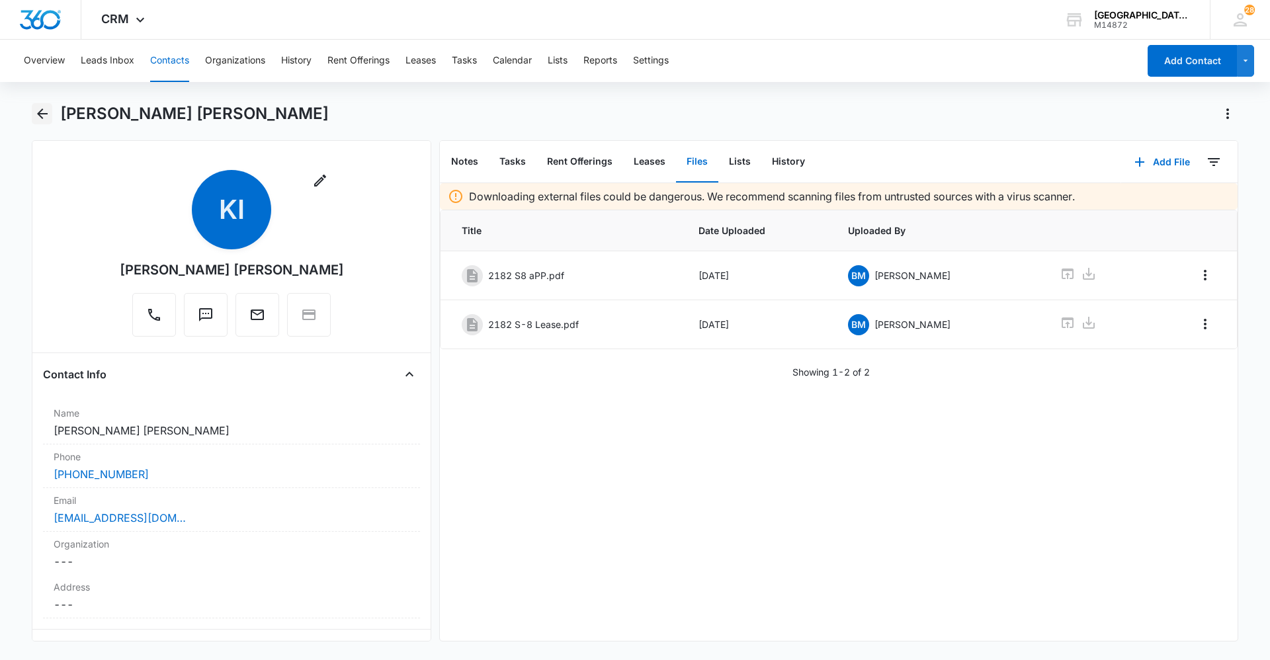
click at [42, 109] on icon "Back" at bounding box center [42, 113] width 11 height 11
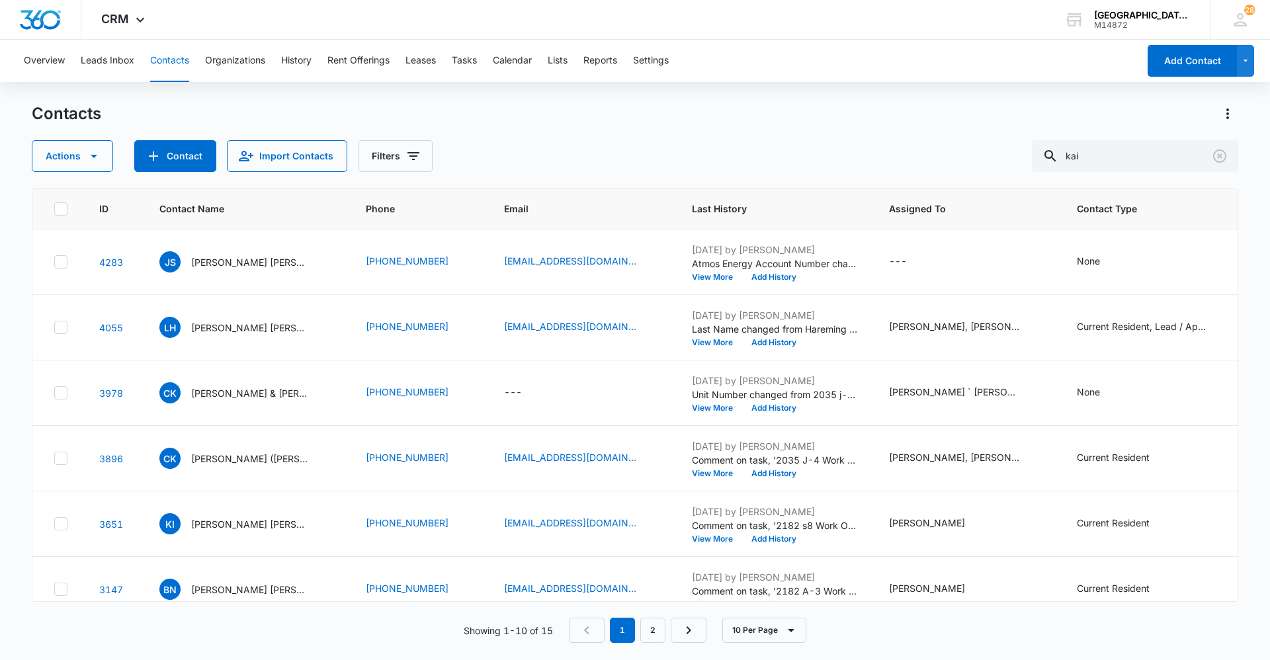
scroll to position [265, 0]
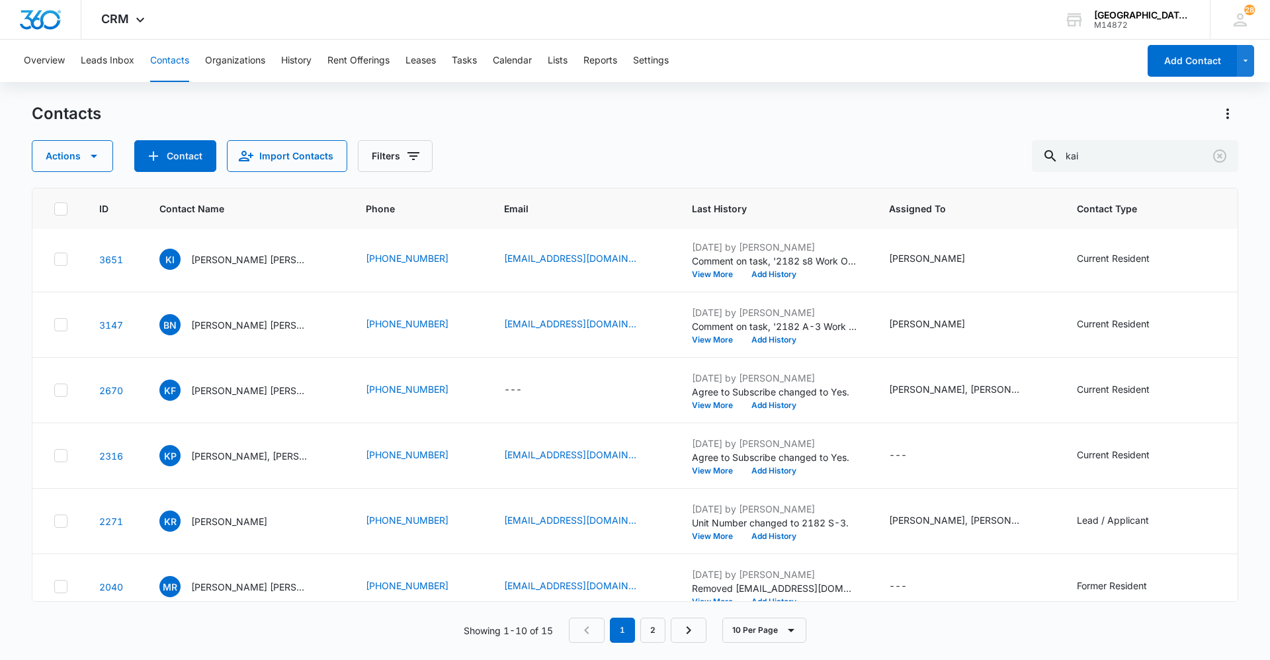
click at [588, 122] on div "Contacts" at bounding box center [635, 113] width 1206 height 21
drag, startPoint x: 1132, startPoint y: 153, endPoint x: 940, endPoint y: 158, distance: 191.9
click at [968, 162] on div "Actions Contact Import Contacts Filters kai" at bounding box center [635, 156] width 1206 height 32
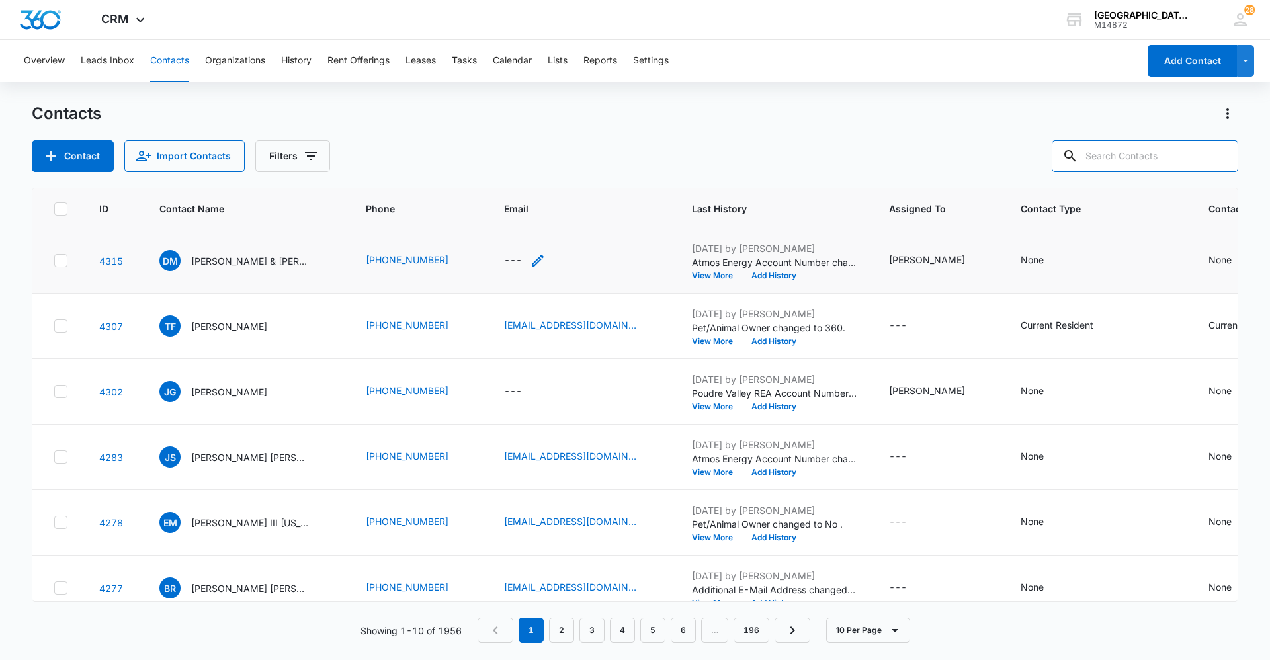
scroll to position [0, 0]
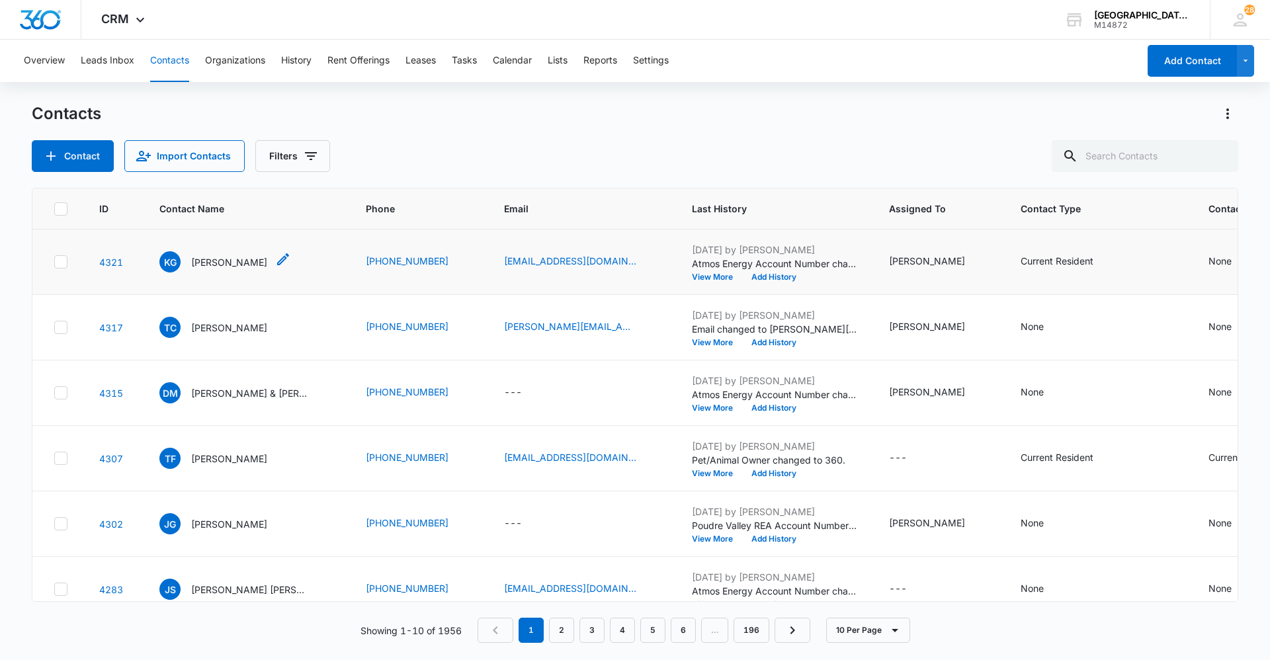
click at [229, 264] on p "Keegan Gaffney" at bounding box center [229, 262] width 76 height 14
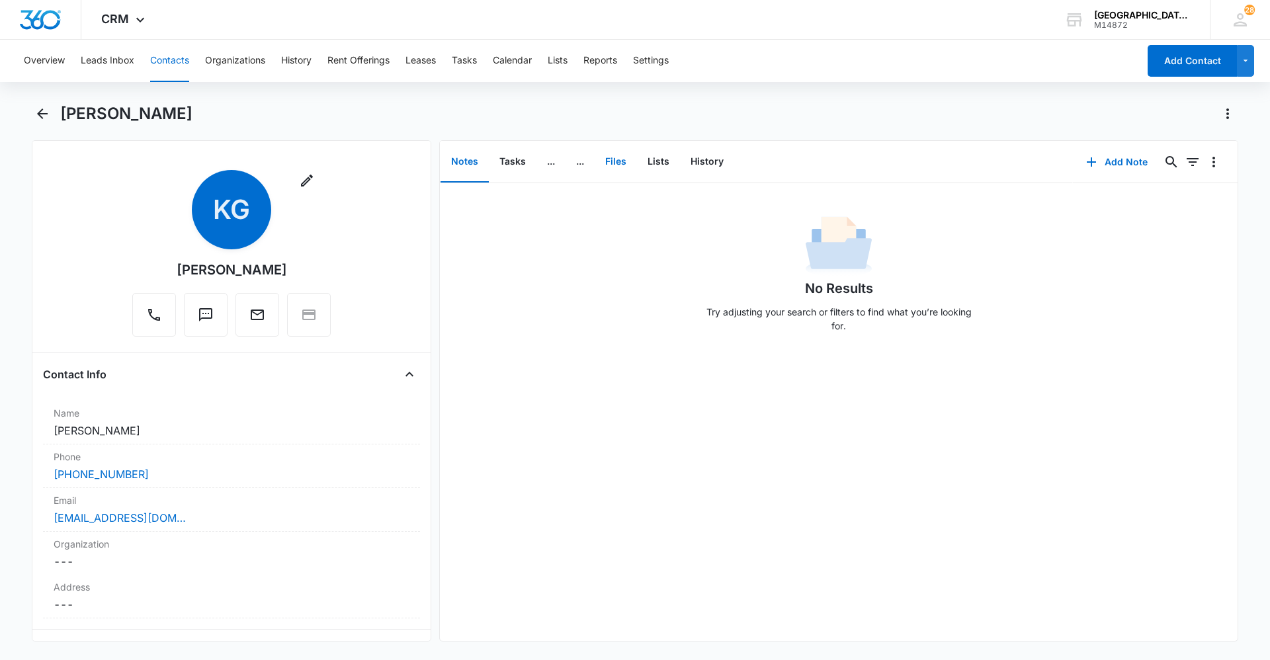
click at [624, 165] on button "Files" at bounding box center [616, 162] width 42 height 41
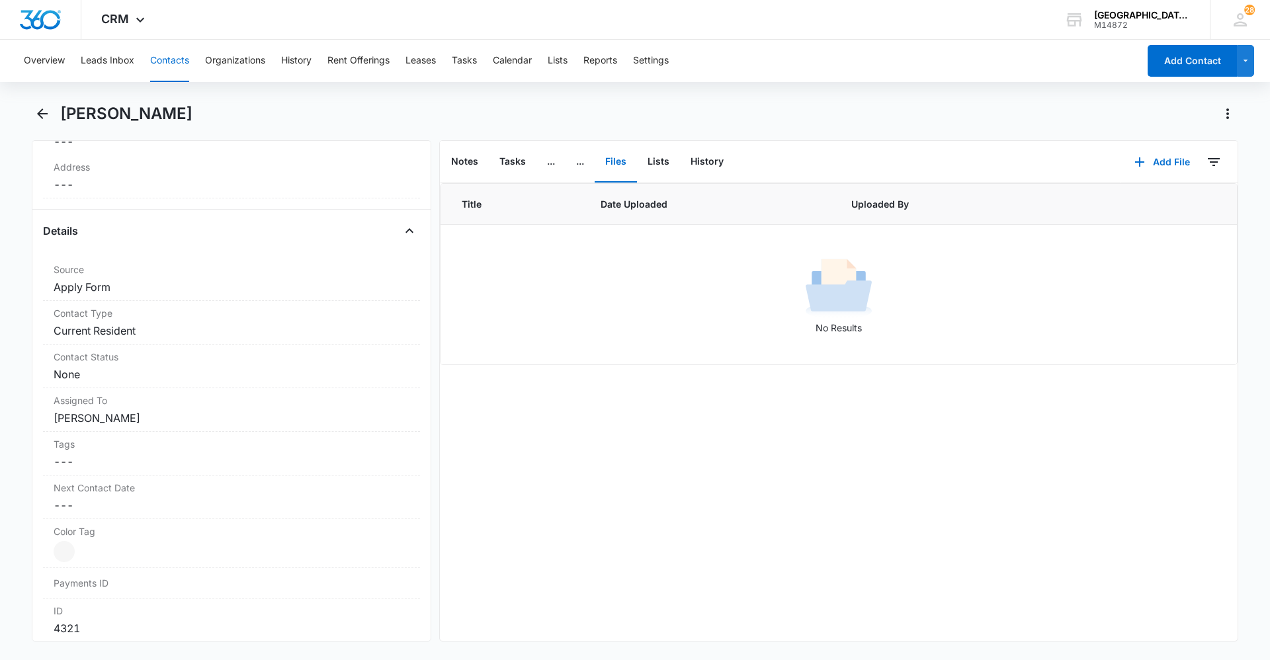
scroll to position [463, 0]
click at [1175, 163] on button "Add File" at bounding box center [1162, 162] width 82 height 32
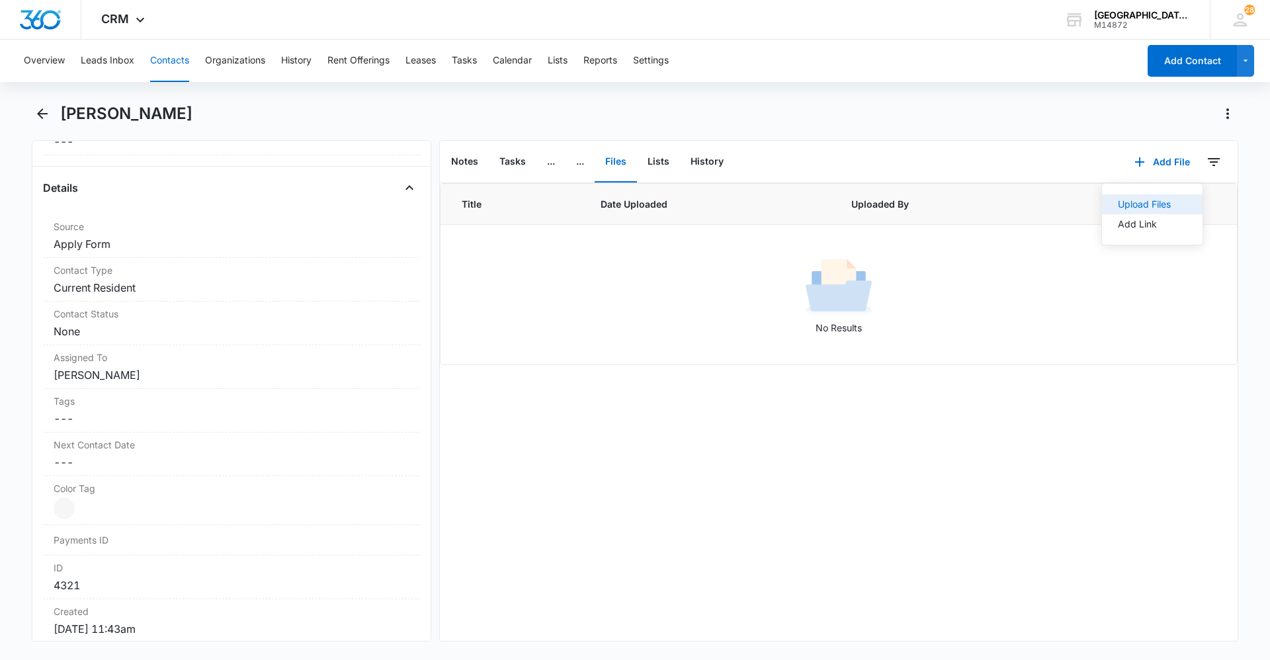
click at [1151, 200] on div "Upload Files" at bounding box center [1144, 204] width 53 height 9
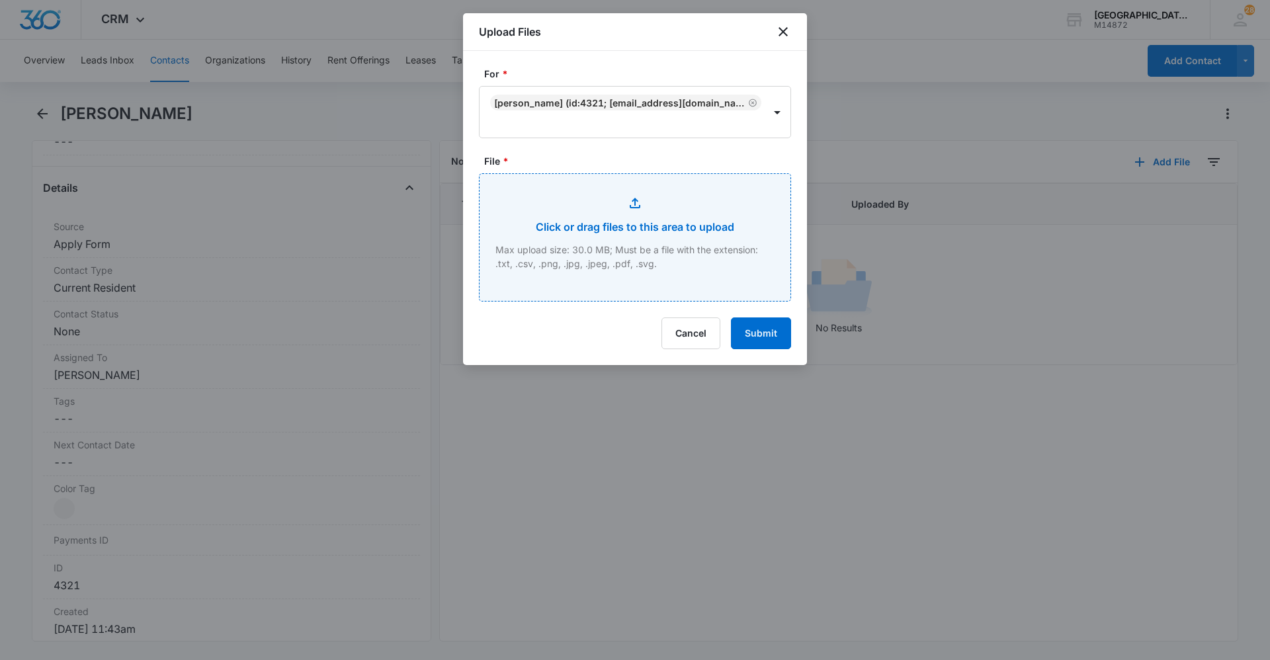
click at [601, 222] on input "File *" at bounding box center [634, 237] width 311 height 127
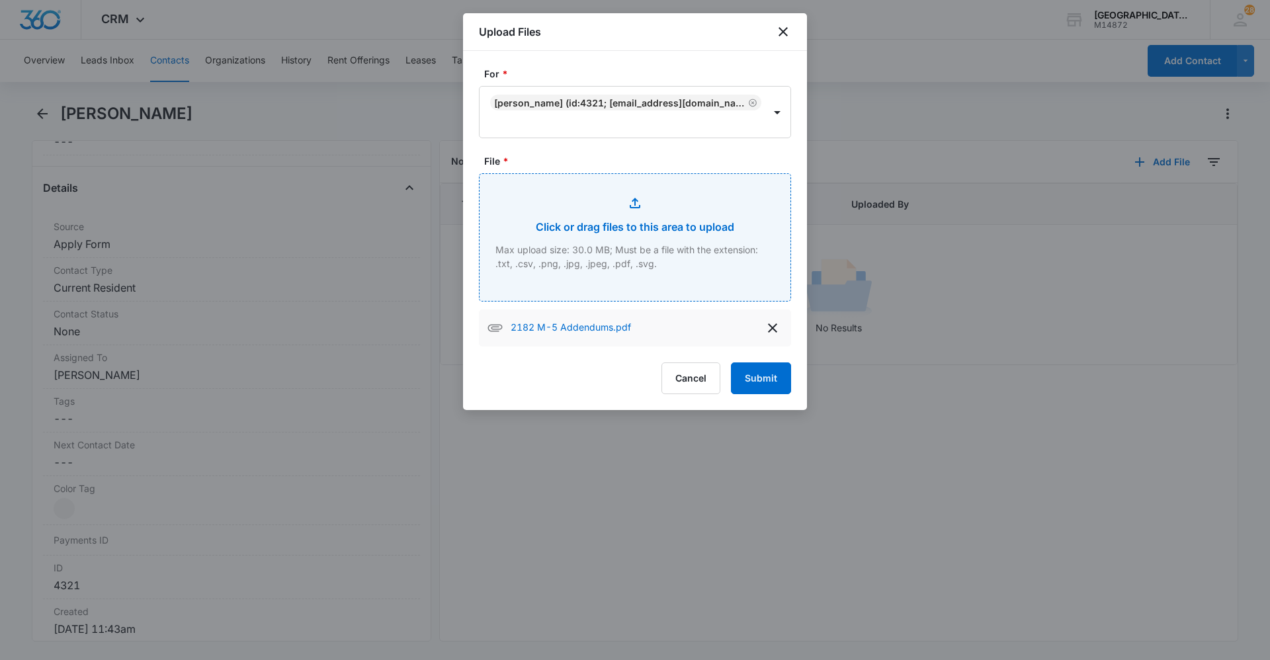
click at [659, 218] on input "File *" at bounding box center [634, 237] width 311 height 127
click at [706, 264] on input "File *" at bounding box center [634, 237] width 311 height 127
type input "C:\fakepath\2182 M-5 Lease.pdf"
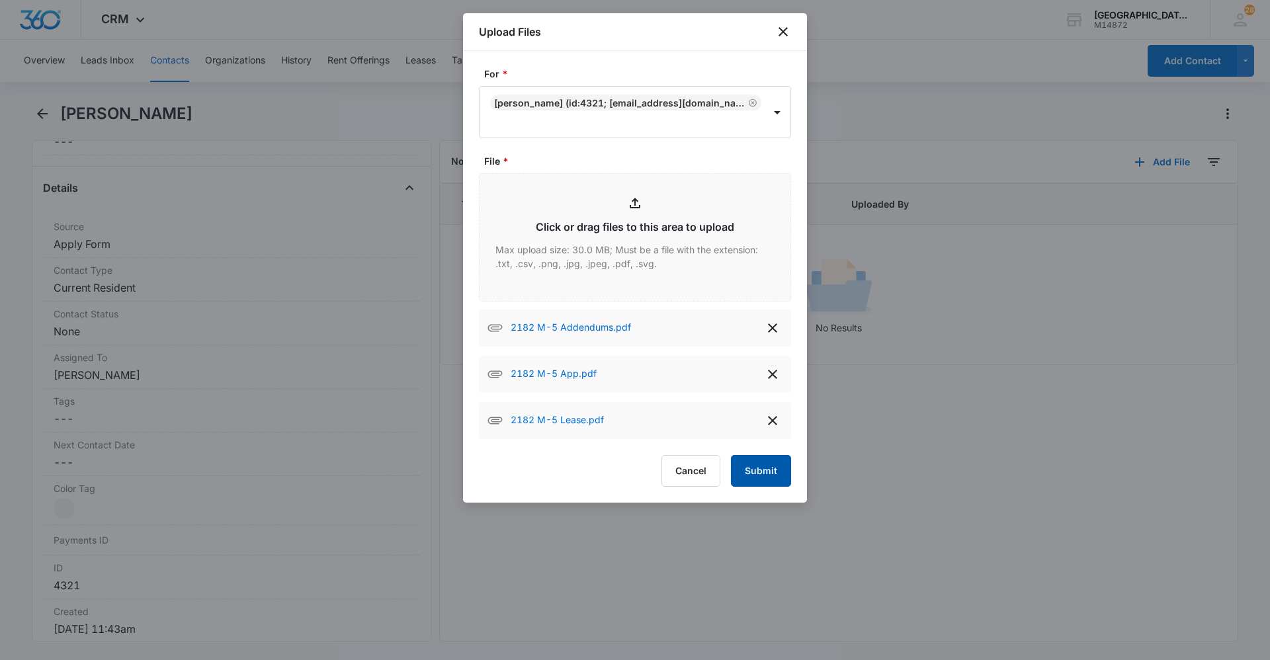
click at [774, 472] on button "Submit" at bounding box center [761, 471] width 60 height 32
